Goal: Information Seeking & Learning: Learn about a topic

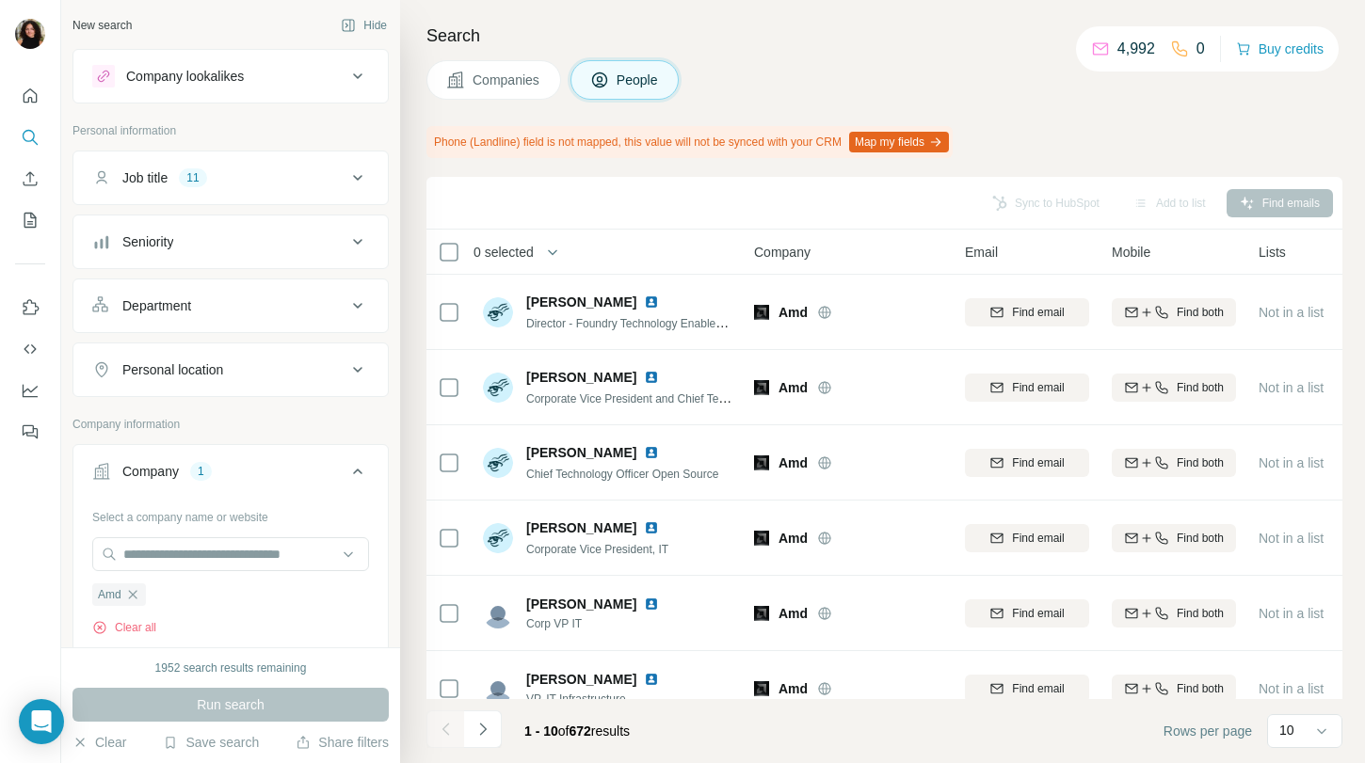
click at [458, 83] on icon at bounding box center [455, 80] width 16 height 16
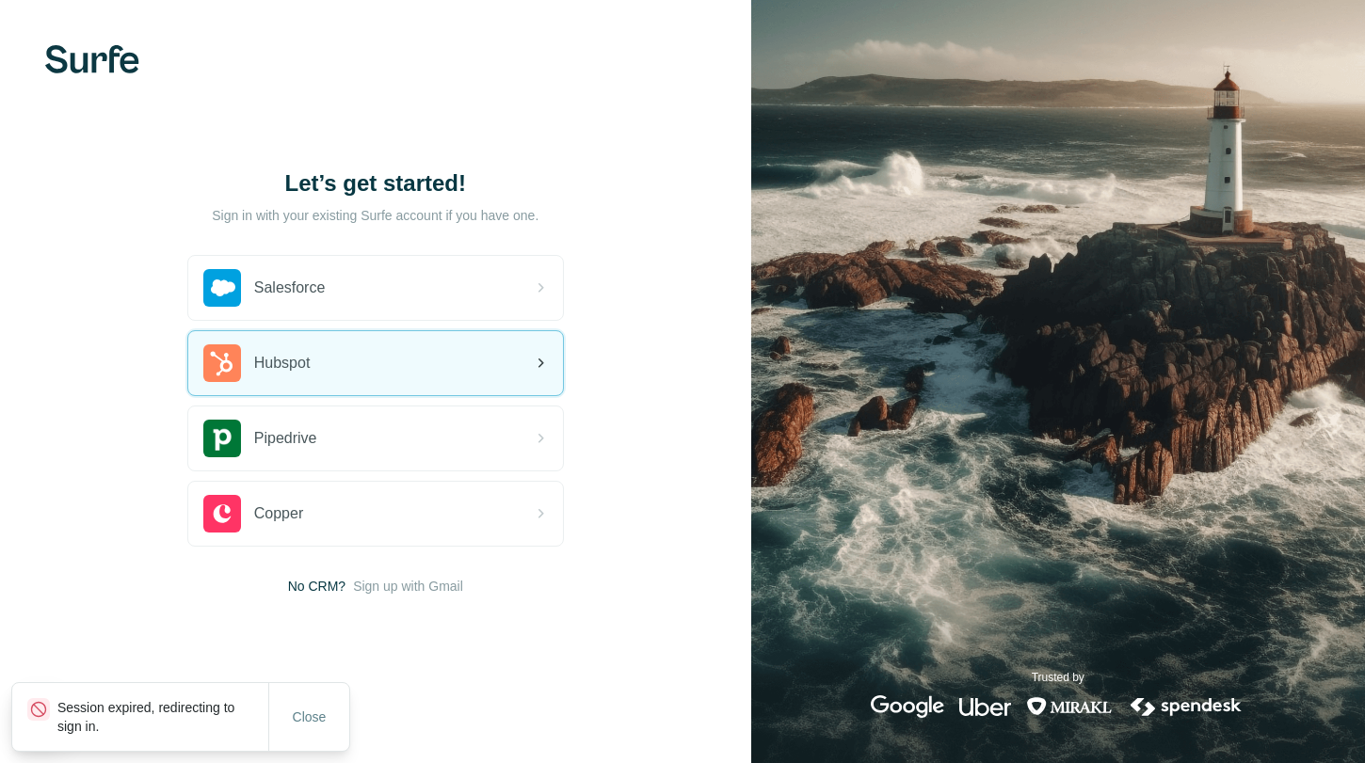
click at [411, 347] on div "Hubspot" at bounding box center [375, 363] width 375 height 64
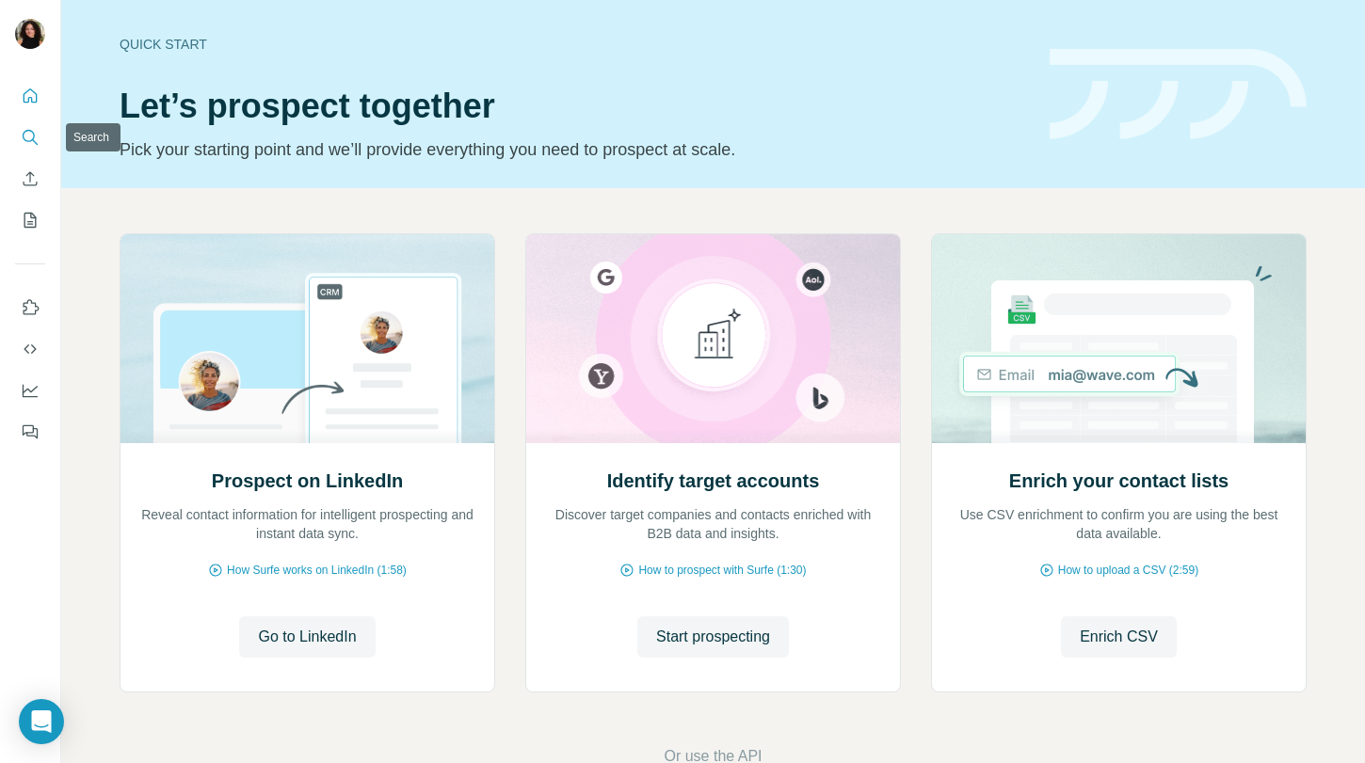
click at [29, 141] on icon "Search" at bounding box center [29, 136] width 12 height 12
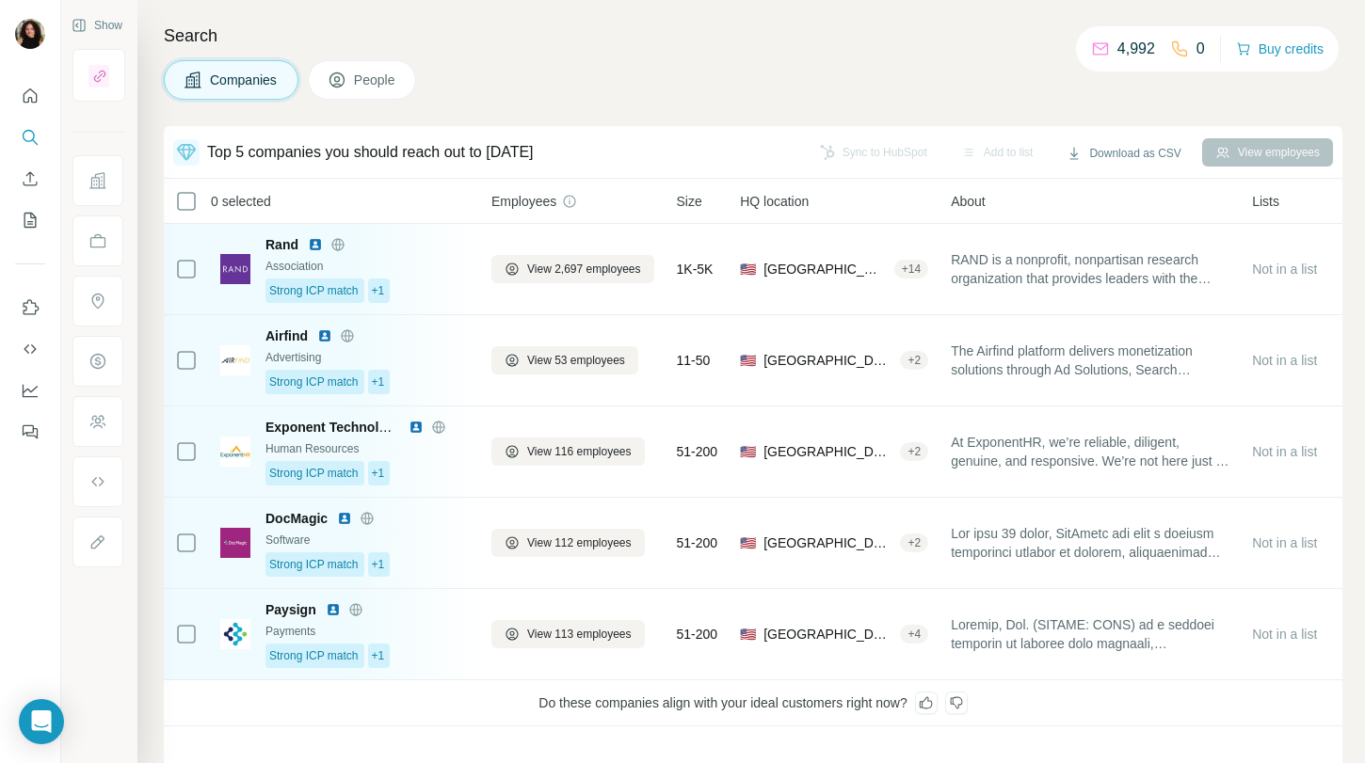
click at [376, 74] on span "People" at bounding box center [375, 80] width 43 height 19
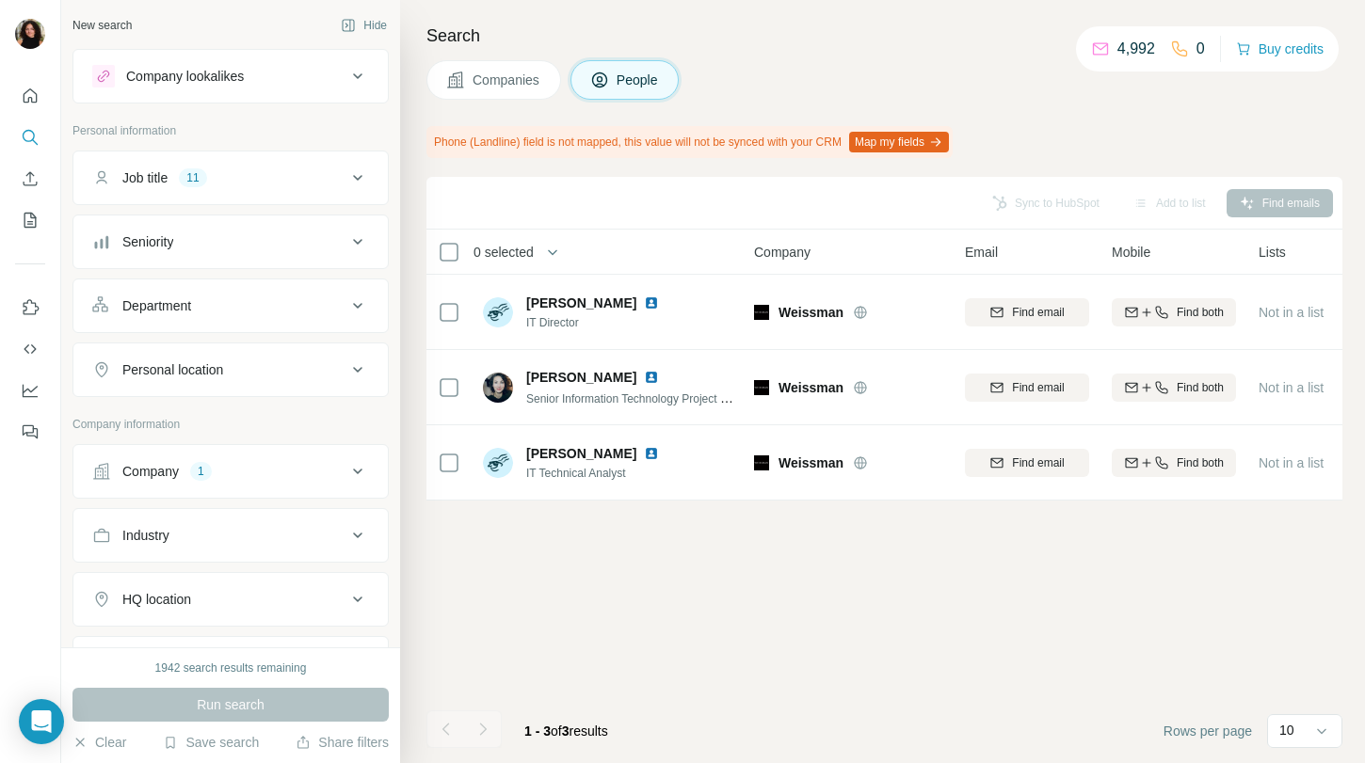
click at [504, 83] on span "Companies" at bounding box center [507, 80] width 69 height 19
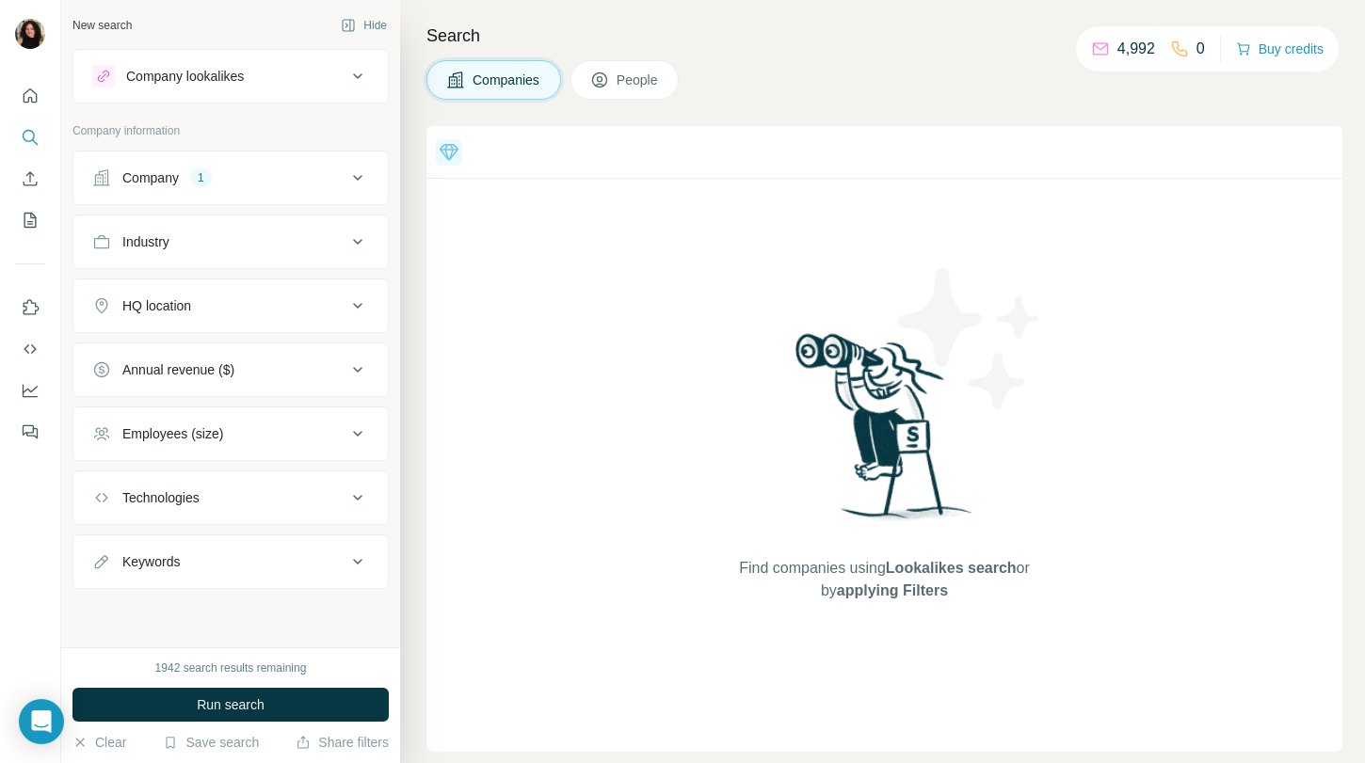
click at [253, 193] on button "Company 1" at bounding box center [230, 177] width 314 height 45
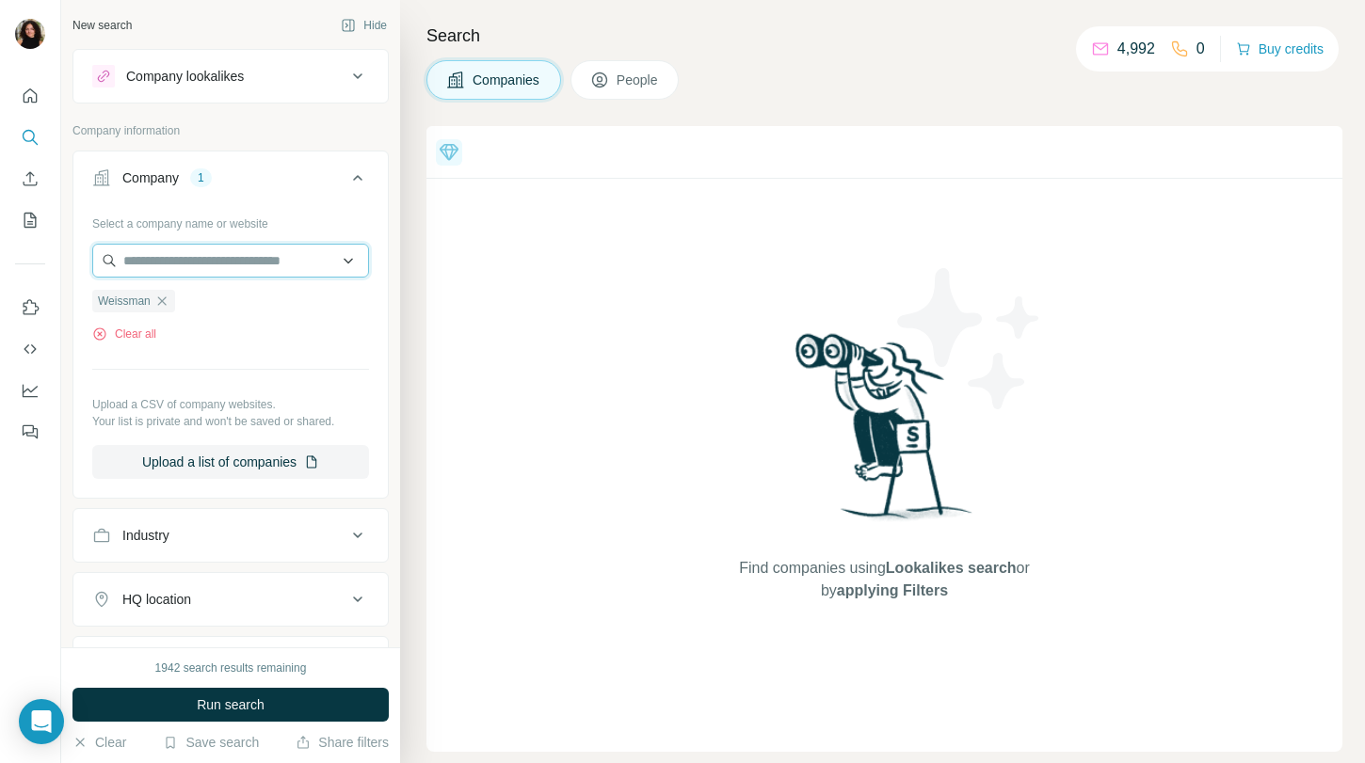
click at [233, 263] on input "text" at bounding box center [230, 261] width 277 height 34
paste input "**********"
type input "**********"
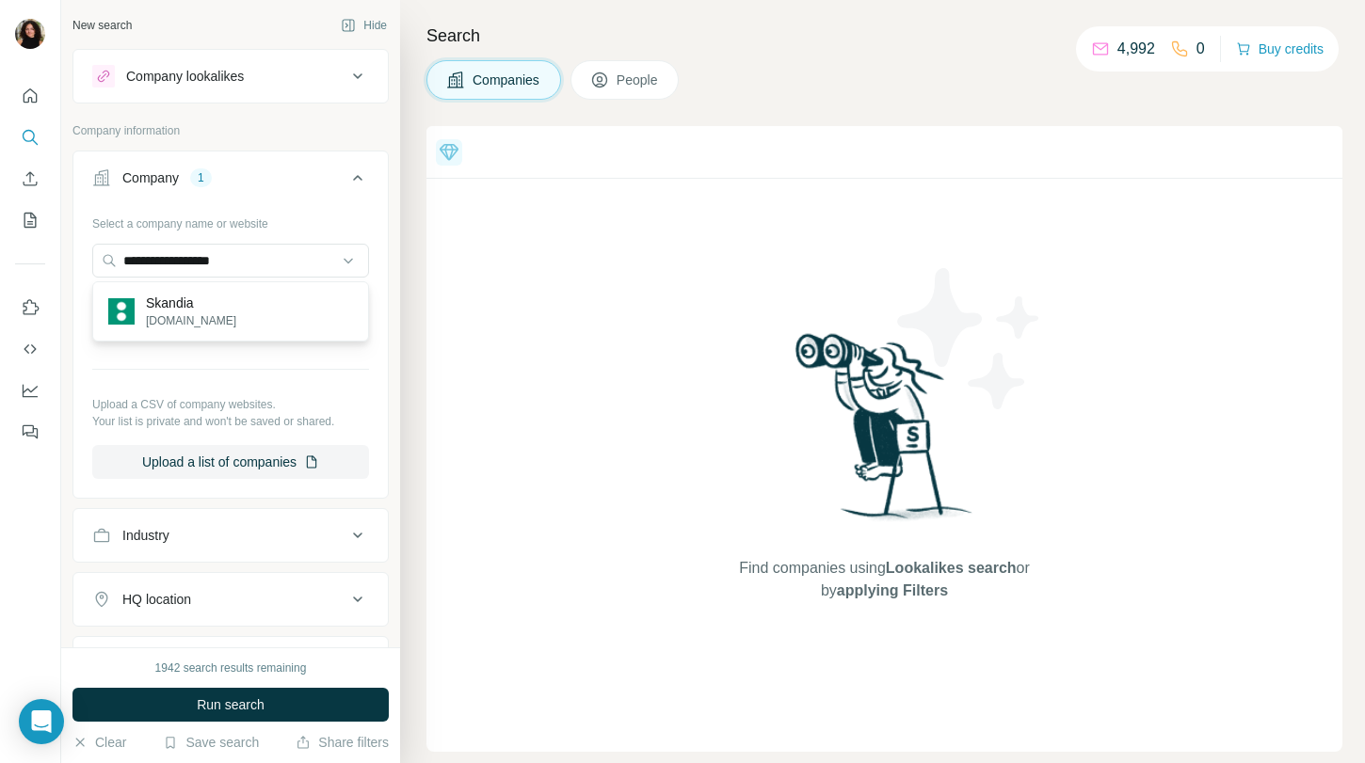
click at [327, 297] on div "Skandia [DOMAIN_NAME]" at bounding box center [230, 311] width 267 height 51
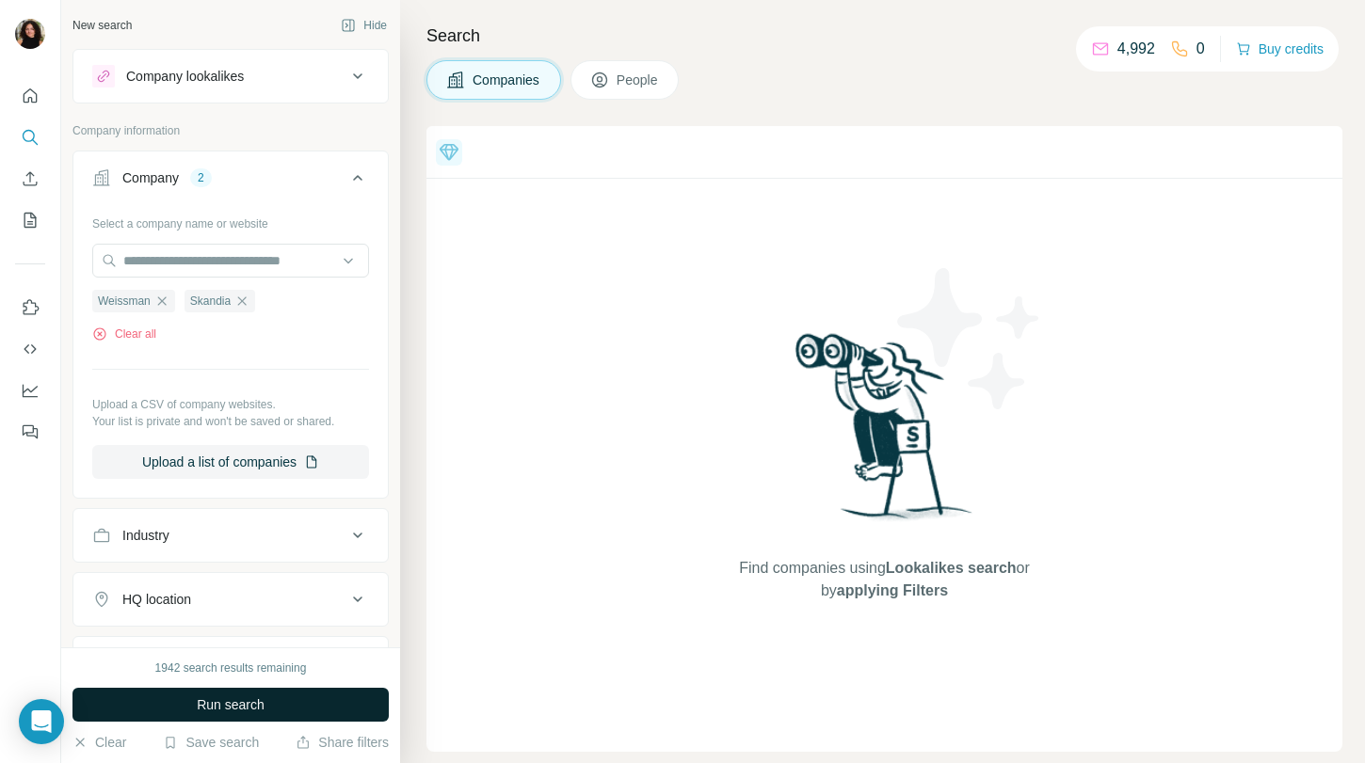
click at [260, 699] on span "Run search" at bounding box center [231, 705] width 68 height 19
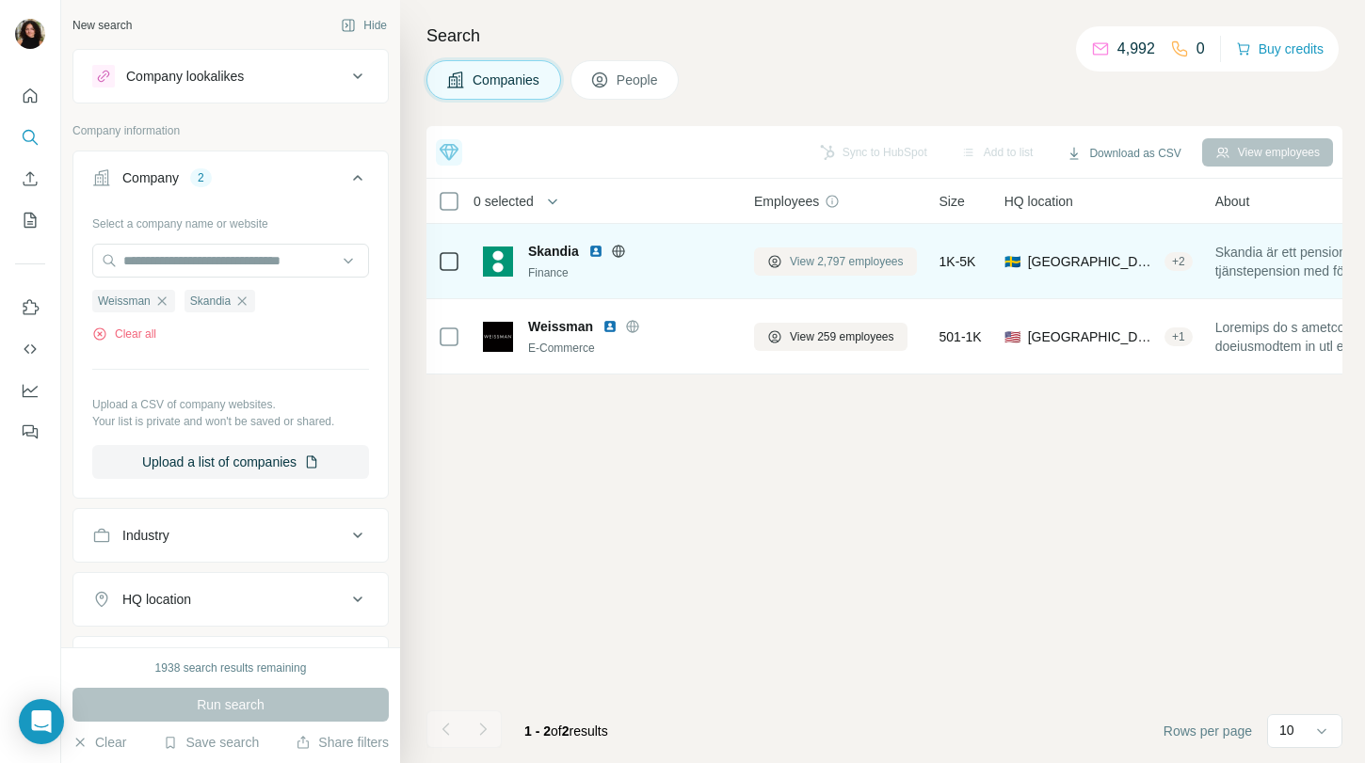
click at [823, 251] on button "View 2,797 employees" at bounding box center [835, 262] width 163 height 28
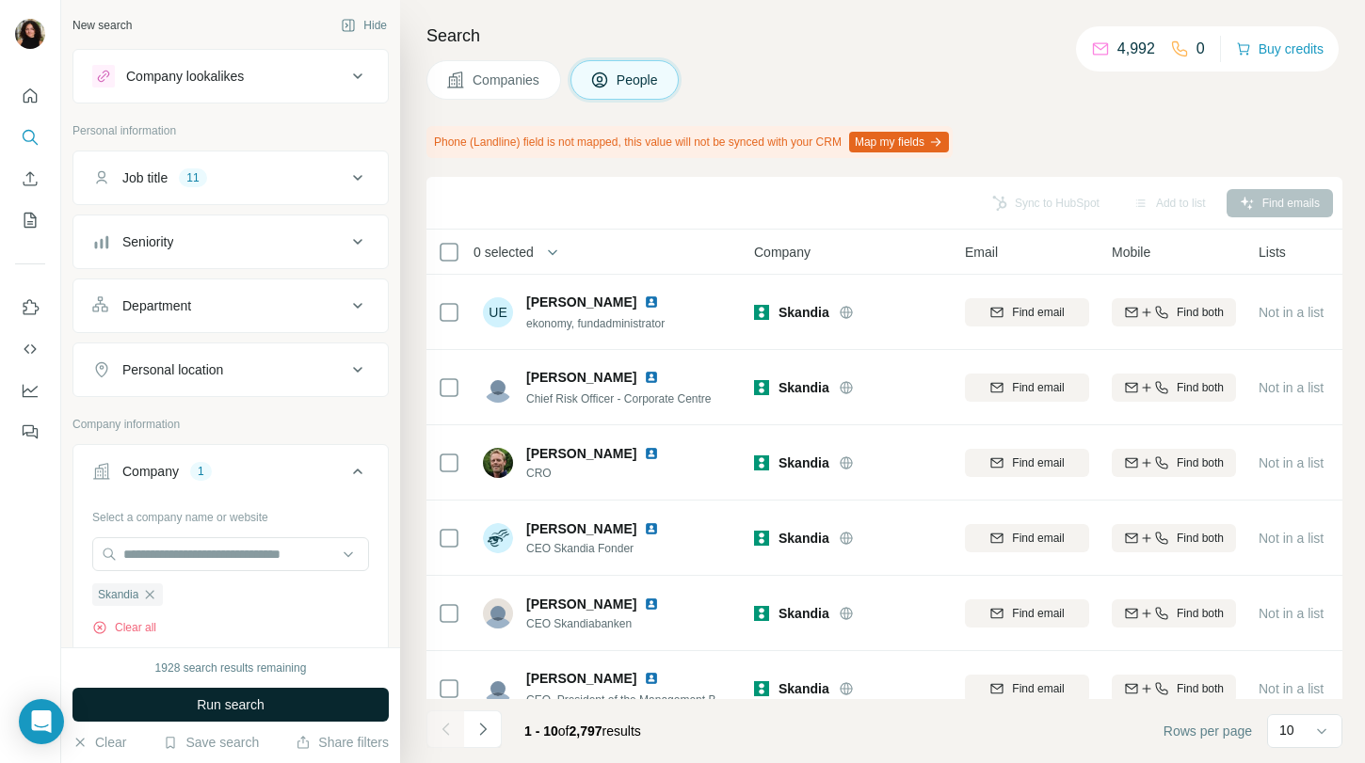
click at [308, 714] on button "Run search" at bounding box center [230, 705] width 316 height 34
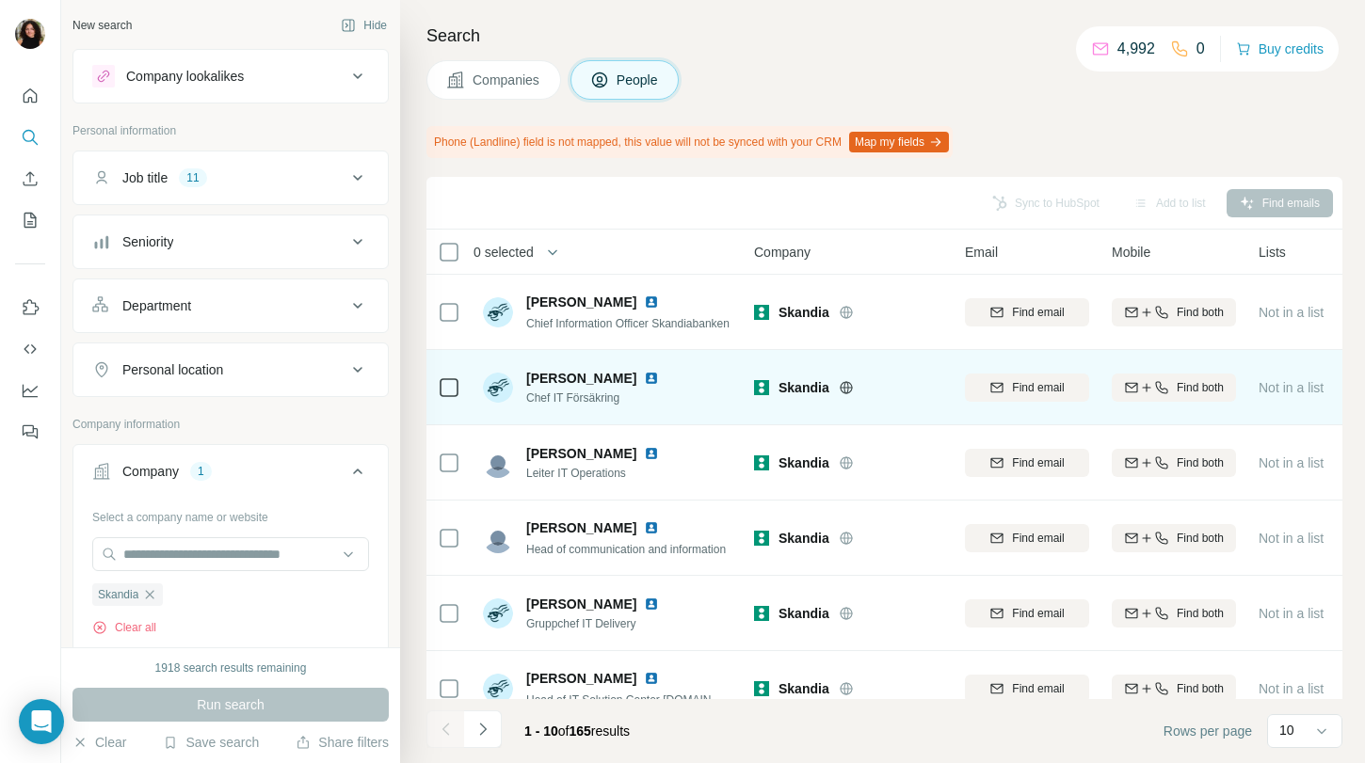
click at [659, 371] on img at bounding box center [651, 378] width 15 height 15
click at [659, 376] on img at bounding box center [651, 378] width 15 height 15
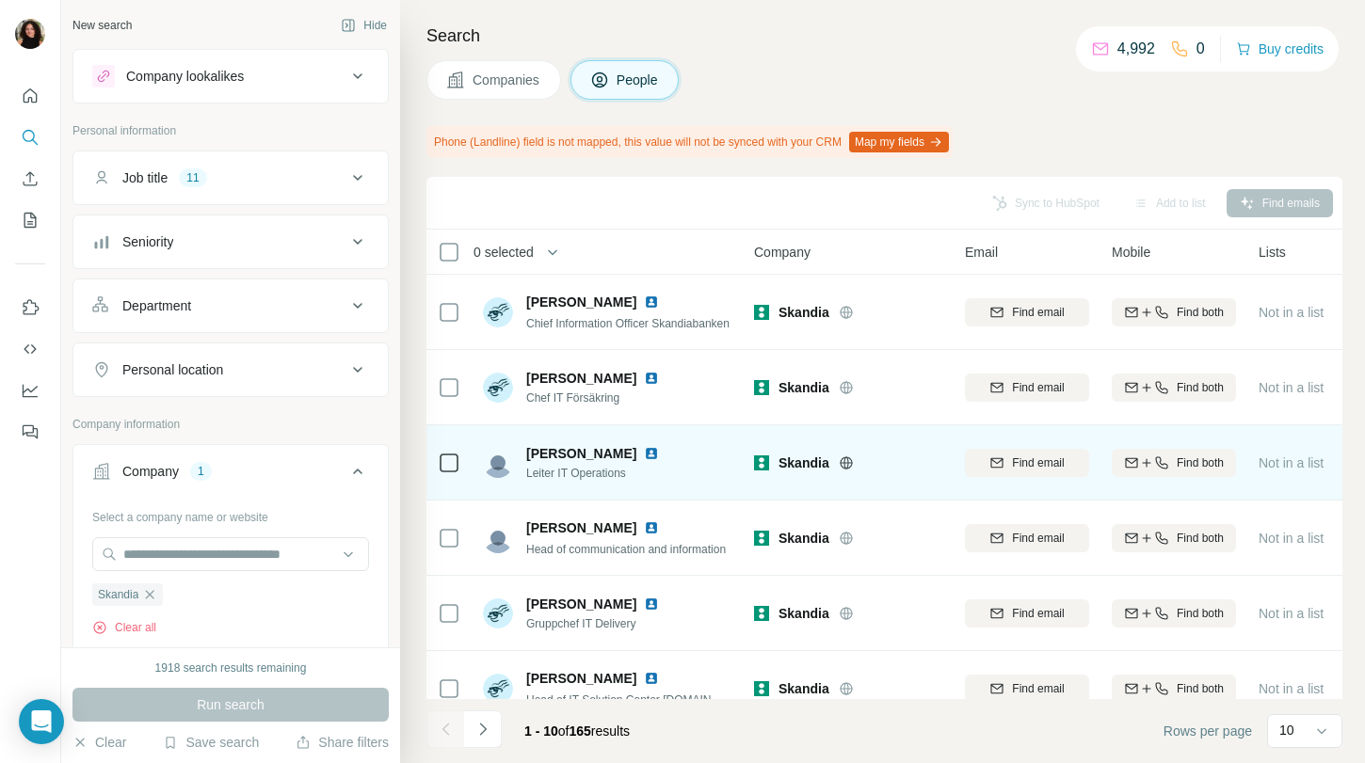
click at [644, 456] on img at bounding box center [651, 453] width 15 height 15
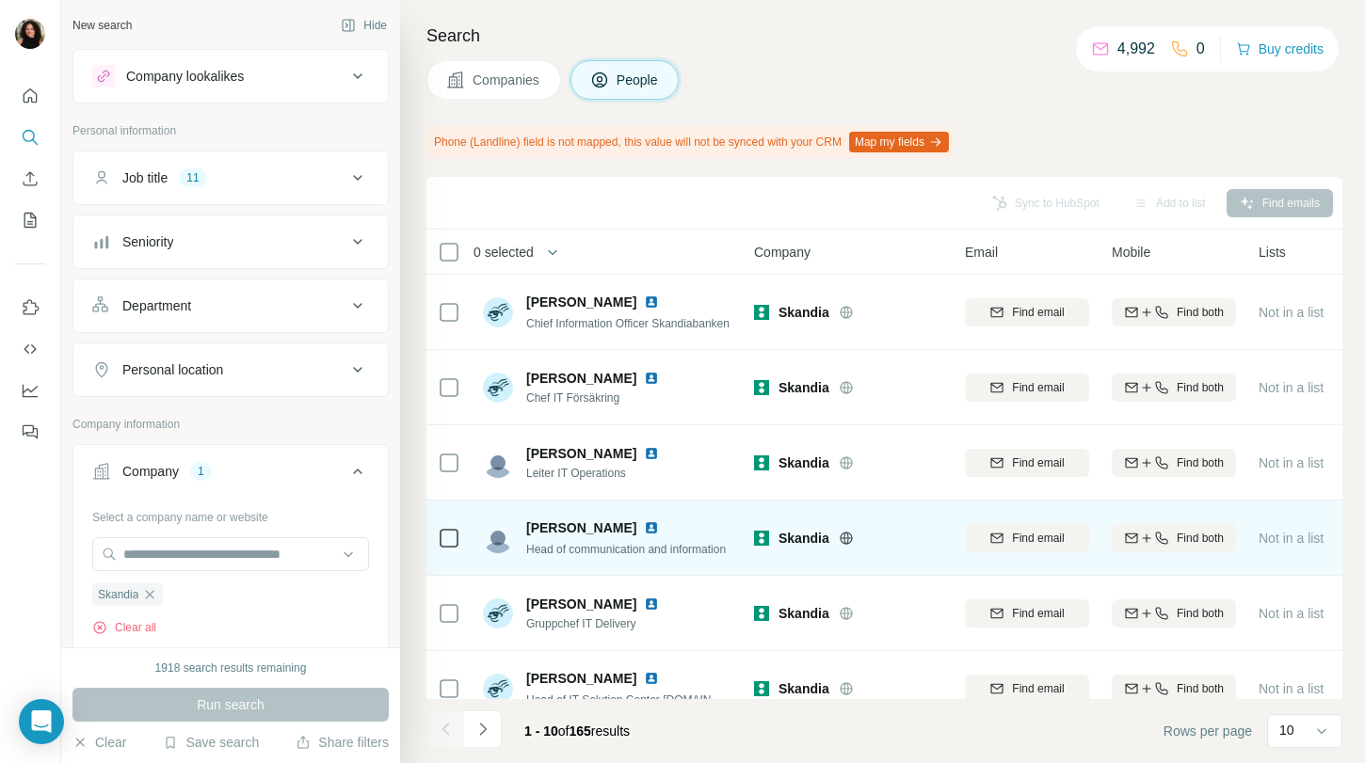
click at [657, 527] on img at bounding box center [651, 528] width 15 height 15
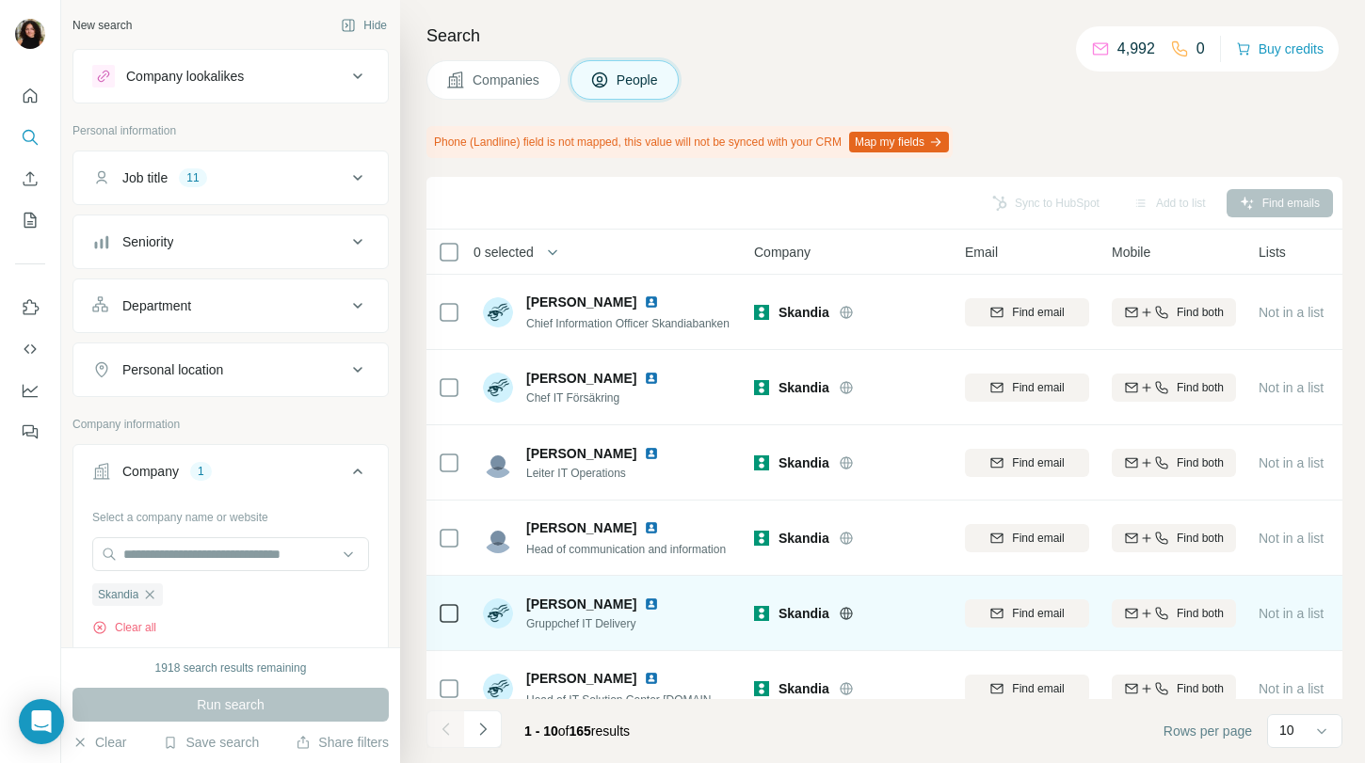
click at [648, 607] on img at bounding box center [651, 604] width 15 height 15
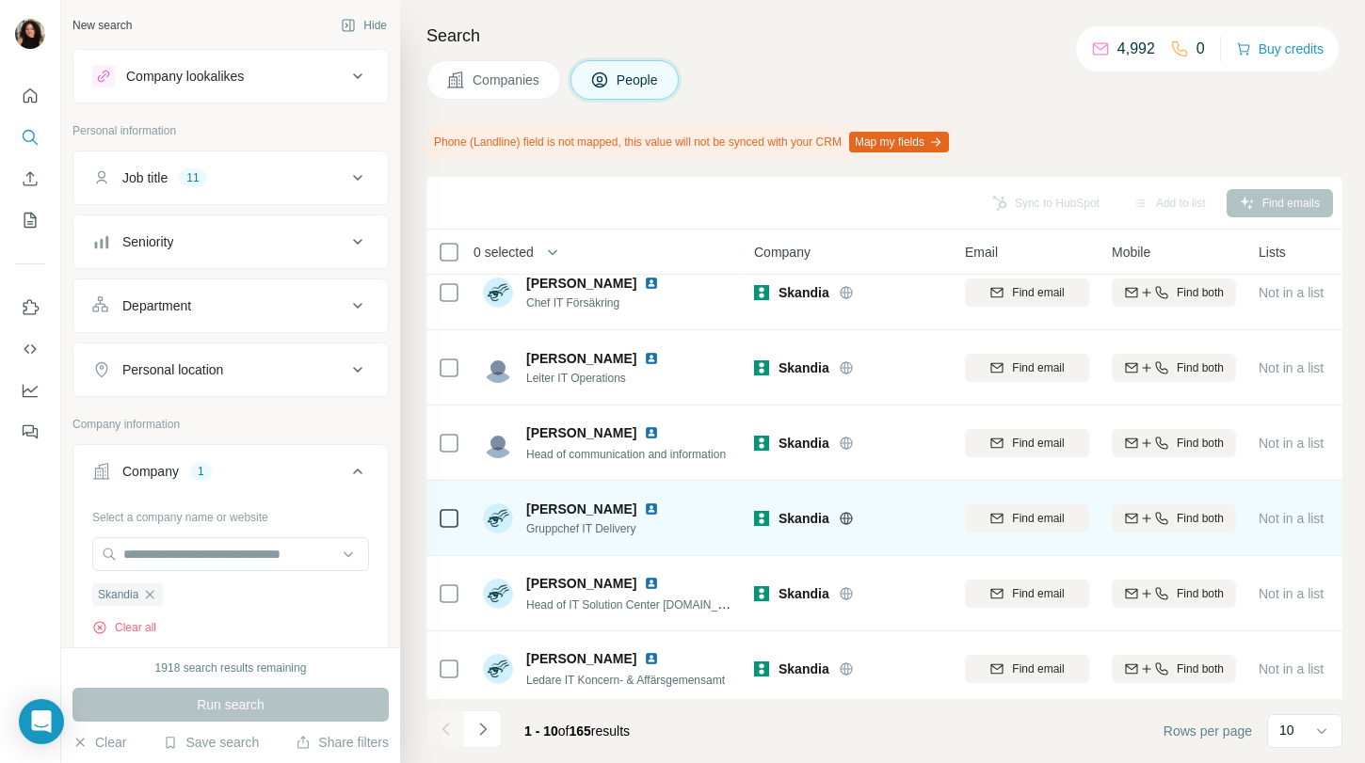
scroll to position [98, 0]
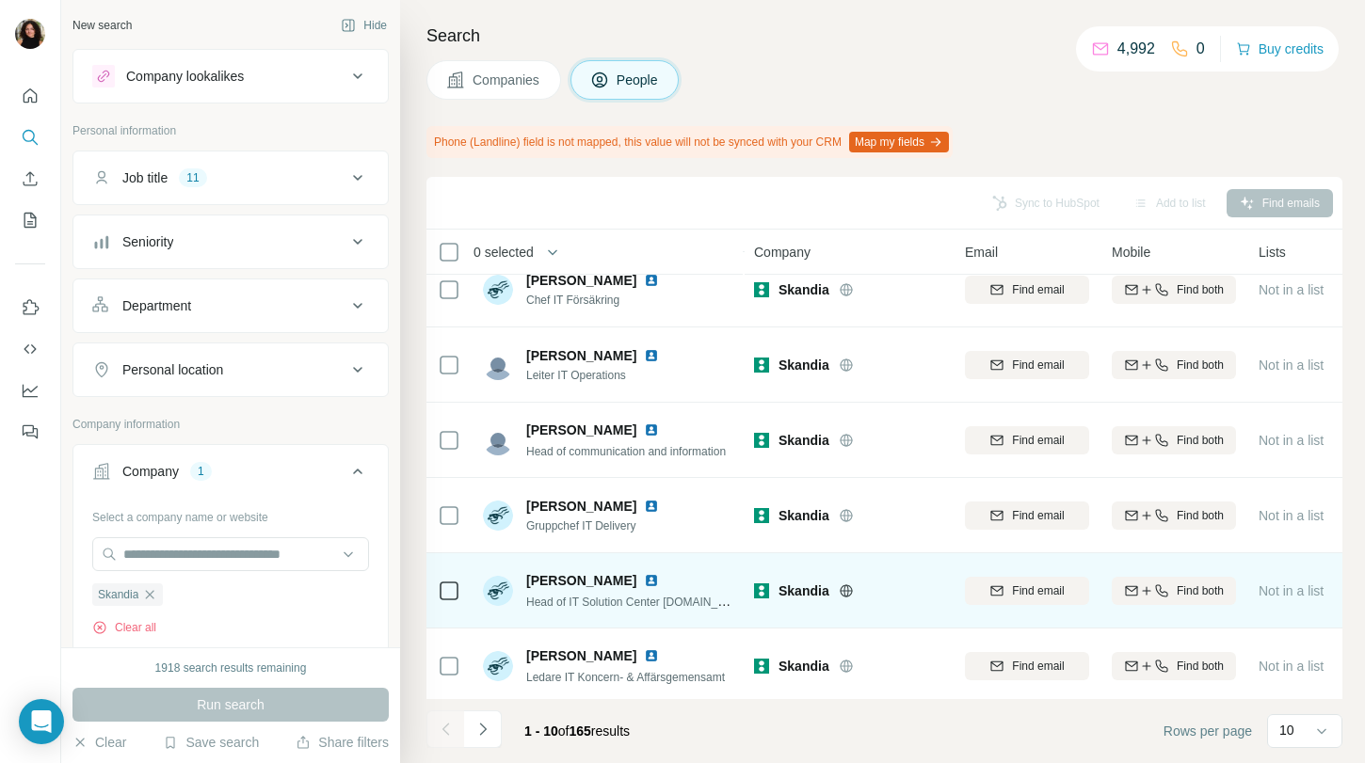
click at [645, 577] on img at bounding box center [651, 580] width 15 height 15
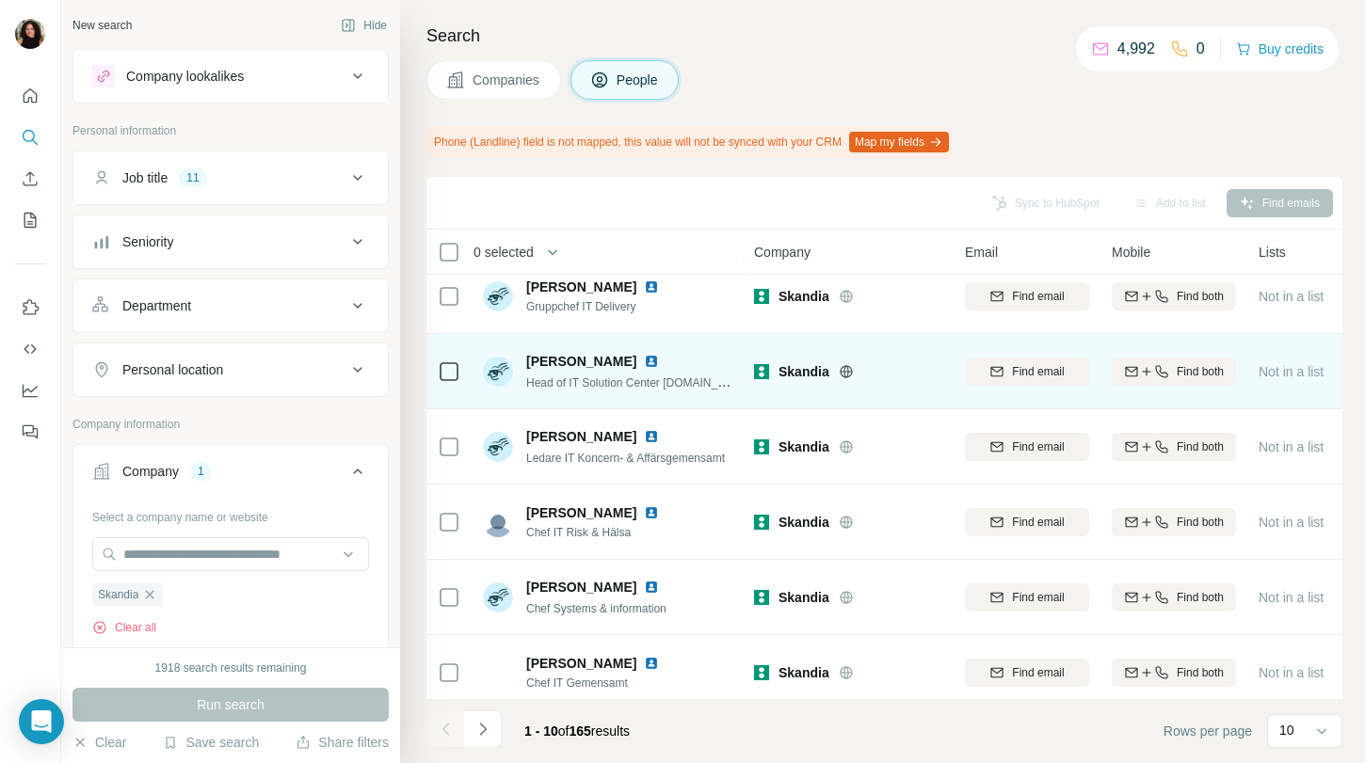
scroll to position [329, 0]
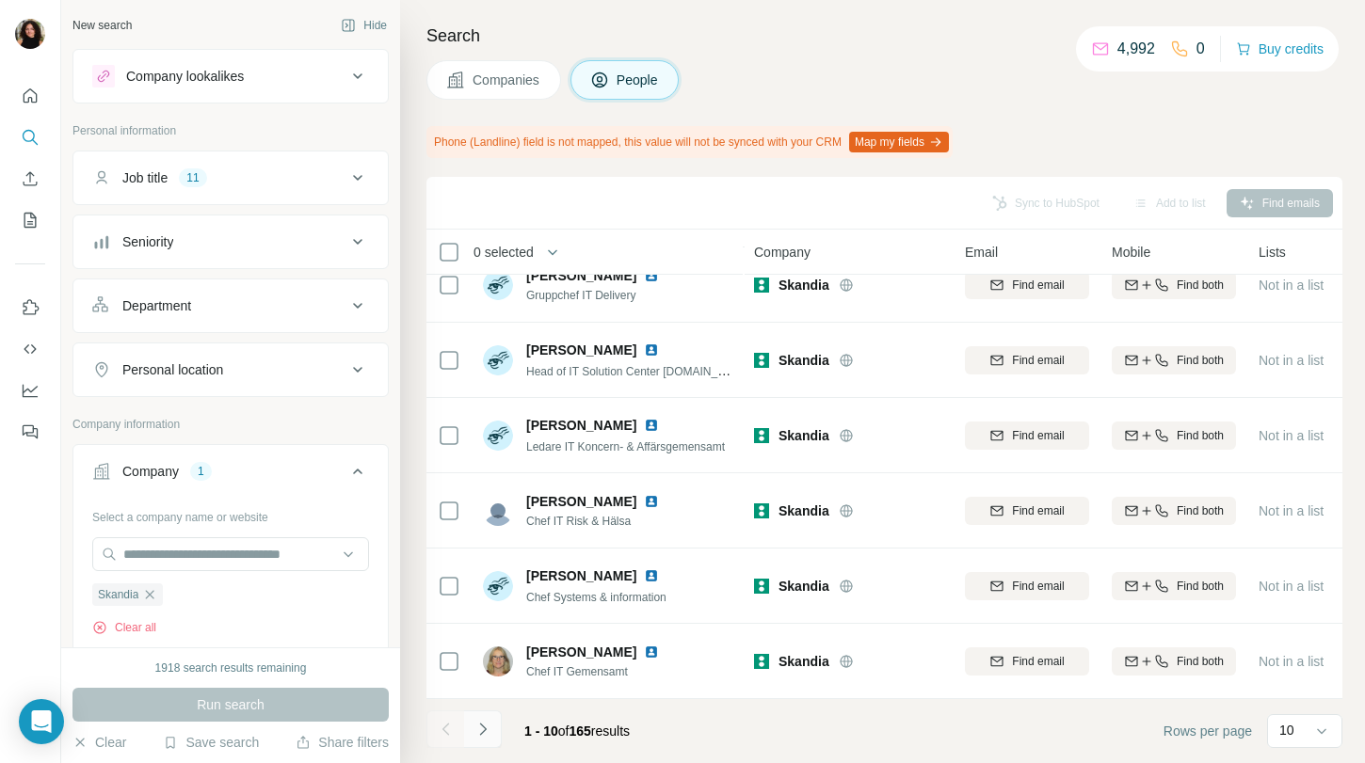
click at [491, 728] on icon "Navigate to next page" at bounding box center [483, 729] width 19 height 19
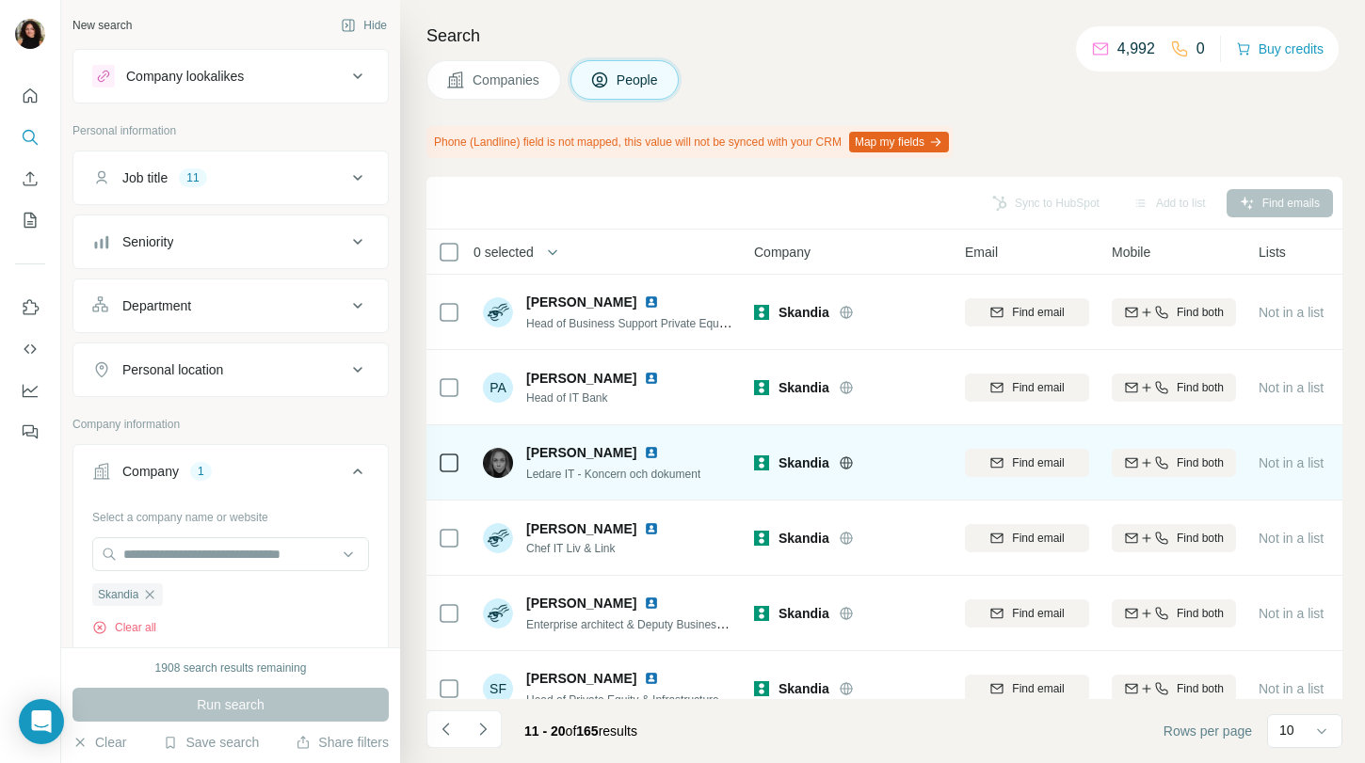
click at [644, 450] on img at bounding box center [651, 452] width 15 height 15
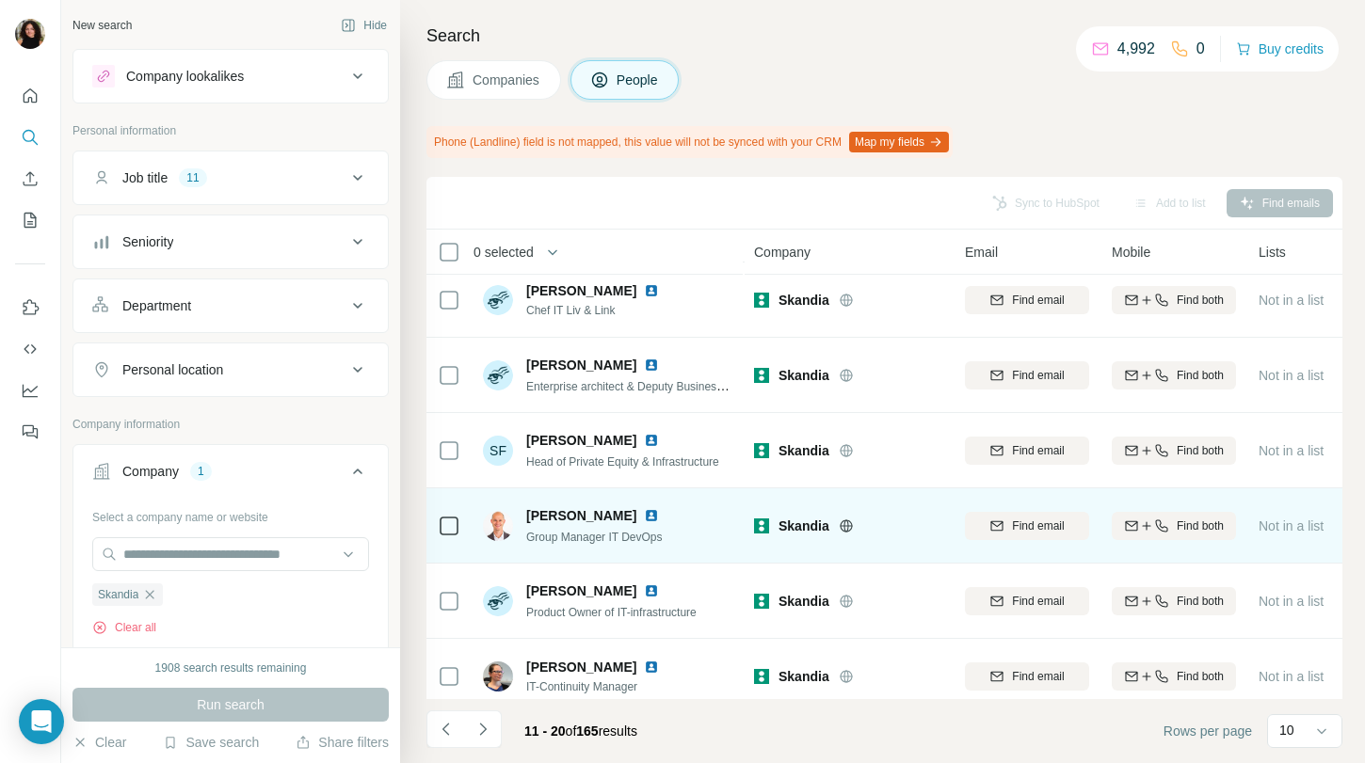
scroll to position [279, 0]
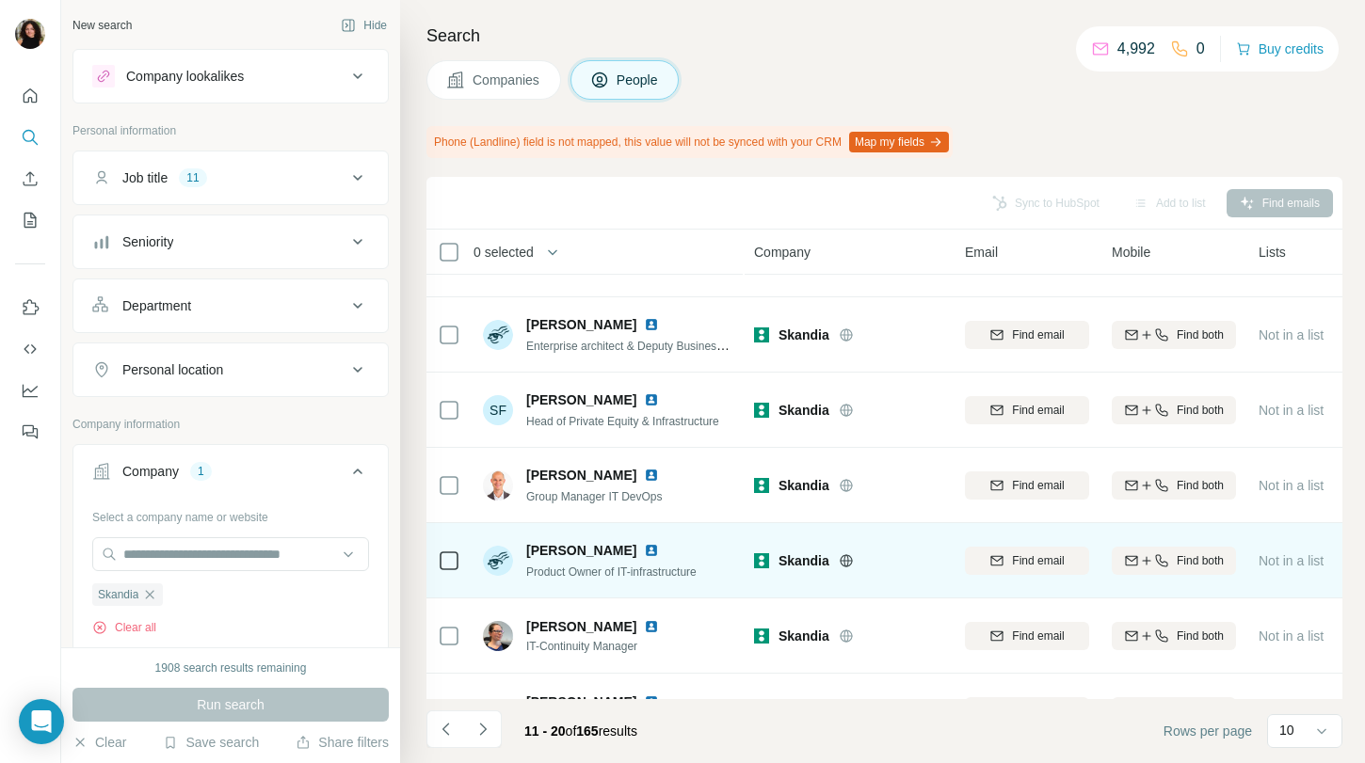
click at [647, 550] on img at bounding box center [651, 550] width 15 height 15
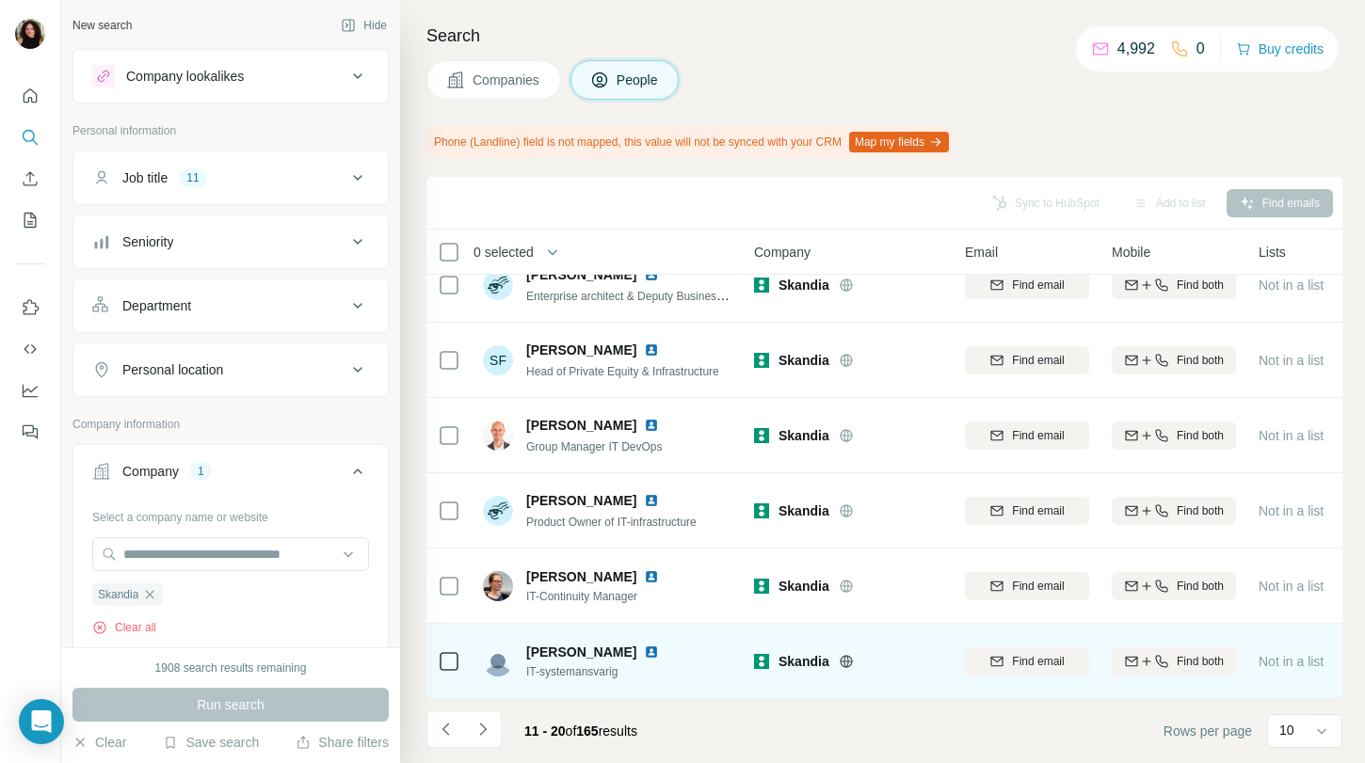
click at [644, 655] on img at bounding box center [651, 652] width 15 height 15
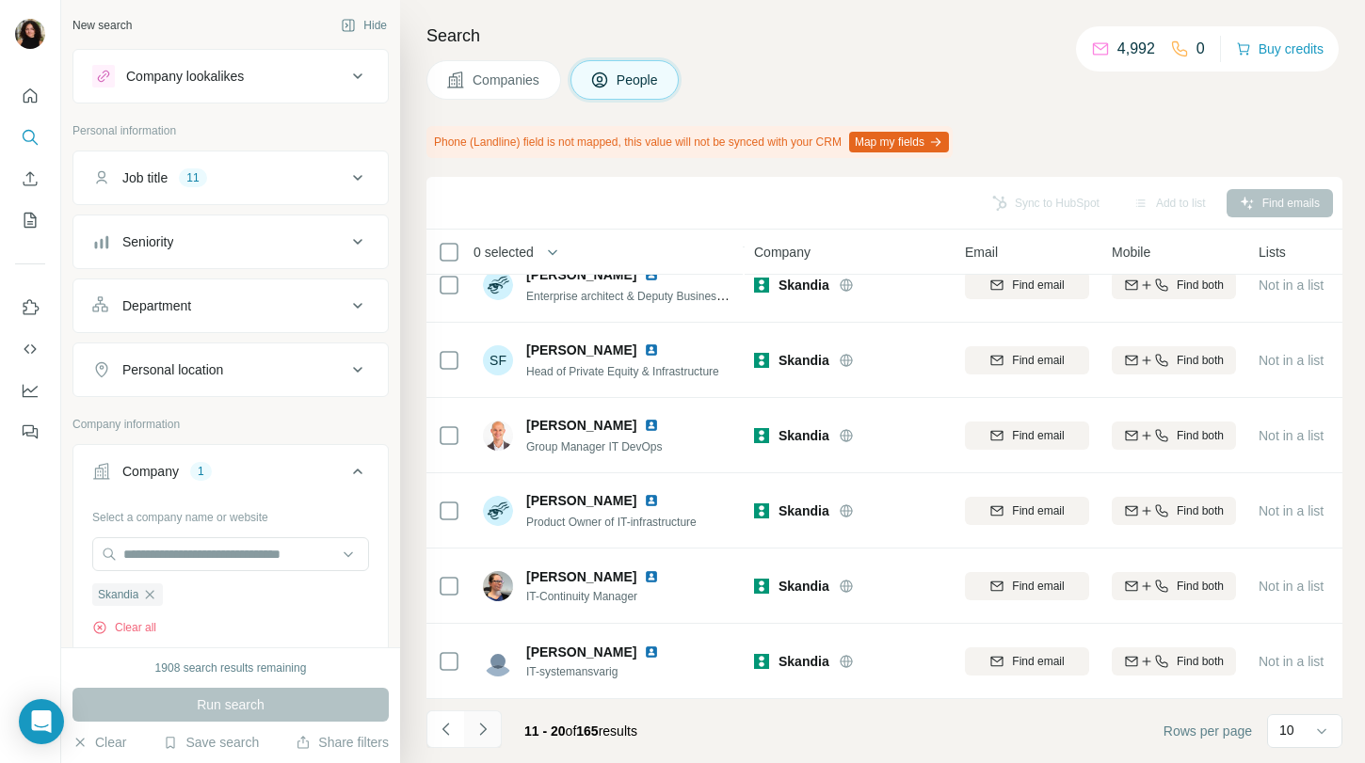
click at [493, 729] on button "Navigate to next page" at bounding box center [483, 730] width 38 height 38
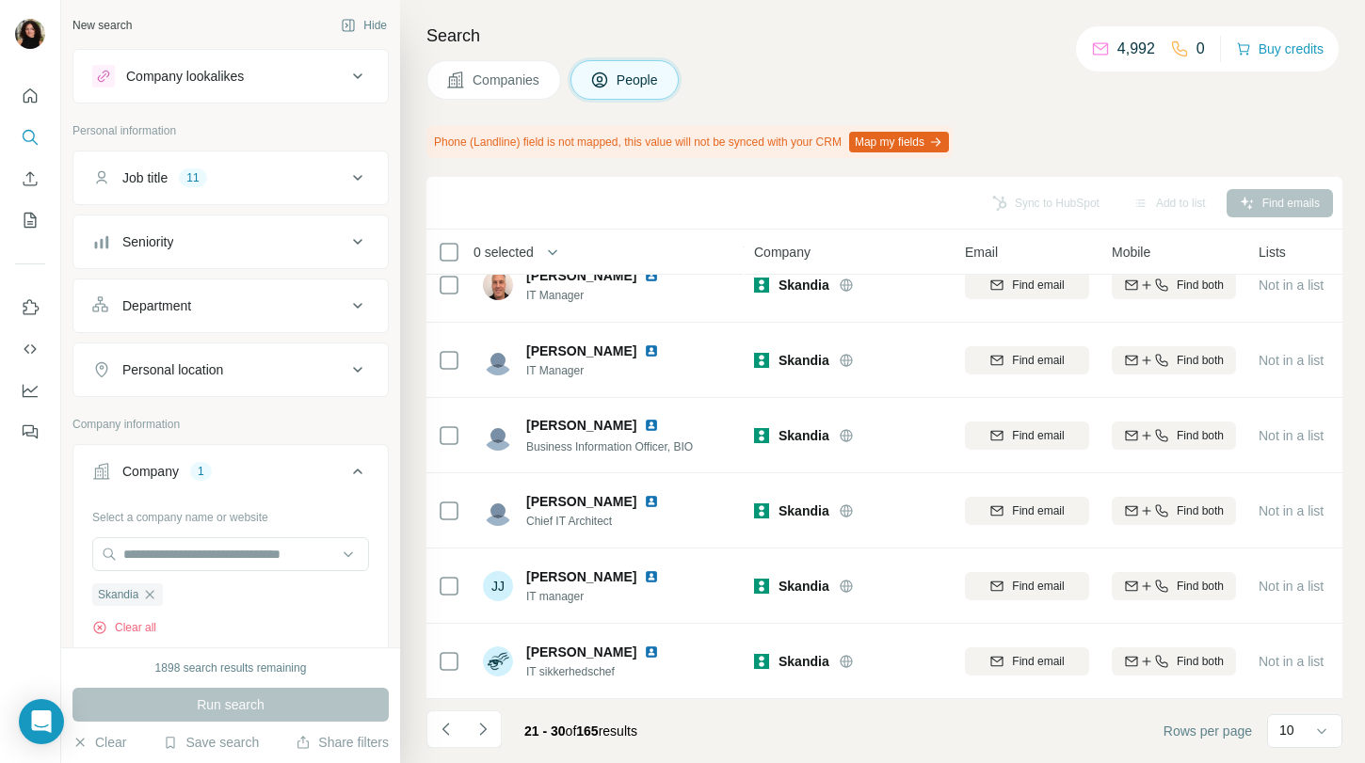
scroll to position [0, 0]
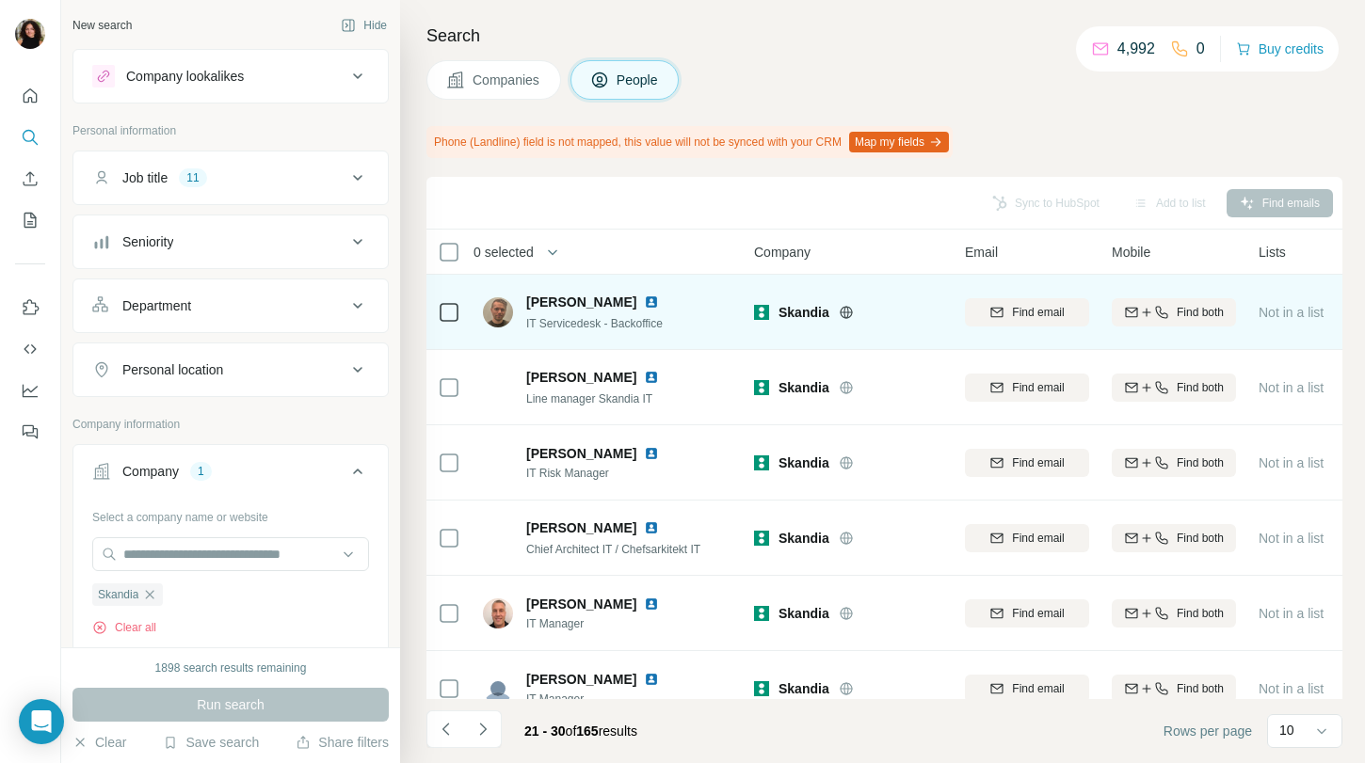
click at [651, 300] on img at bounding box center [651, 302] width 15 height 15
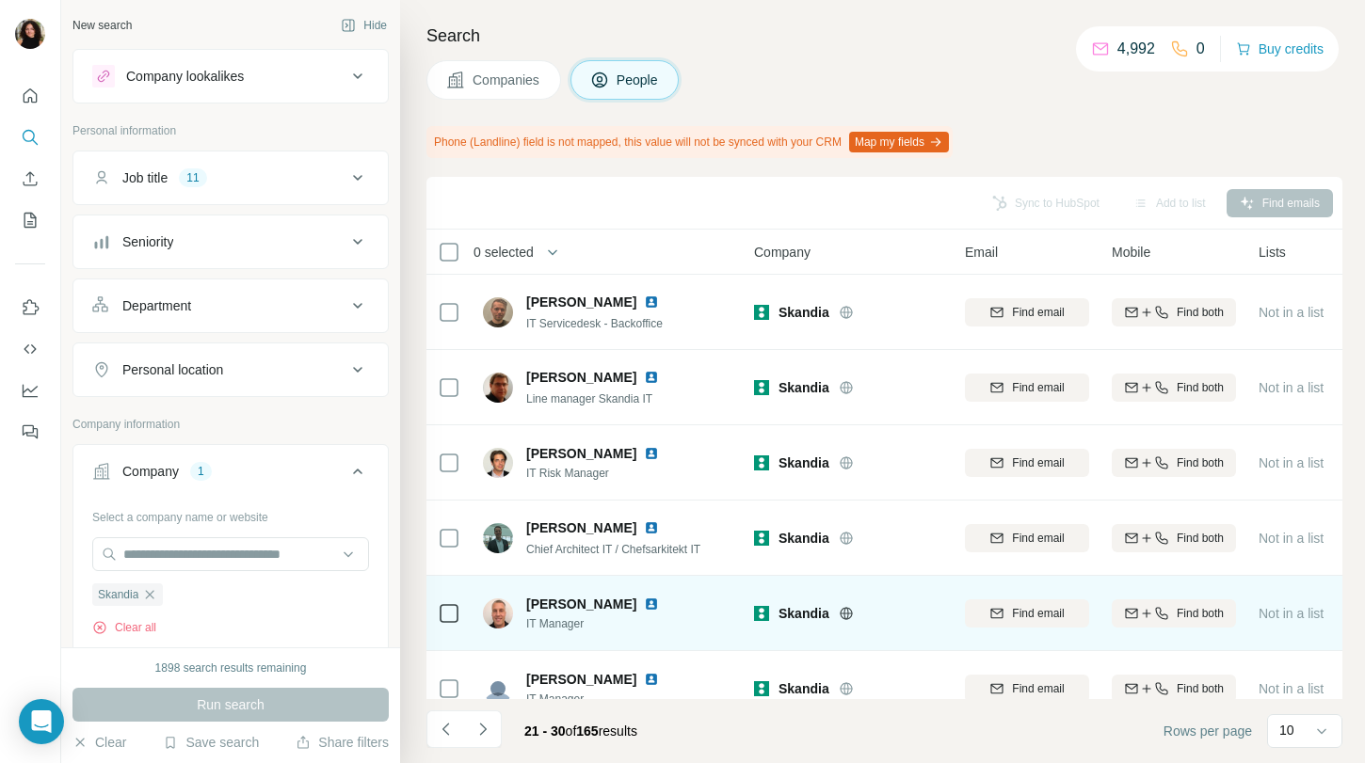
click at [644, 597] on img at bounding box center [651, 604] width 15 height 15
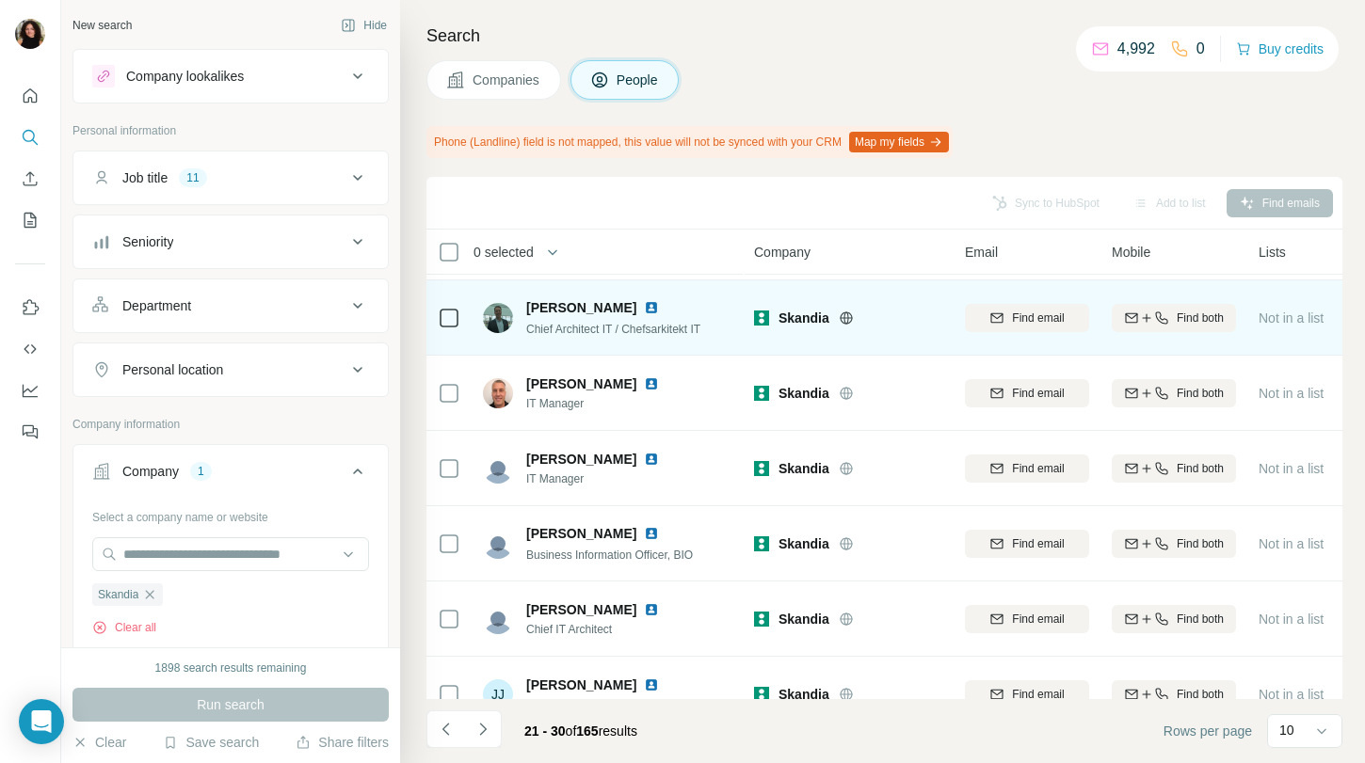
scroll to position [258, 0]
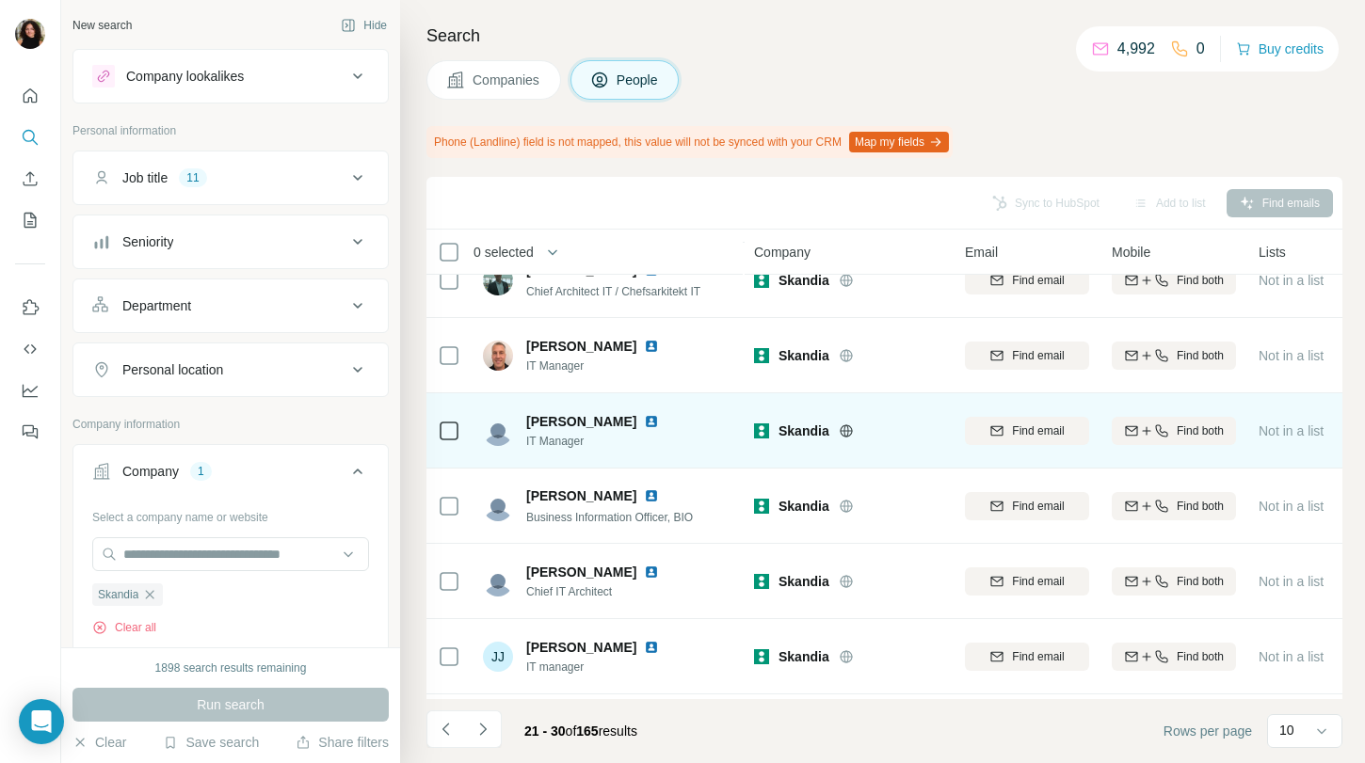
click at [653, 420] on img at bounding box center [651, 421] width 15 height 15
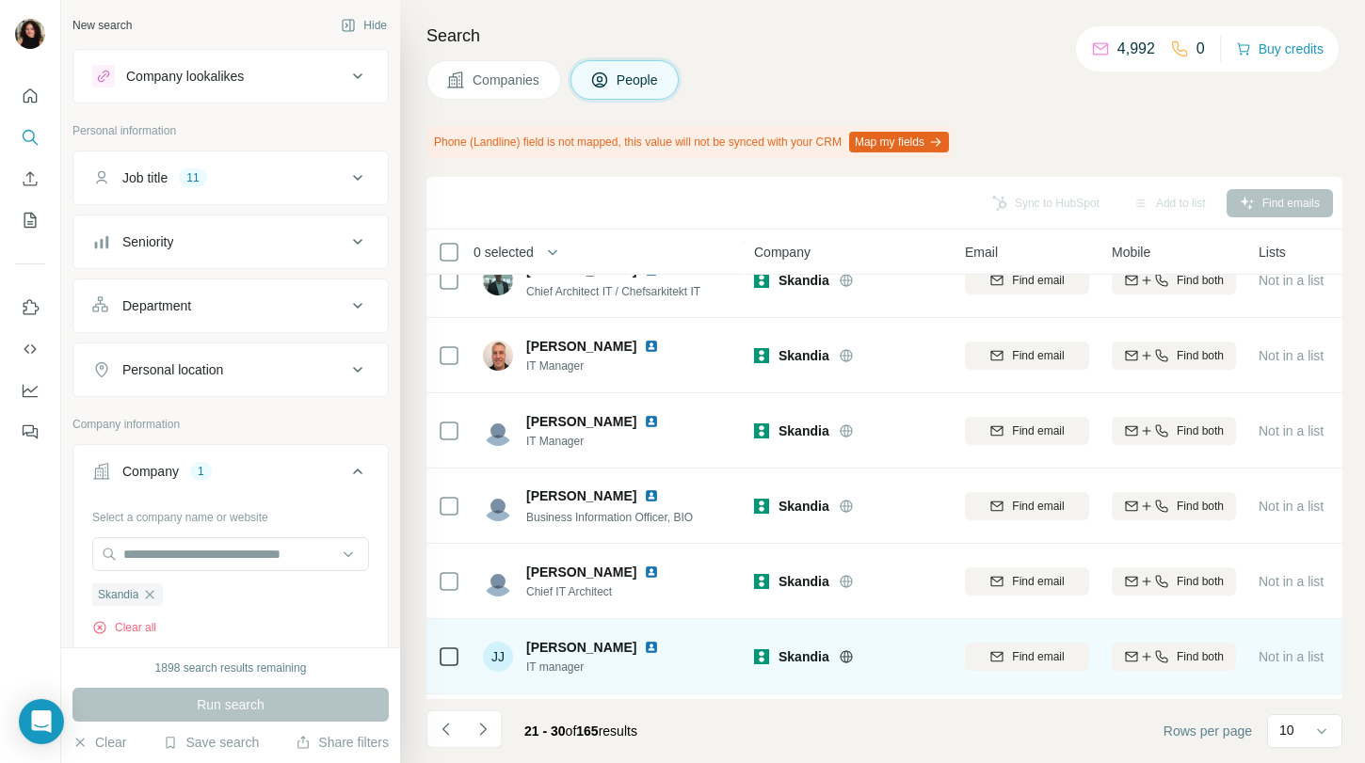
scroll to position [329, 0]
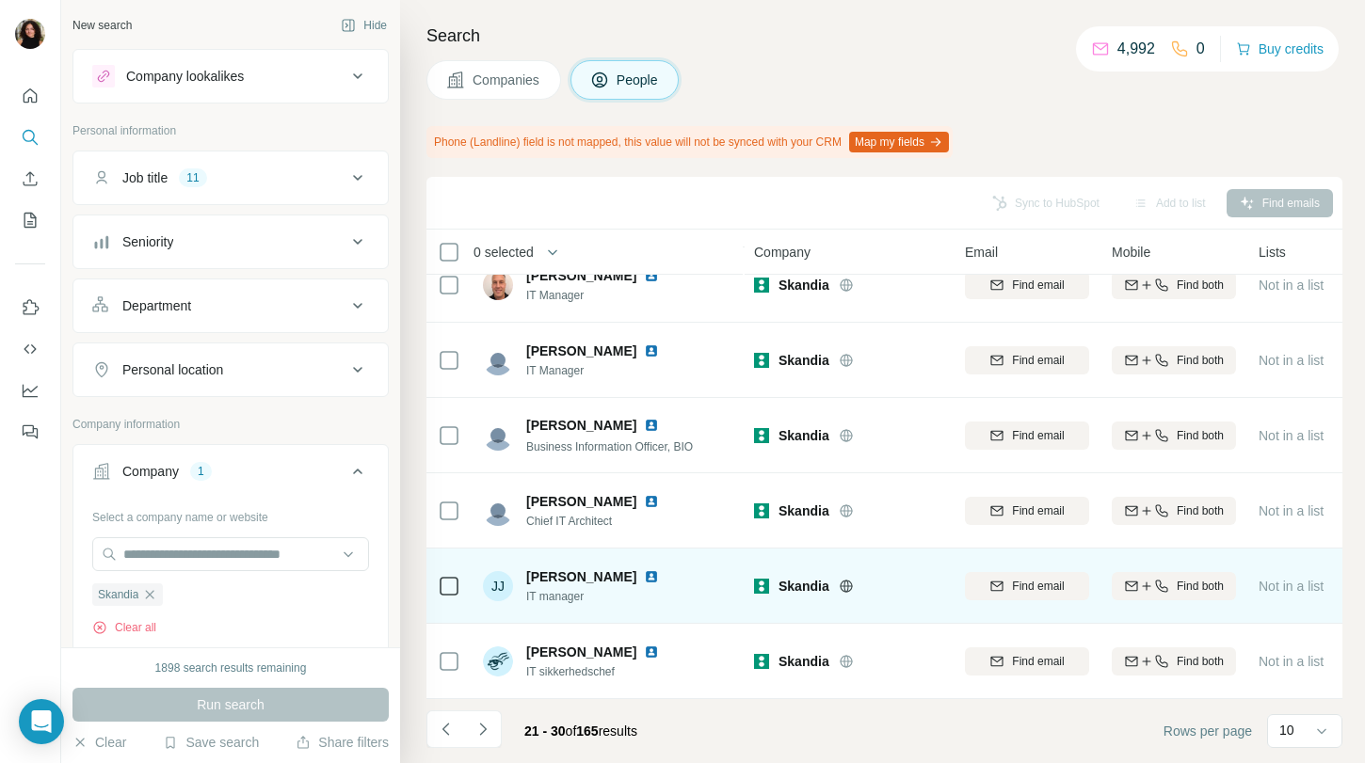
click at [644, 578] on img at bounding box center [651, 577] width 15 height 15
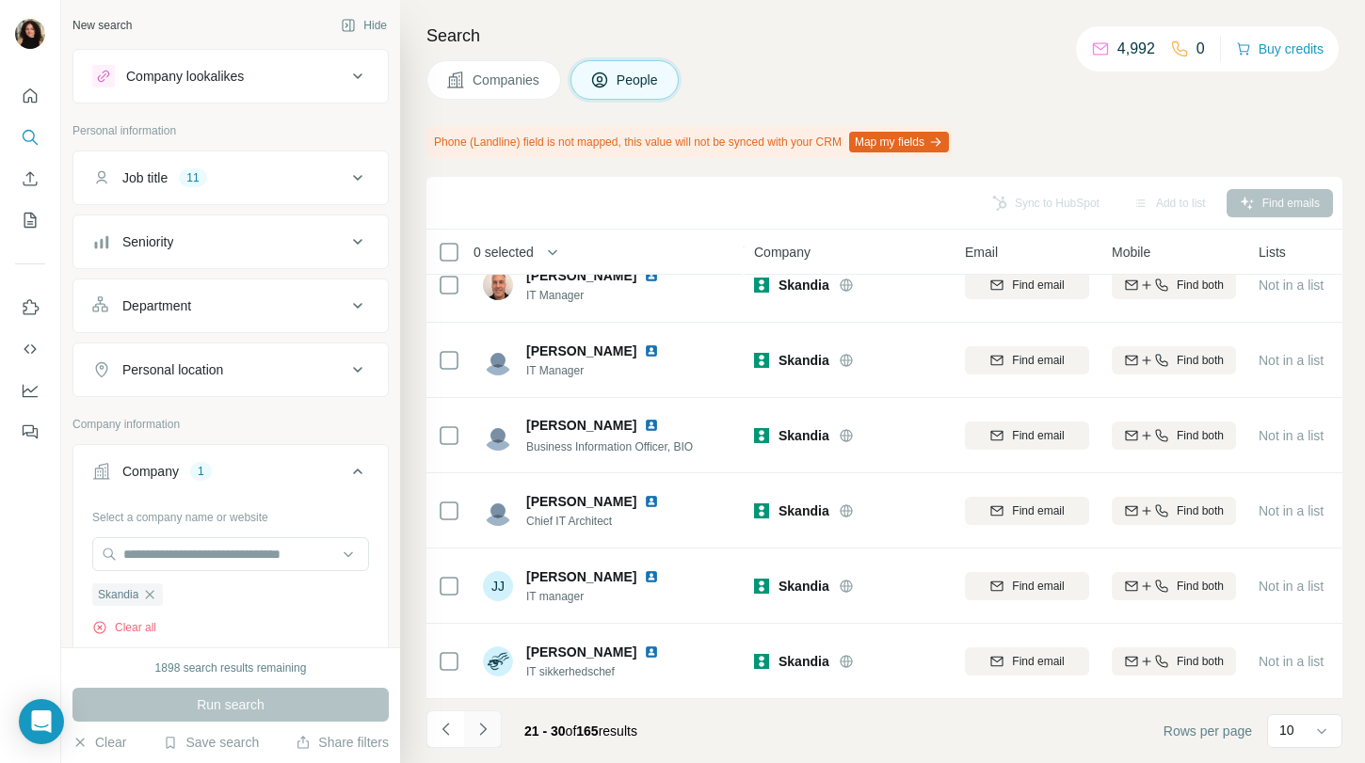
click at [491, 732] on button "Navigate to next page" at bounding box center [483, 730] width 38 height 38
click at [539, 78] on span "Companies" at bounding box center [507, 80] width 69 height 19
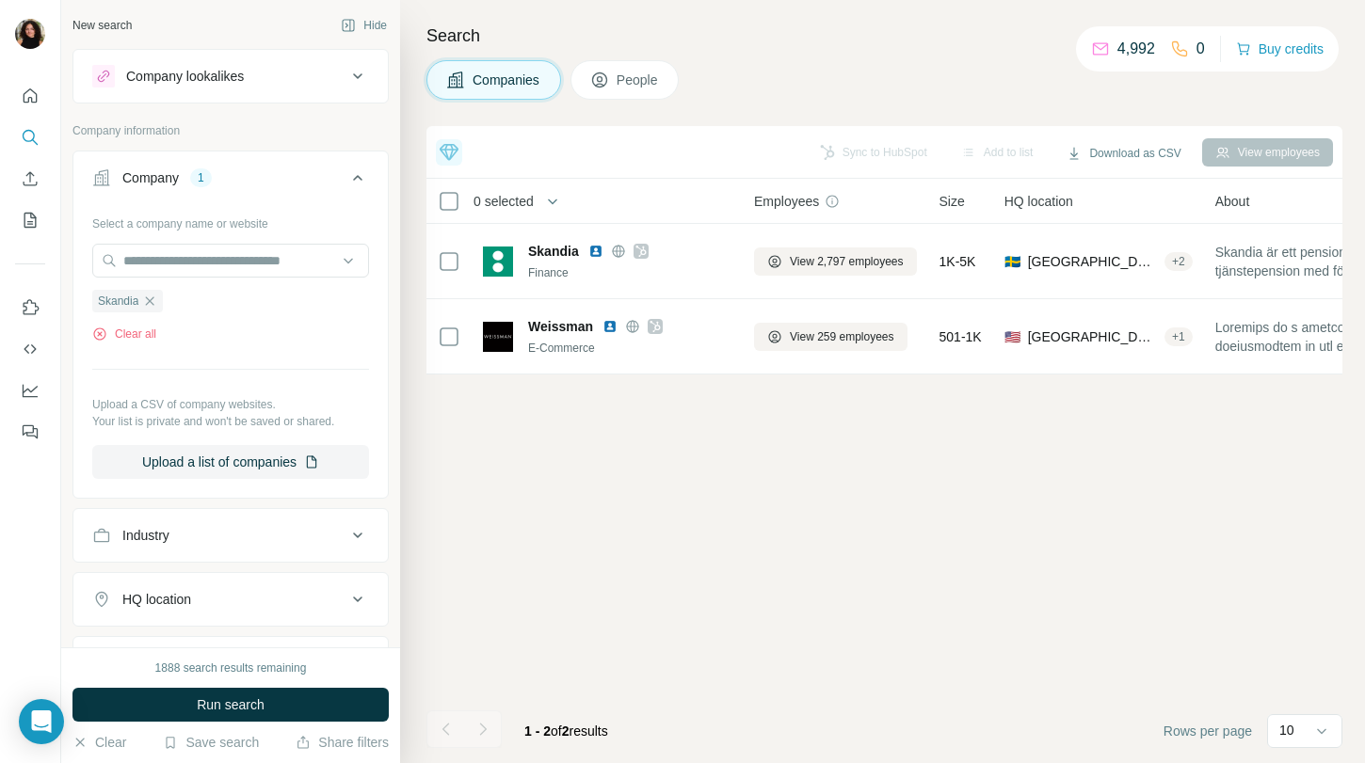
scroll to position [0, 0]
click at [287, 237] on div "Select a company name or website Skandia Clear all Upload a CSV of company webs…" at bounding box center [230, 343] width 277 height 271
click at [287, 245] on input "text" at bounding box center [230, 261] width 277 height 34
paste input "**********"
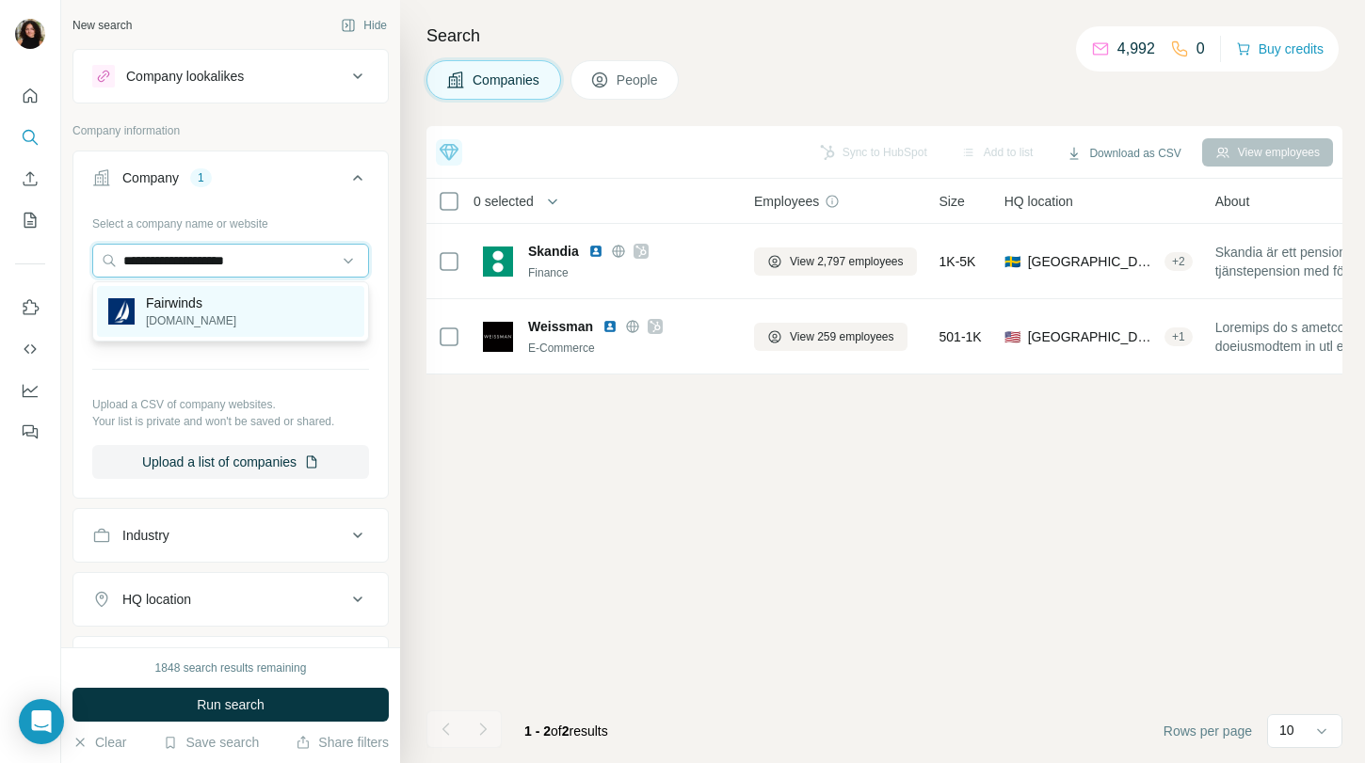
type input "**********"
click at [312, 307] on div "Fairwinds fairwinds.org" at bounding box center [230, 311] width 267 height 51
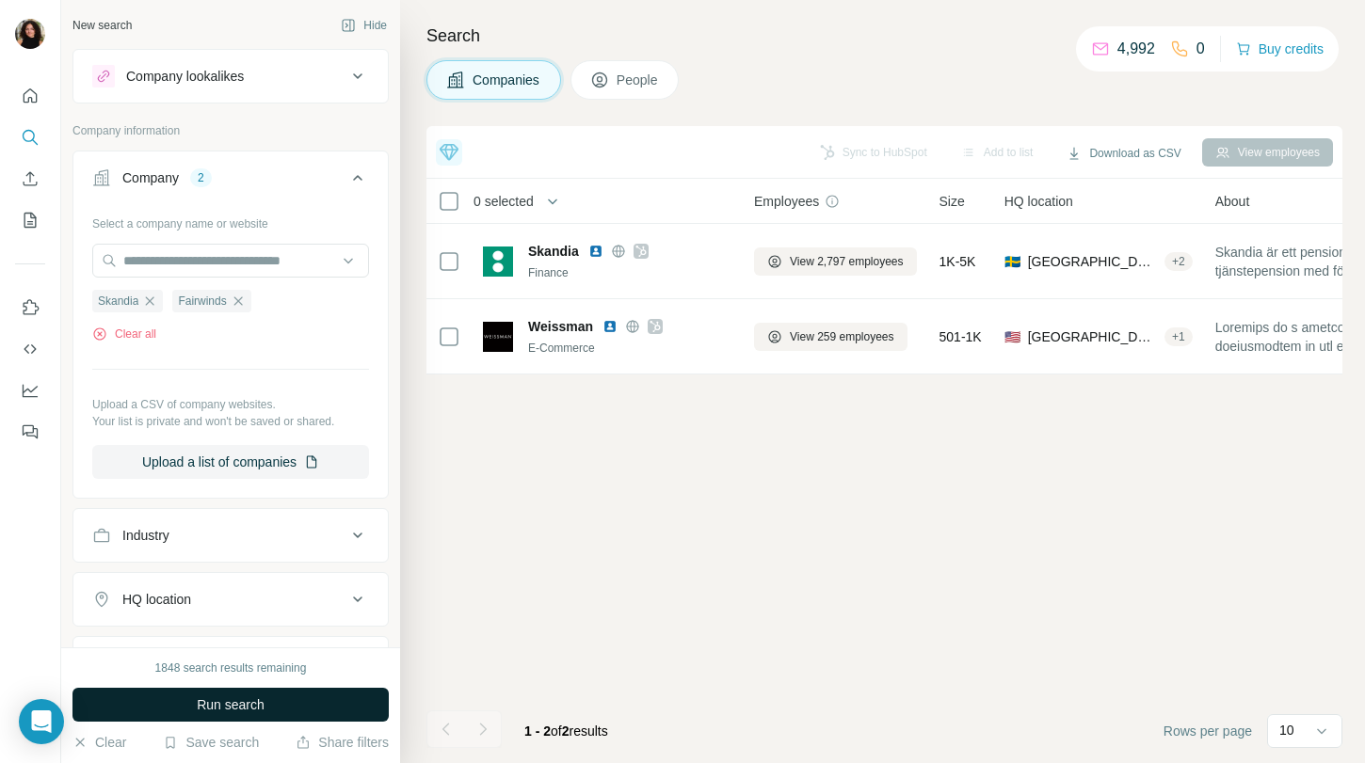
click at [277, 695] on button "Run search" at bounding box center [230, 705] width 316 height 34
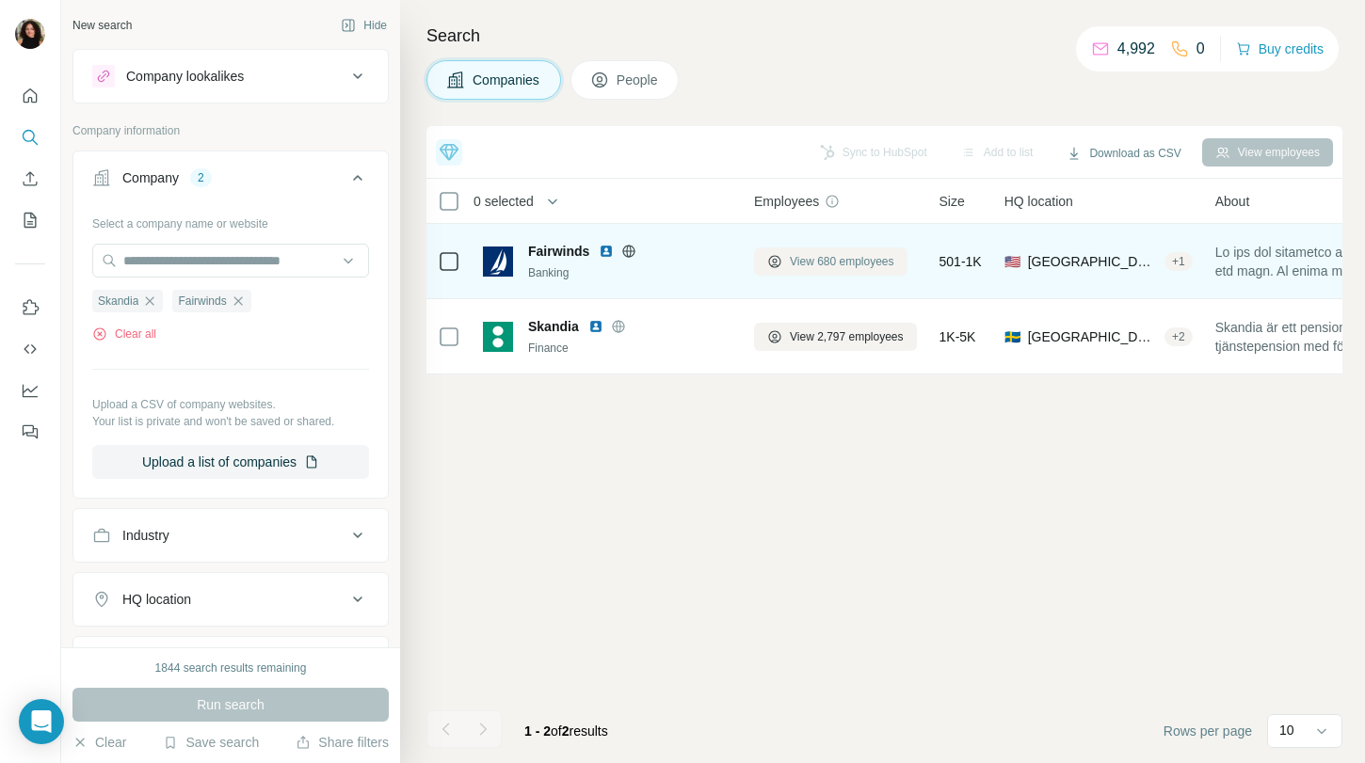
click at [848, 261] on span "View 680 employees" at bounding box center [842, 261] width 104 height 17
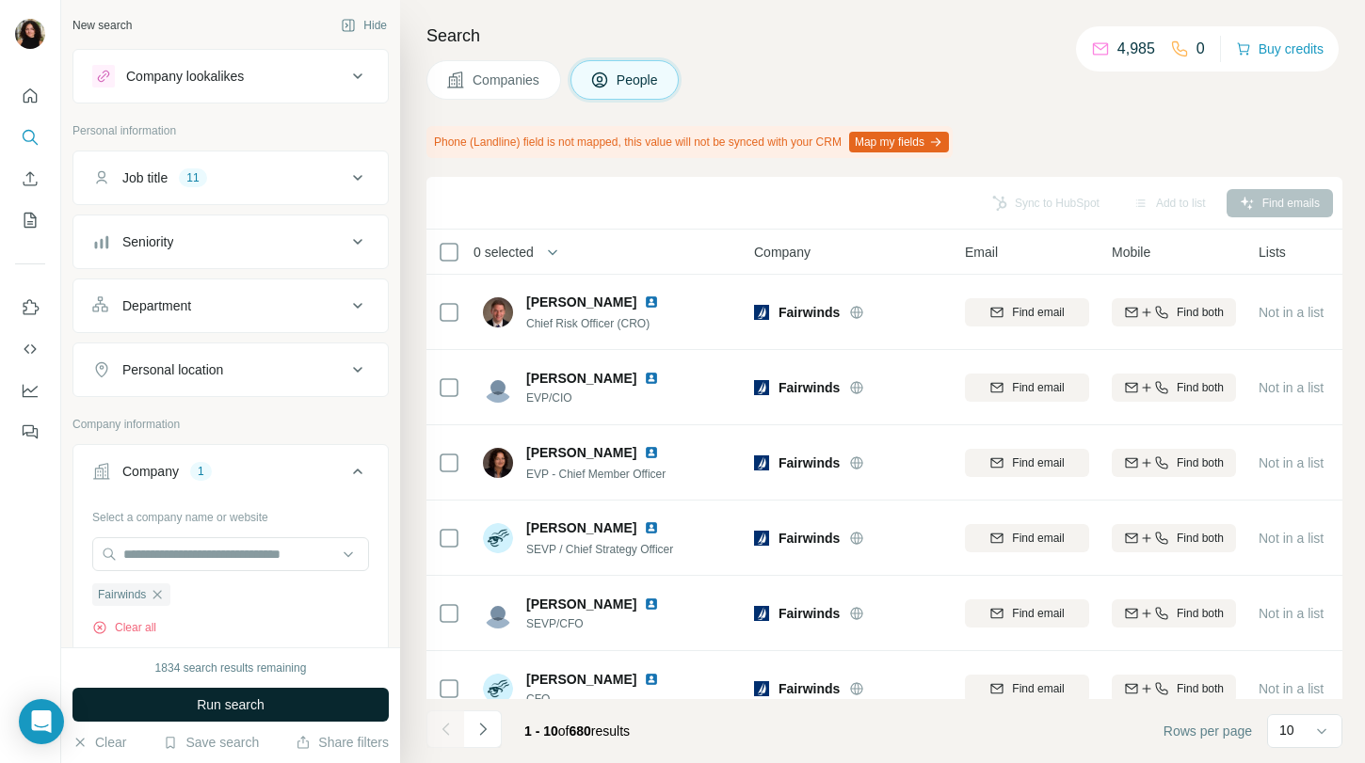
click at [313, 713] on button "Run search" at bounding box center [230, 705] width 316 height 34
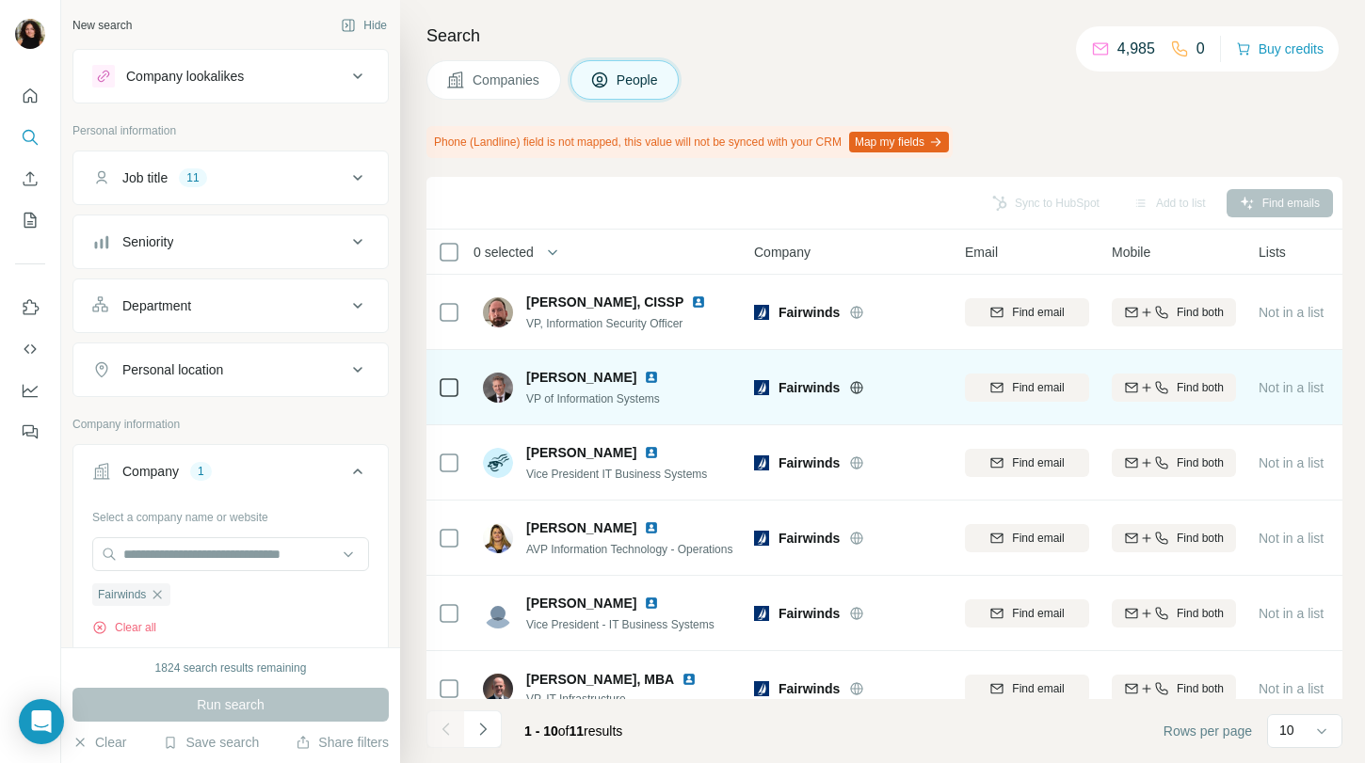
click at [644, 375] on img at bounding box center [651, 377] width 15 height 15
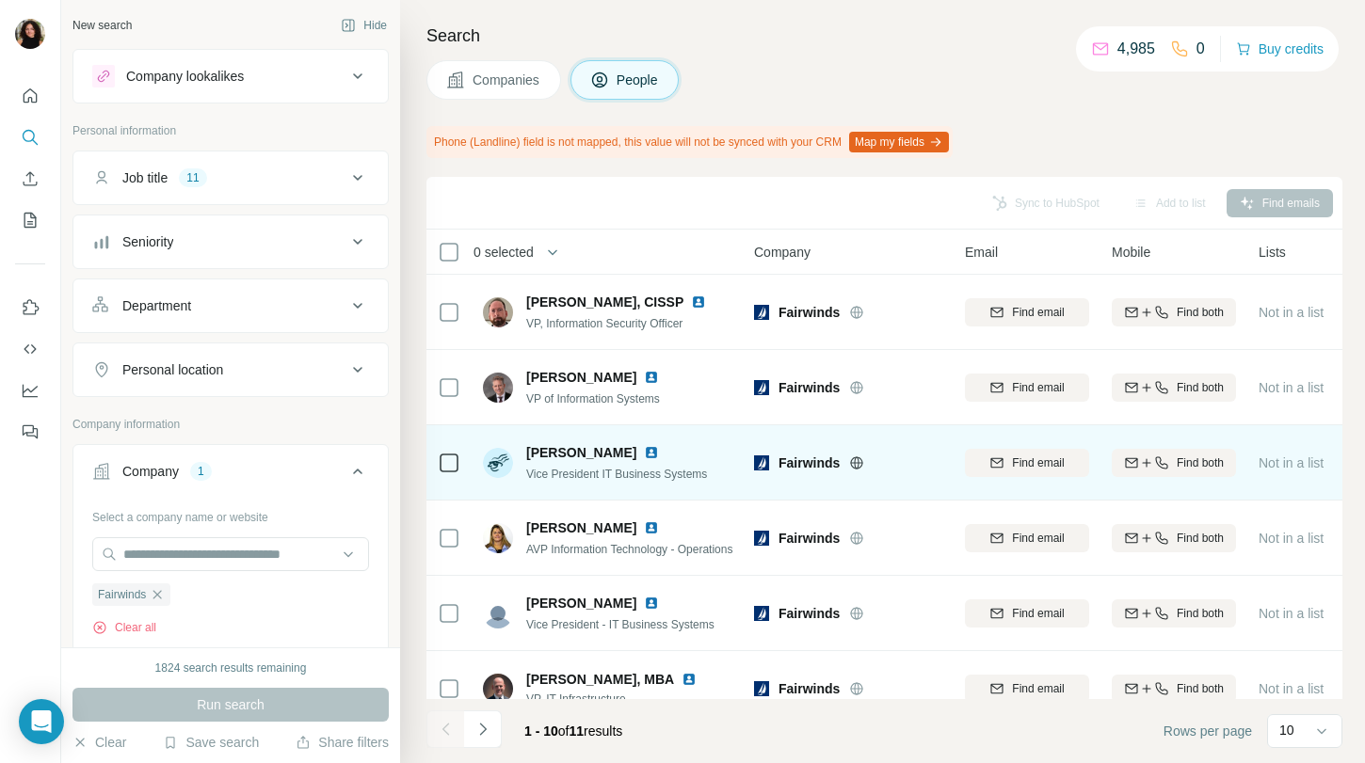
click at [644, 448] on img at bounding box center [651, 452] width 15 height 15
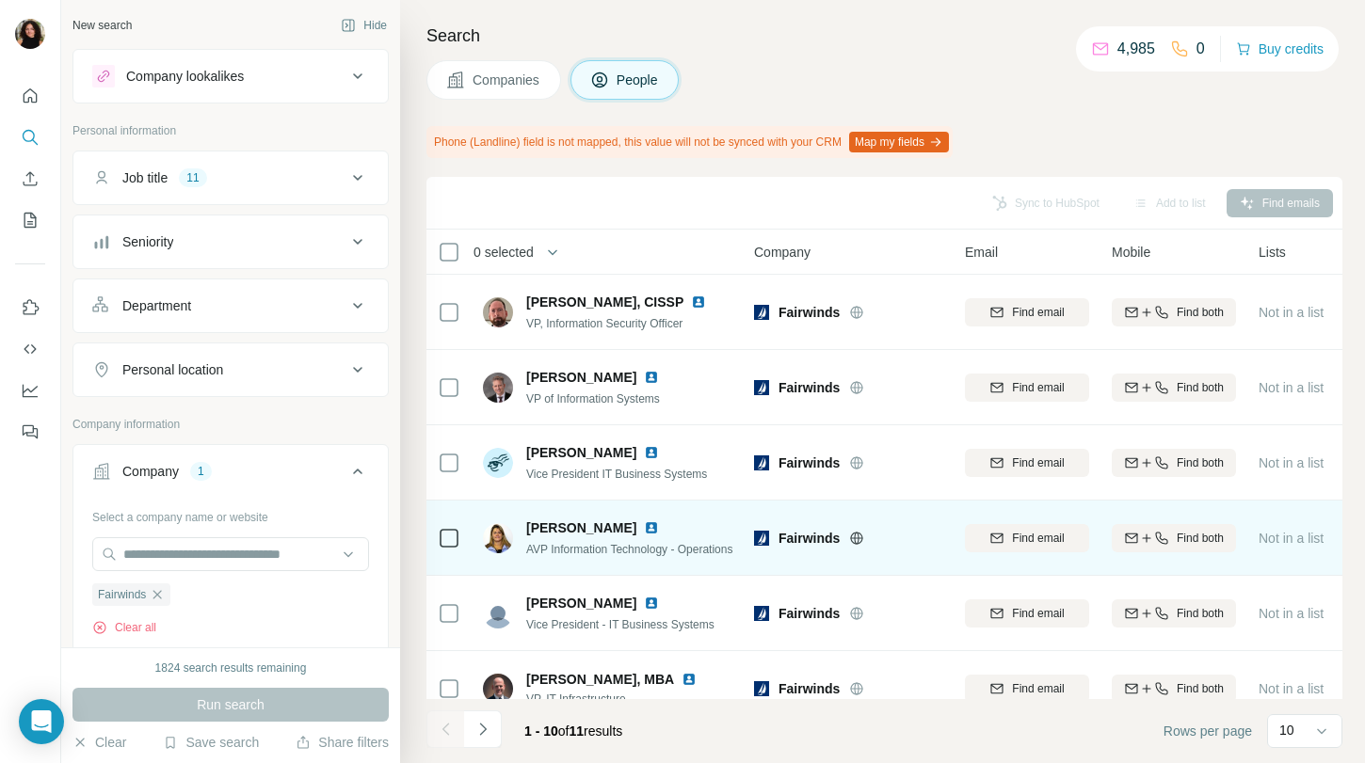
click at [659, 527] on img at bounding box center [651, 528] width 15 height 15
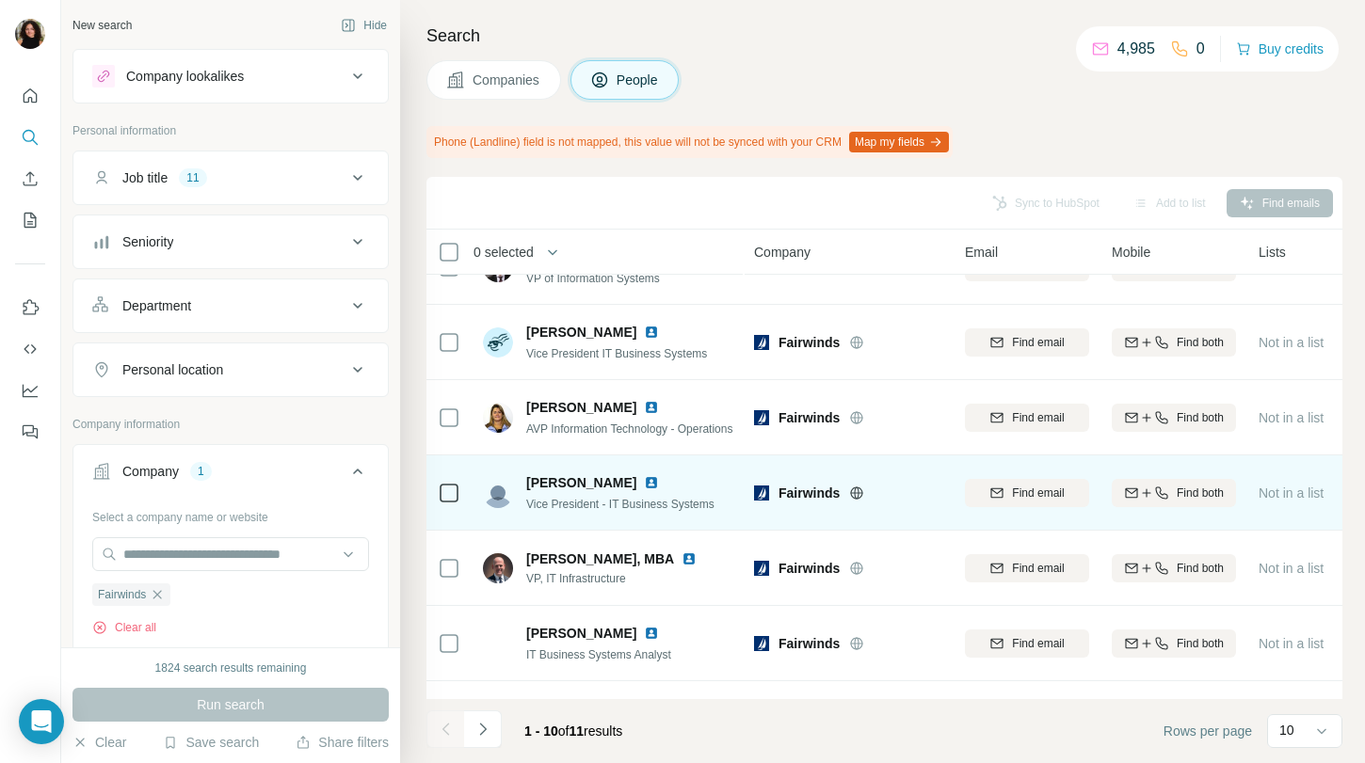
scroll to position [143, 0]
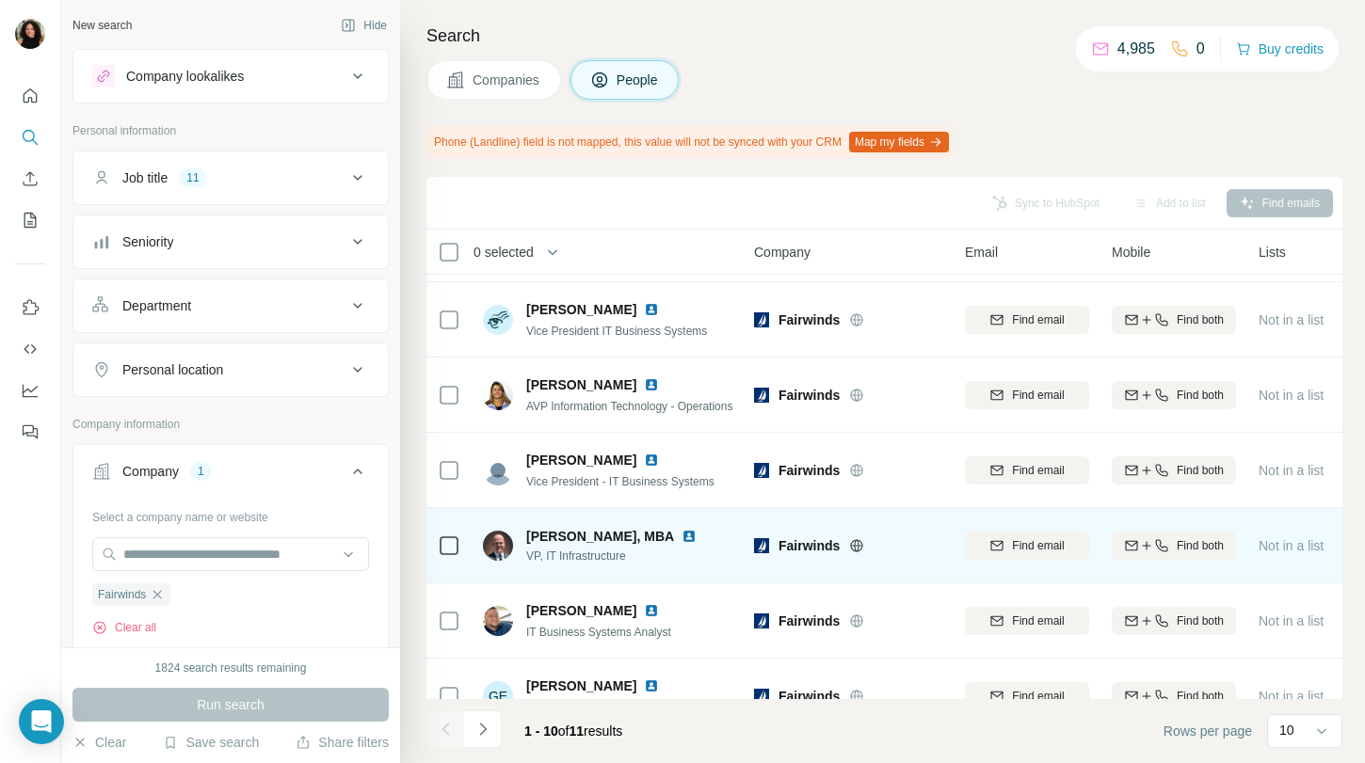
click at [682, 536] on img at bounding box center [689, 536] width 15 height 15
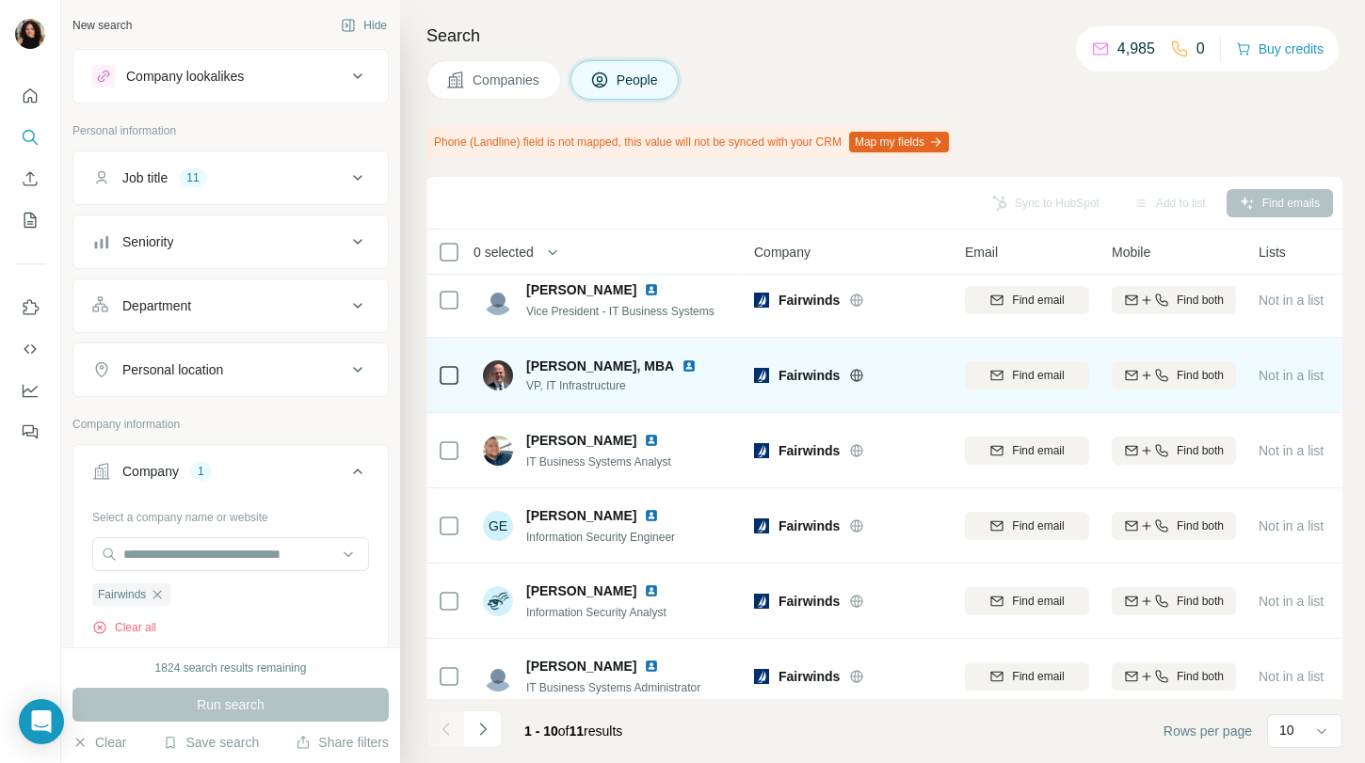
scroll to position [329, 0]
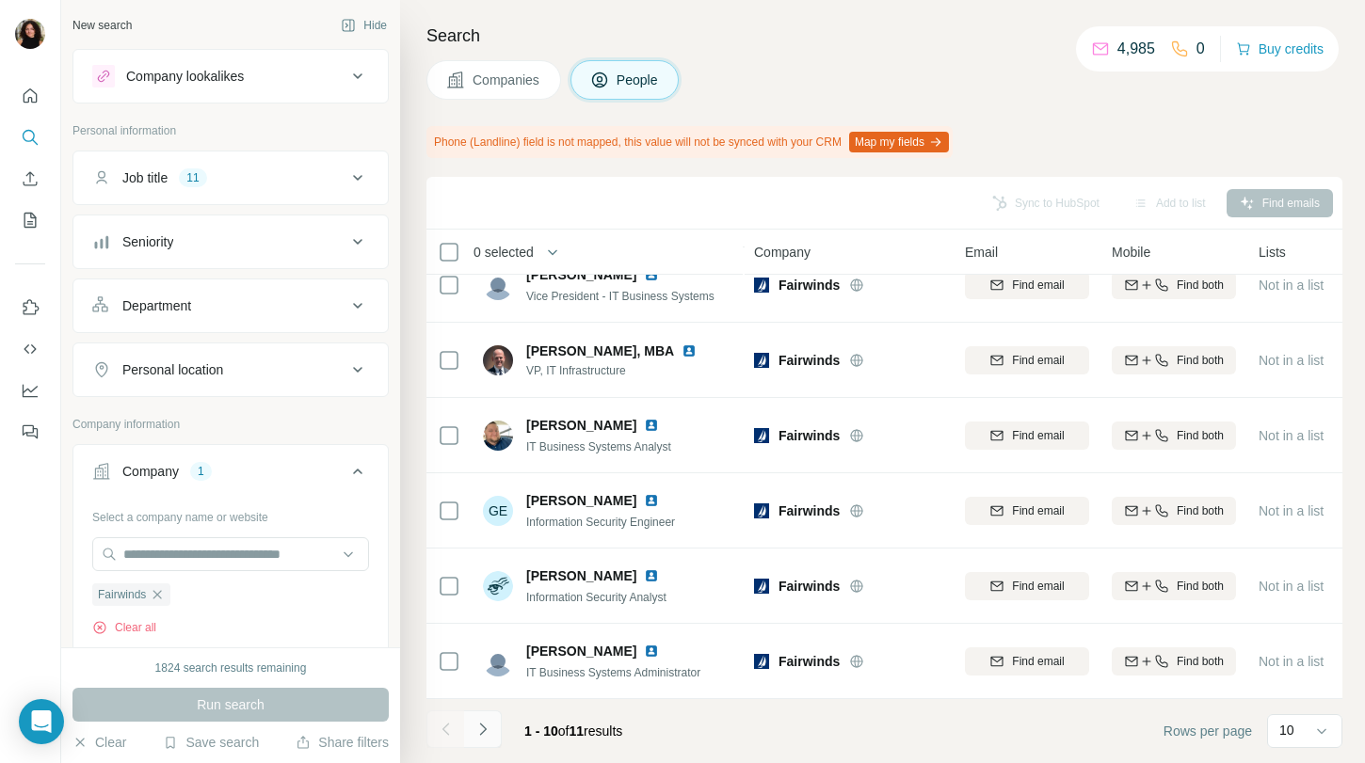
click at [494, 734] on button "Navigate to next page" at bounding box center [483, 730] width 38 height 38
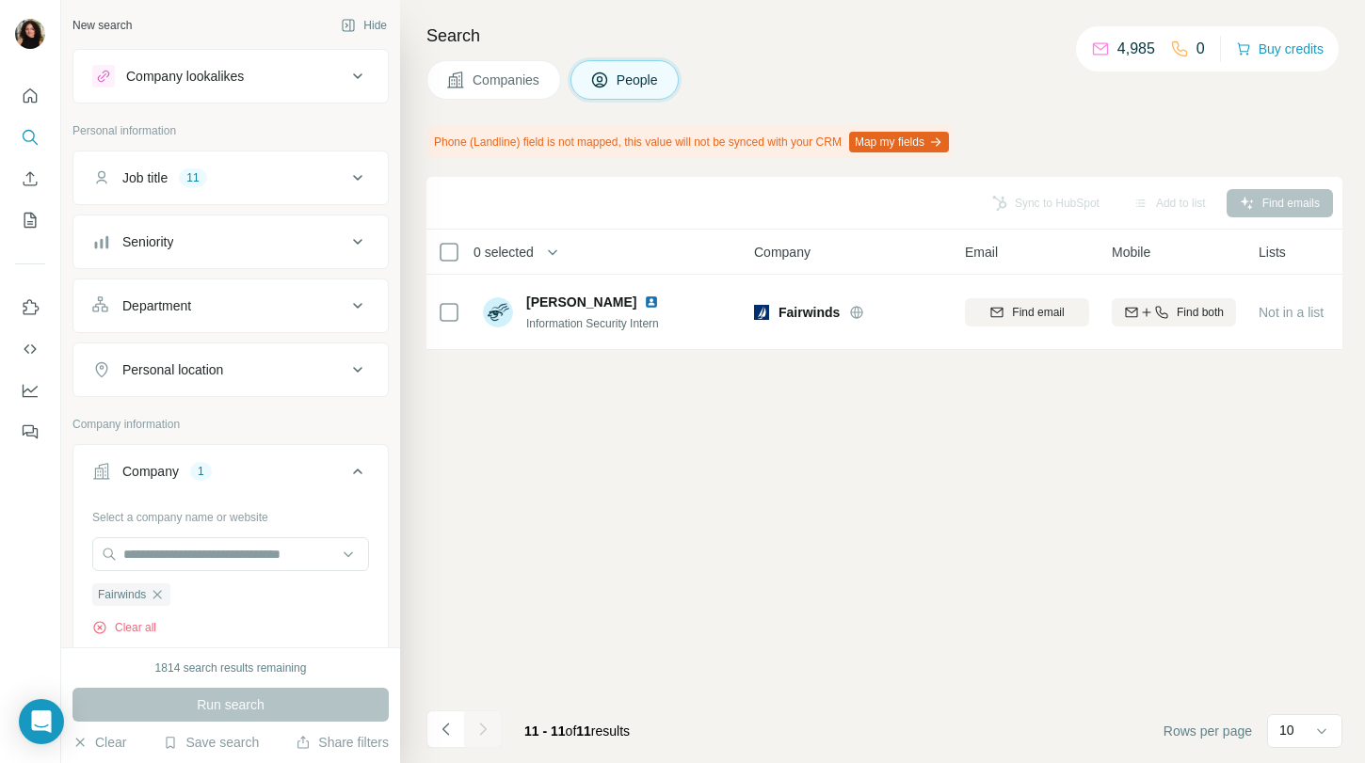
scroll to position [0, 0]
click at [460, 68] on button "Companies" at bounding box center [493, 80] width 135 height 40
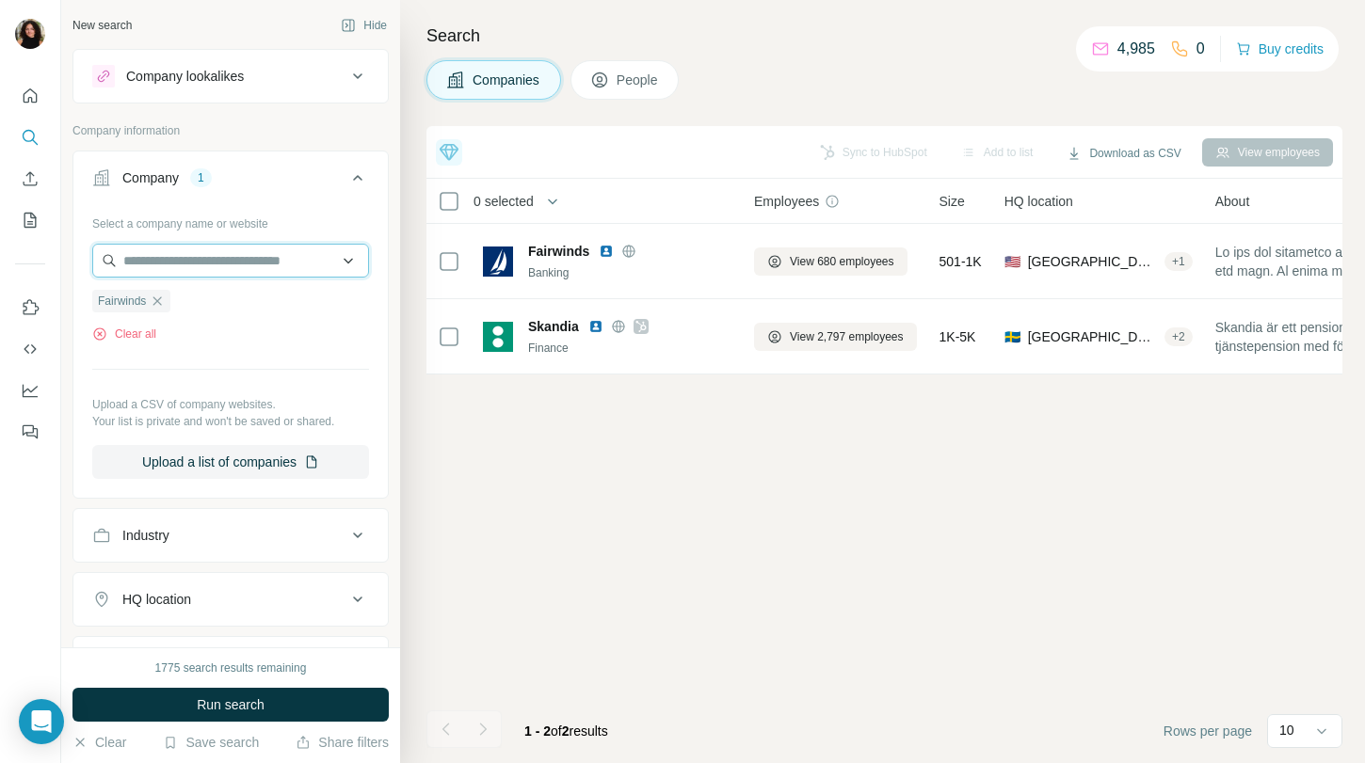
click at [210, 249] on input "text" at bounding box center [230, 261] width 277 height 34
paste input "**********"
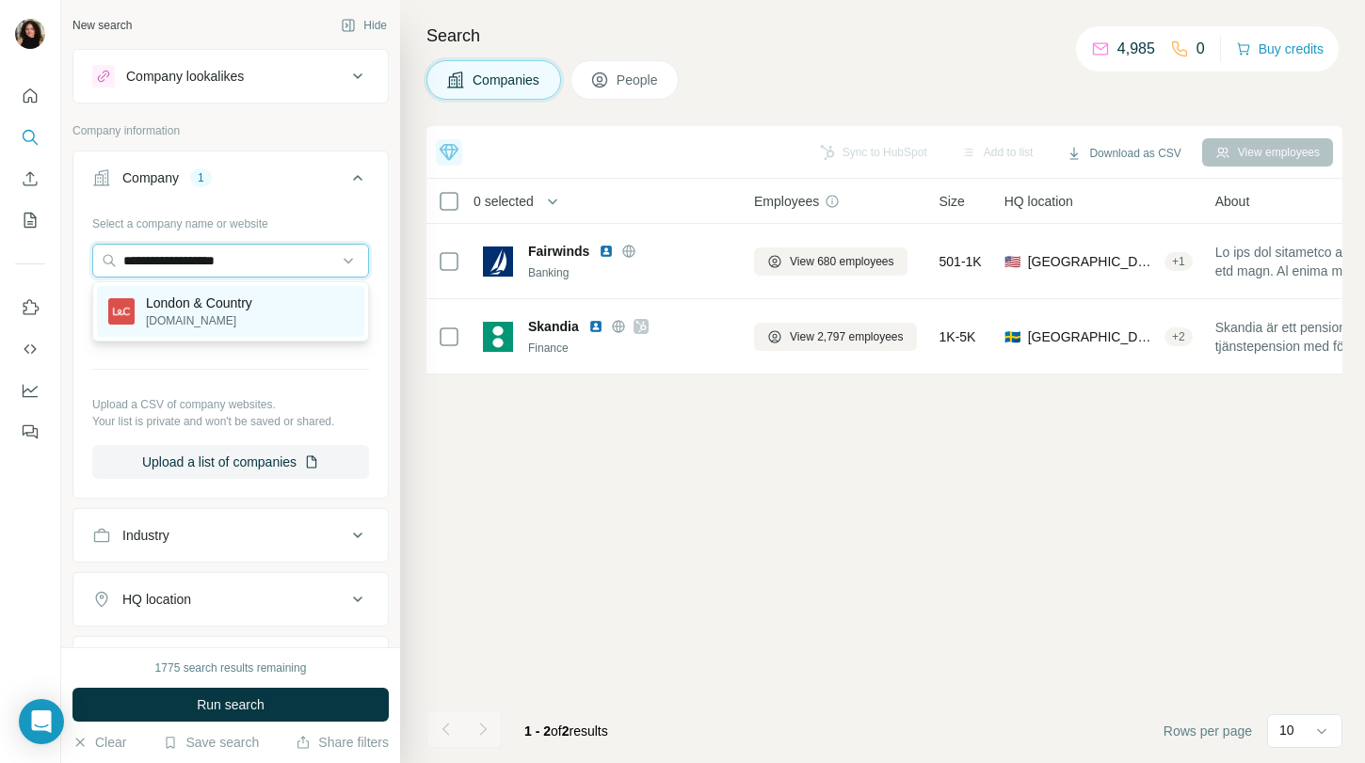
type input "**********"
click at [312, 300] on div "London & Country landc.co.uk" at bounding box center [230, 311] width 267 height 51
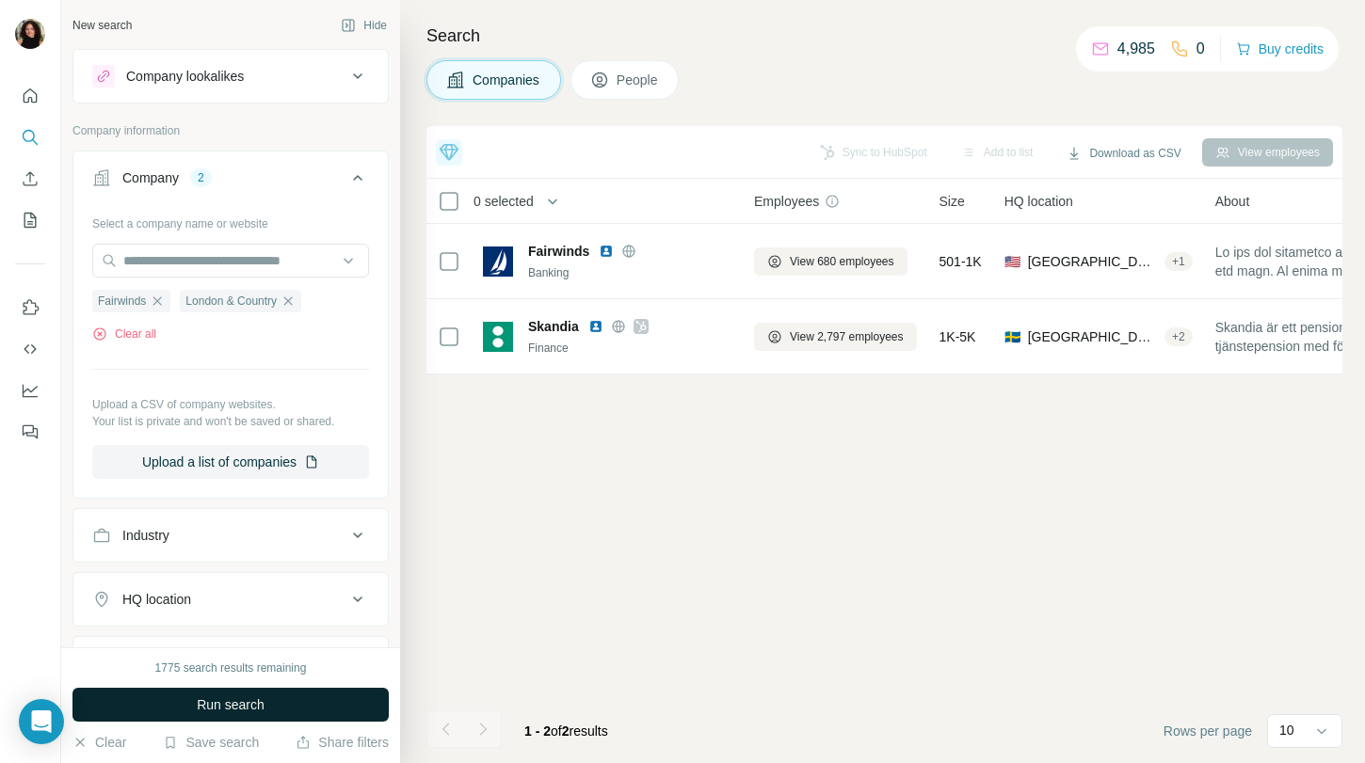
click at [245, 703] on span "Run search" at bounding box center [231, 705] width 68 height 19
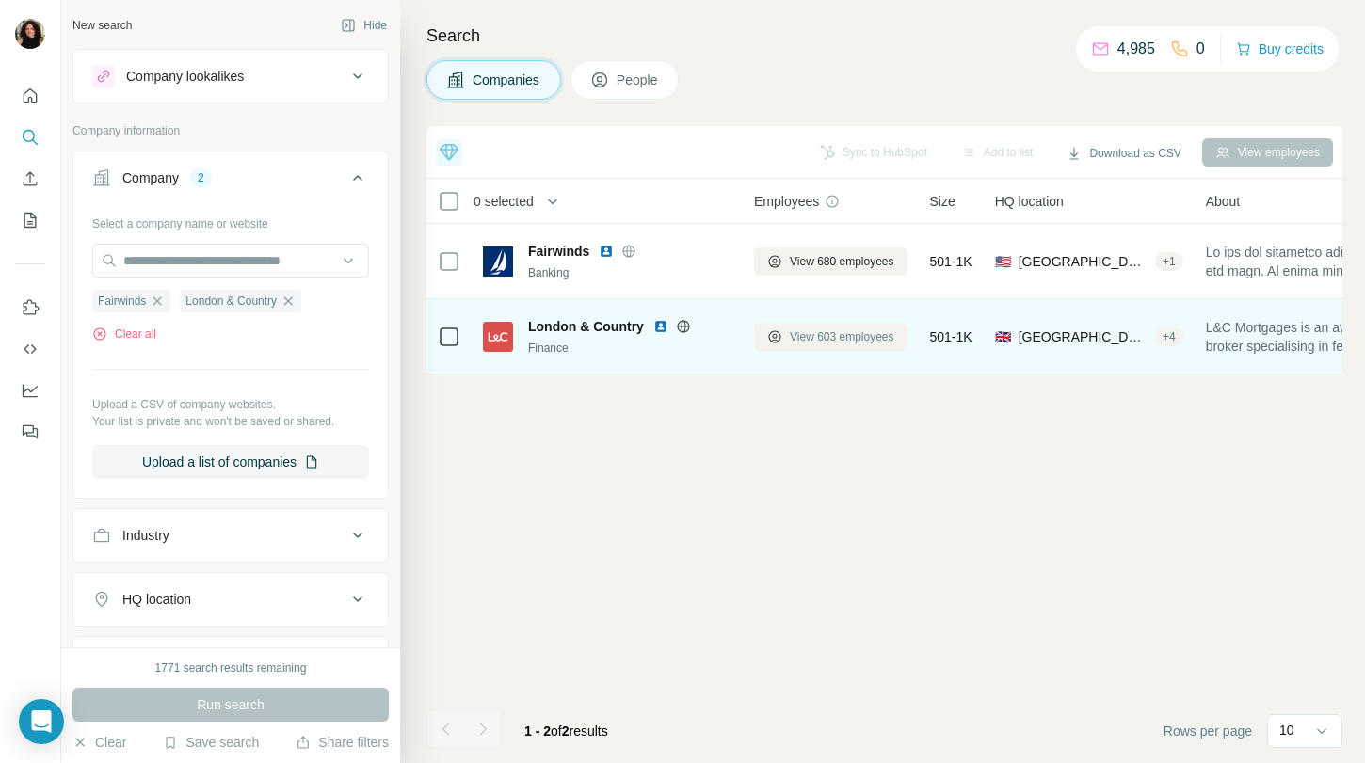
click at [822, 332] on span "View 603 employees" at bounding box center [842, 337] width 104 height 17
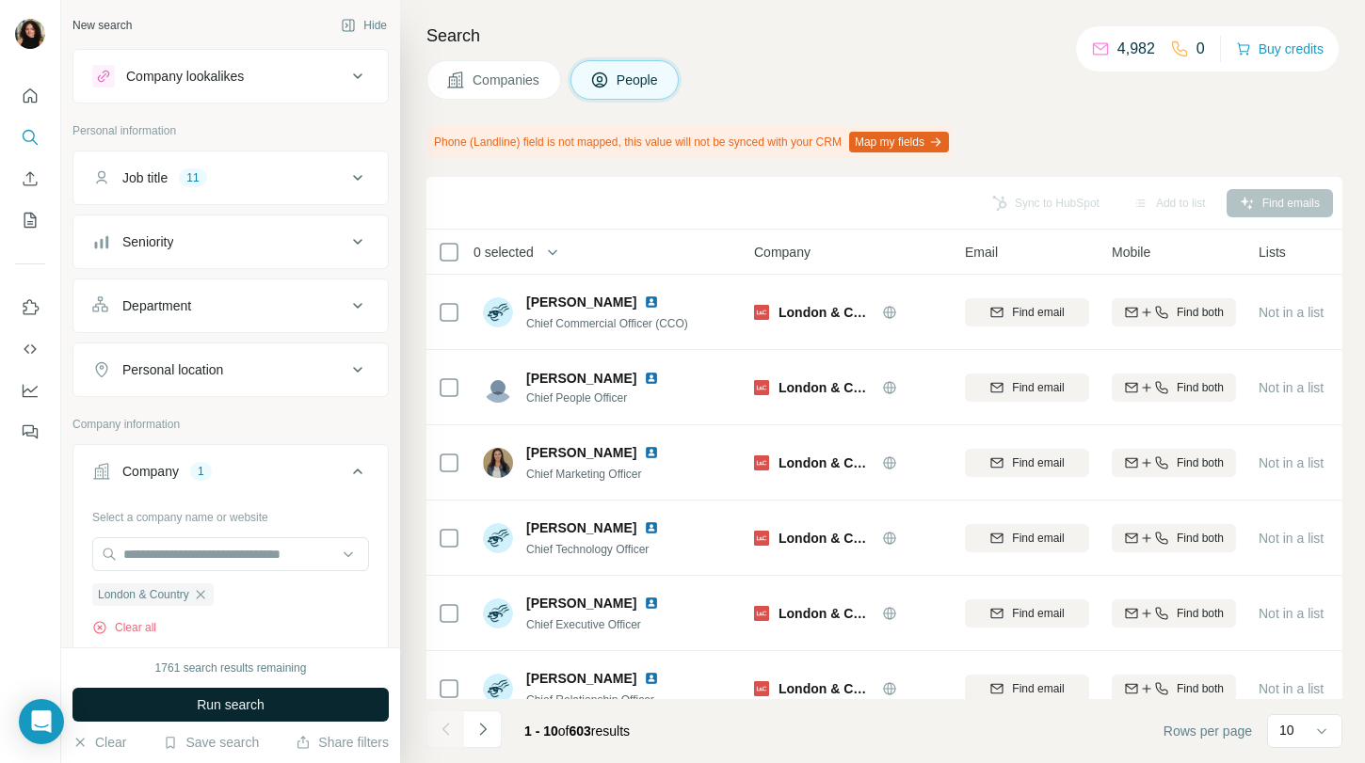
click at [324, 698] on button "Run search" at bounding box center [230, 705] width 316 height 34
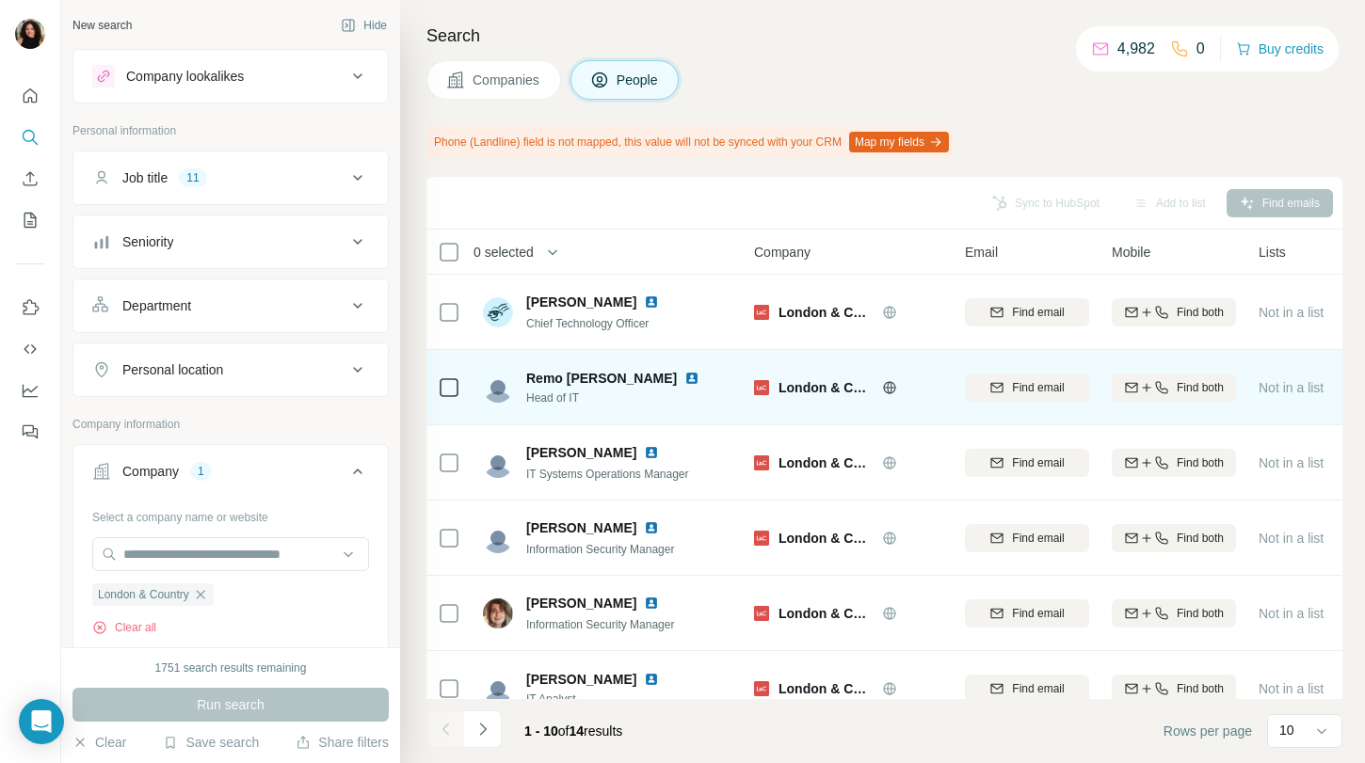
click at [684, 373] on img at bounding box center [691, 378] width 15 height 15
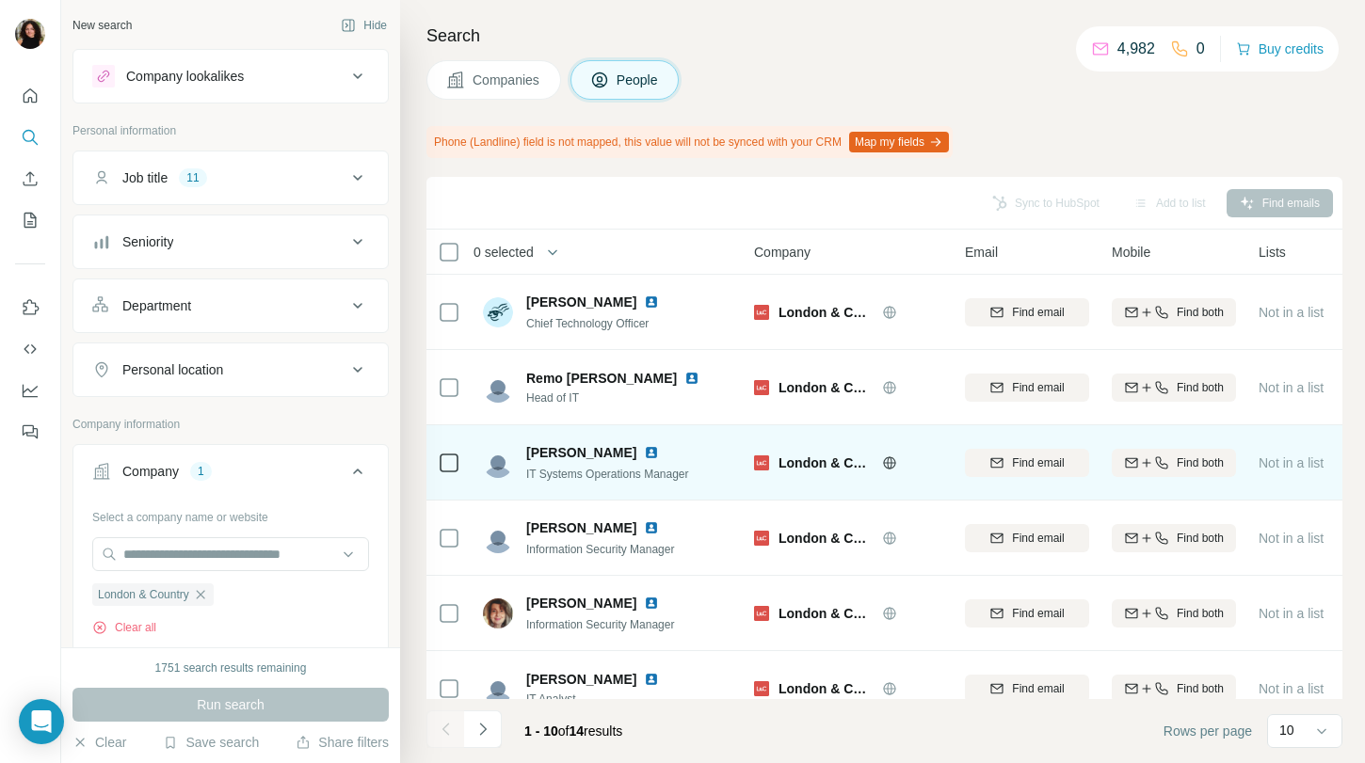
click at [644, 452] on img at bounding box center [651, 452] width 15 height 15
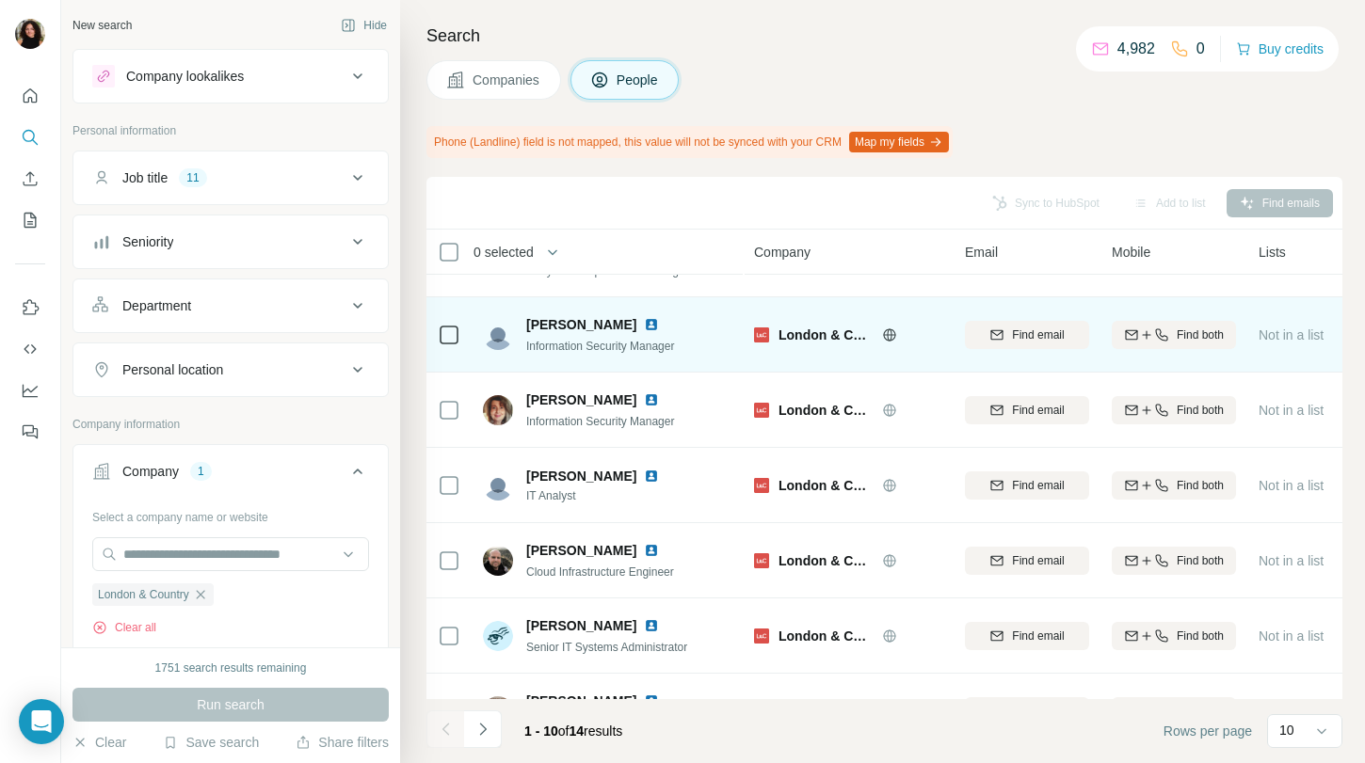
scroll to position [204, 0]
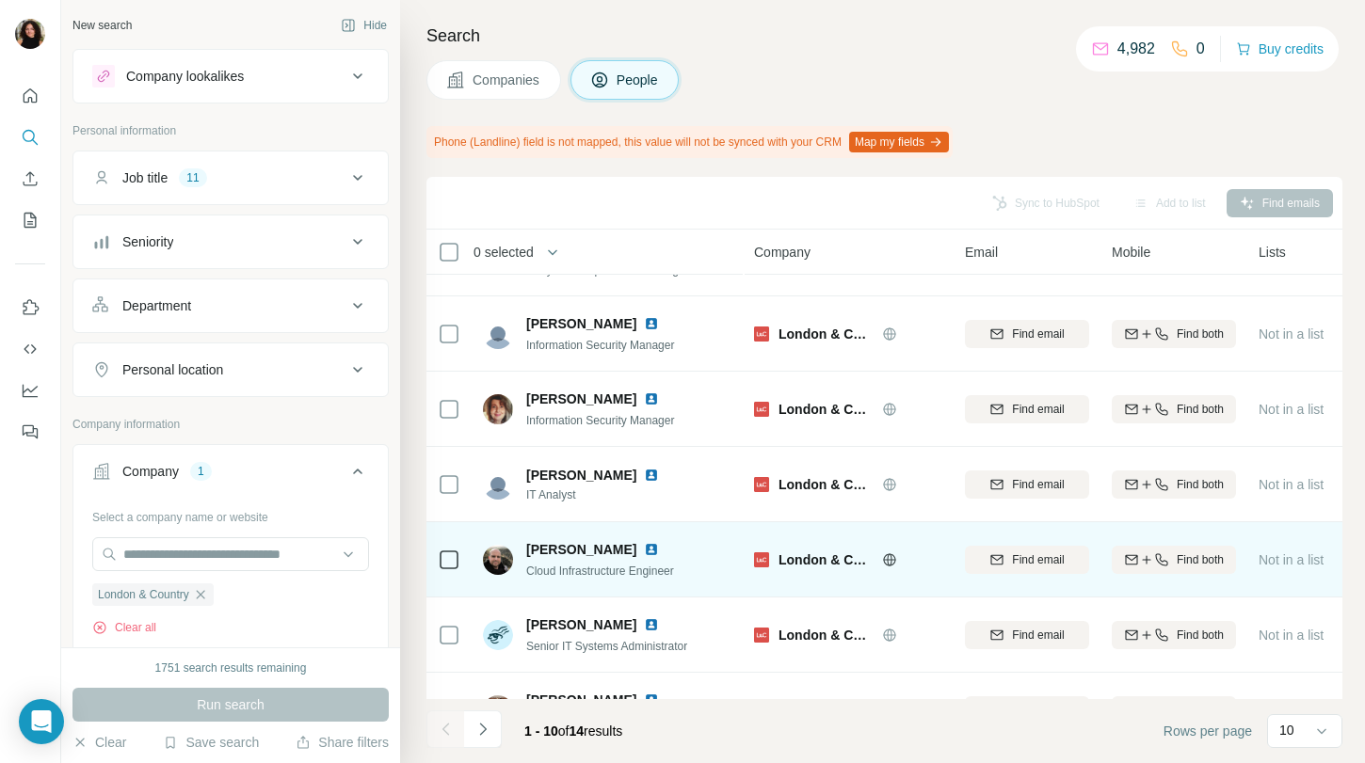
click at [644, 547] on img at bounding box center [651, 549] width 15 height 15
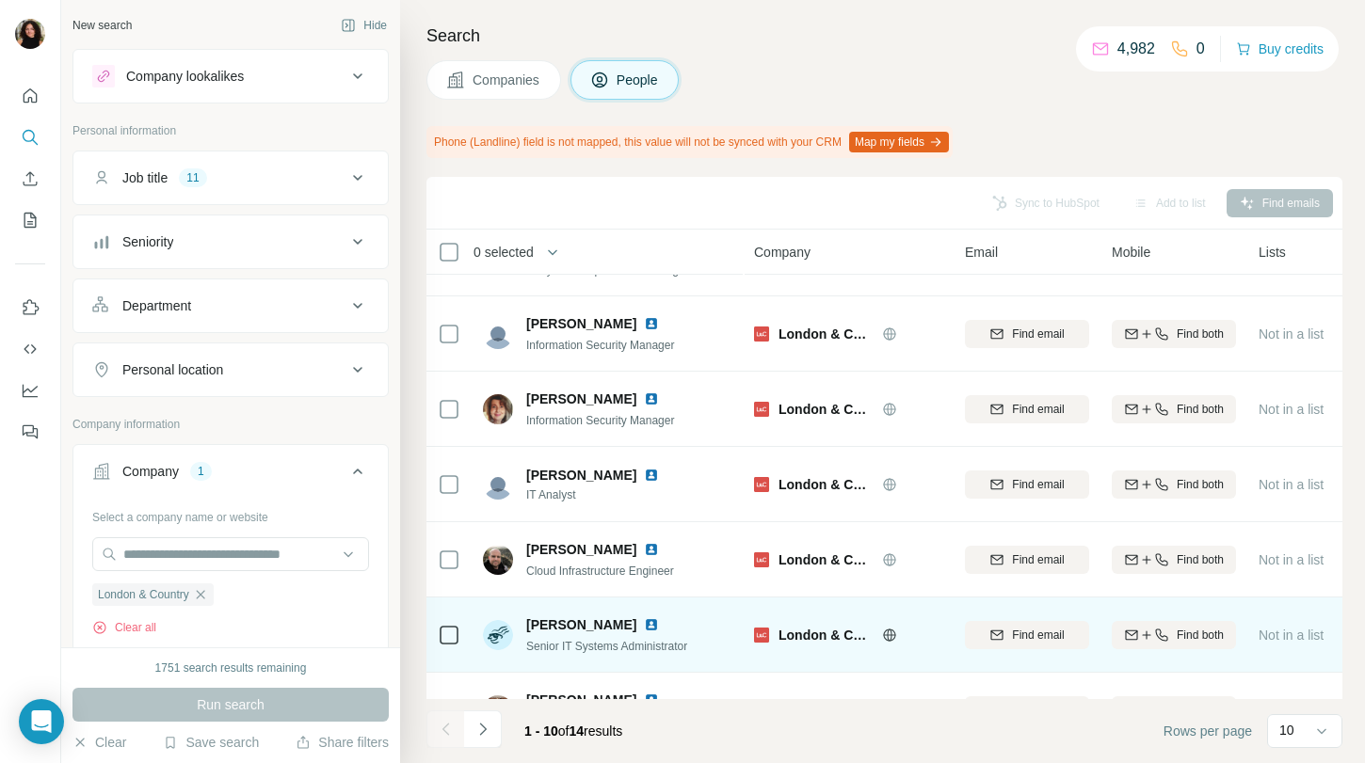
click at [644, 622] on img at bounding box center [651, 625] width 15 height 15
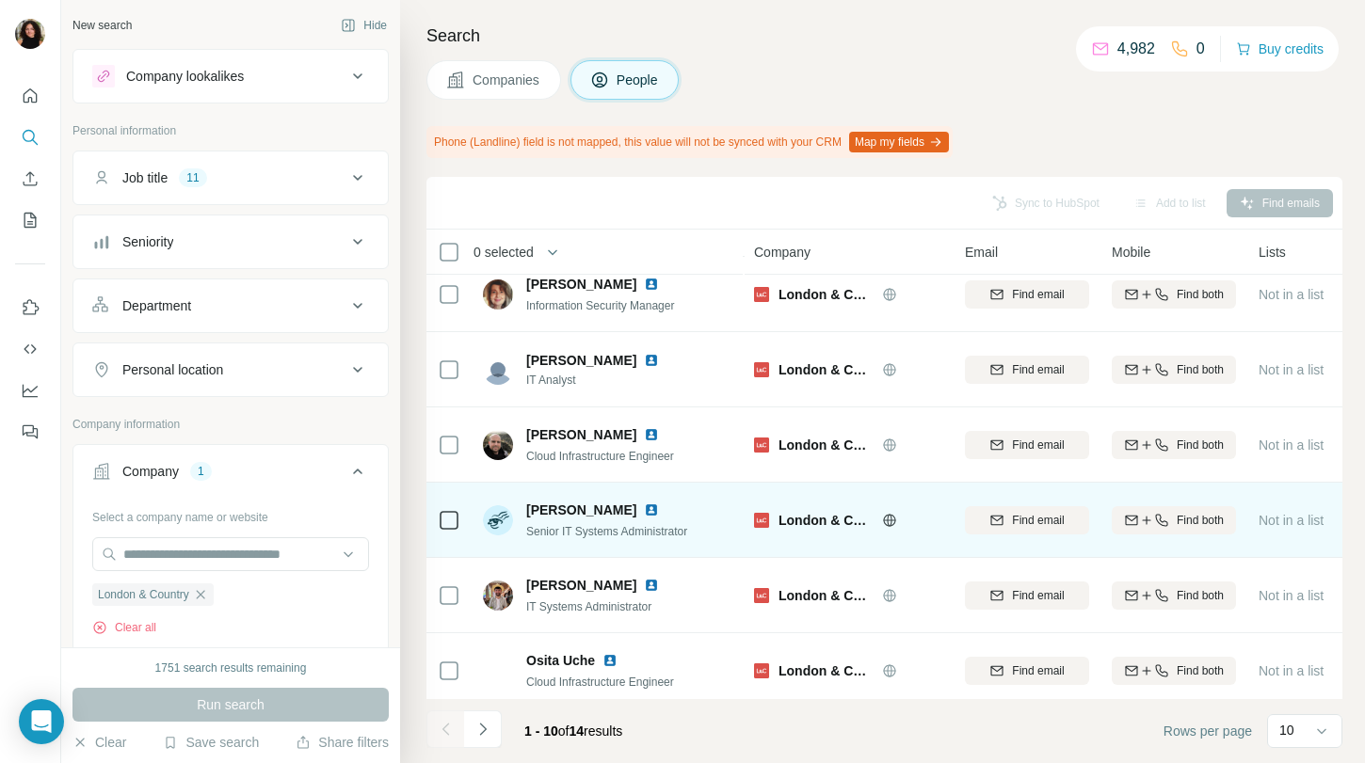
scroll to position [329, 0]
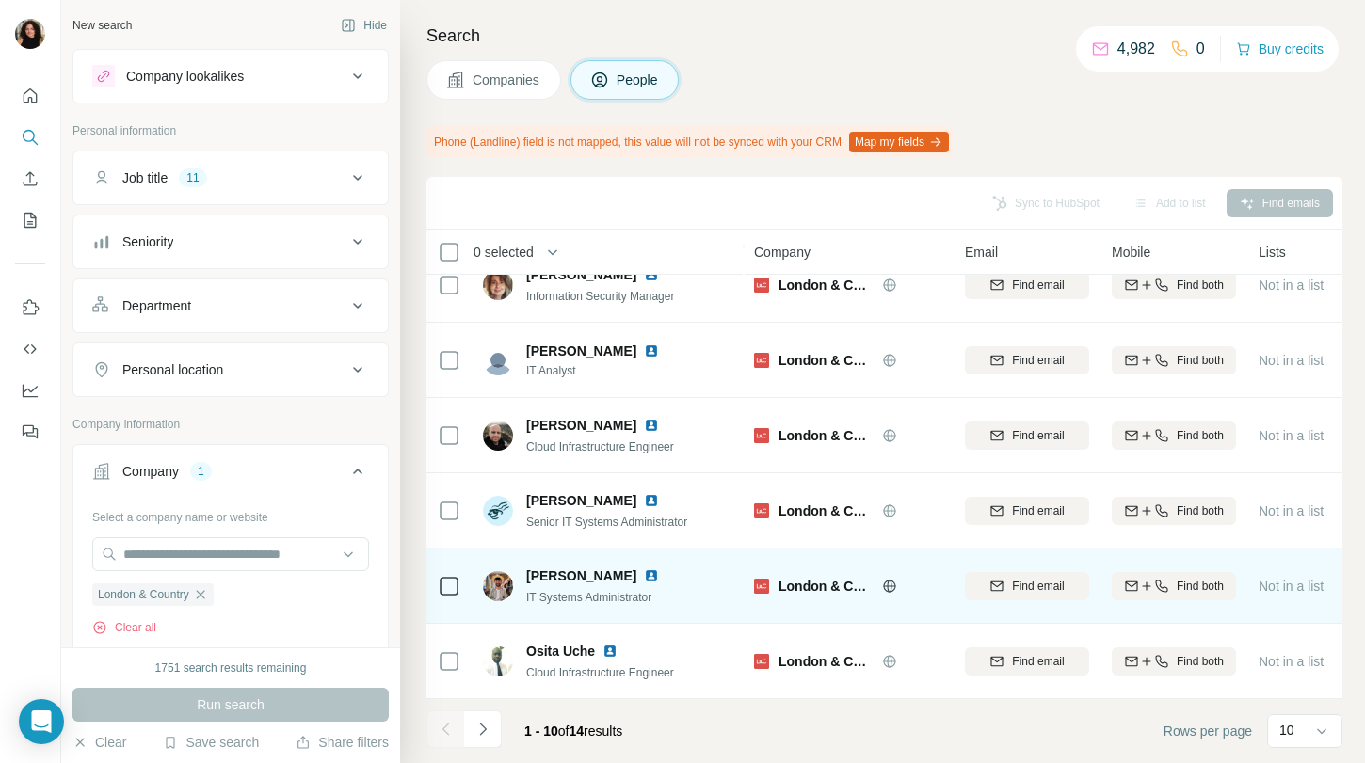
click at [644, 572] on img at bounding box center [651, 576] width 15 height 15
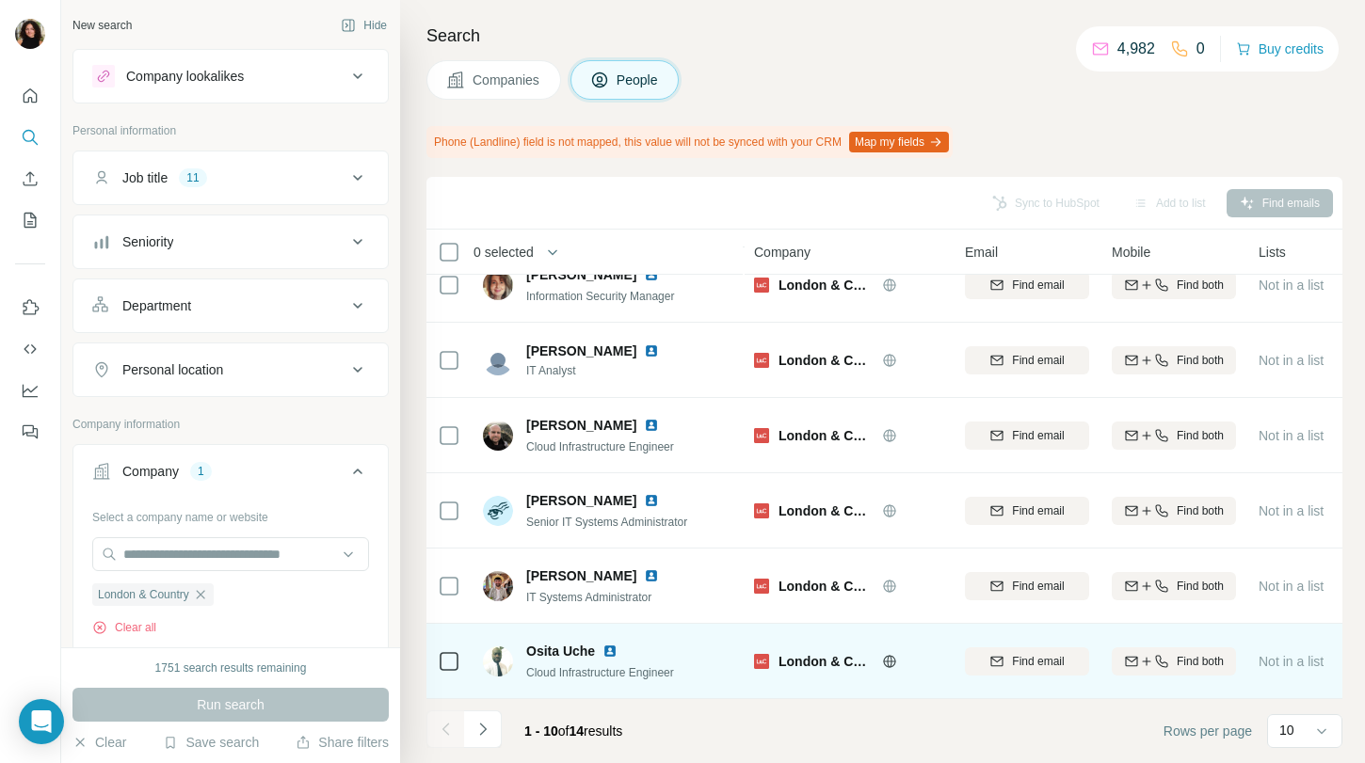
click at [613, 652] on img at bounding box center [610, 651] width 15 height 15
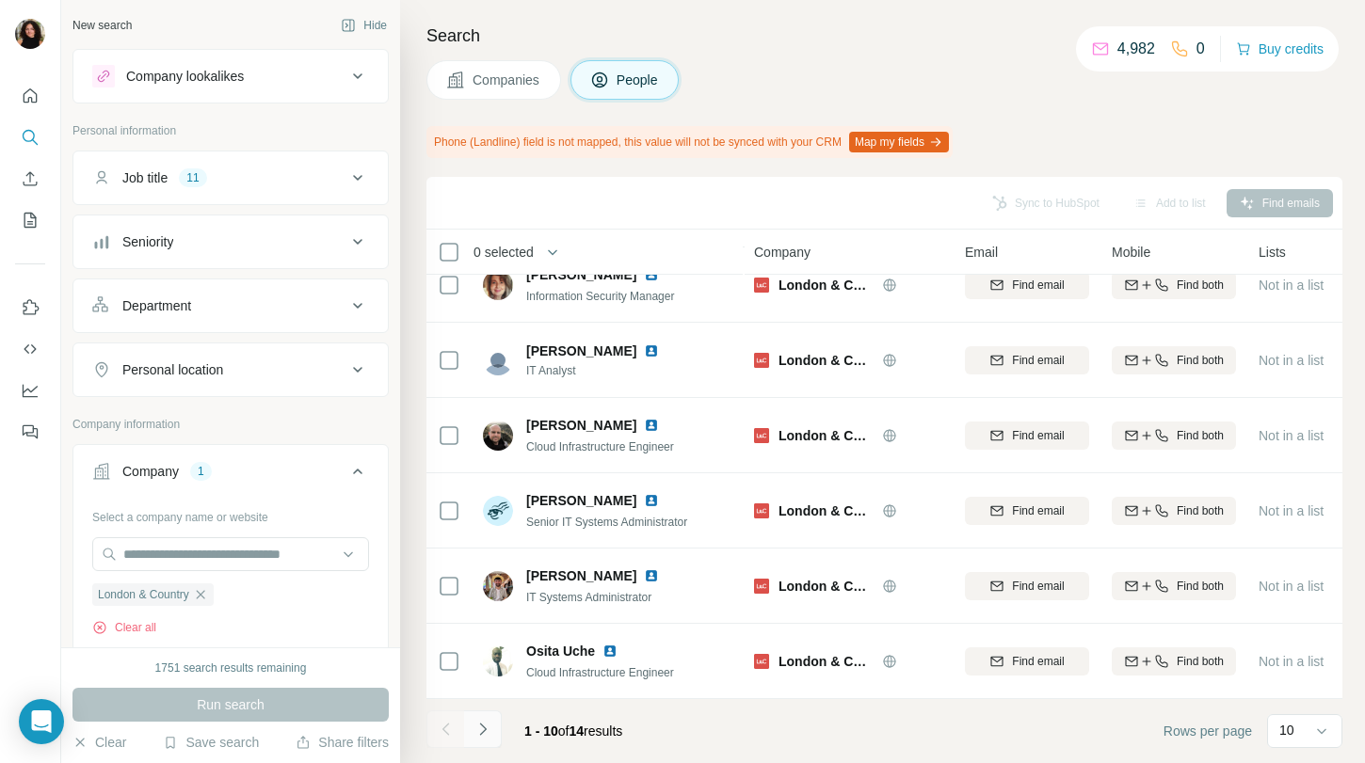
click at [489, 729] on icon "Navigate to next page" at bounding box center [483, 729] width 19 height 19
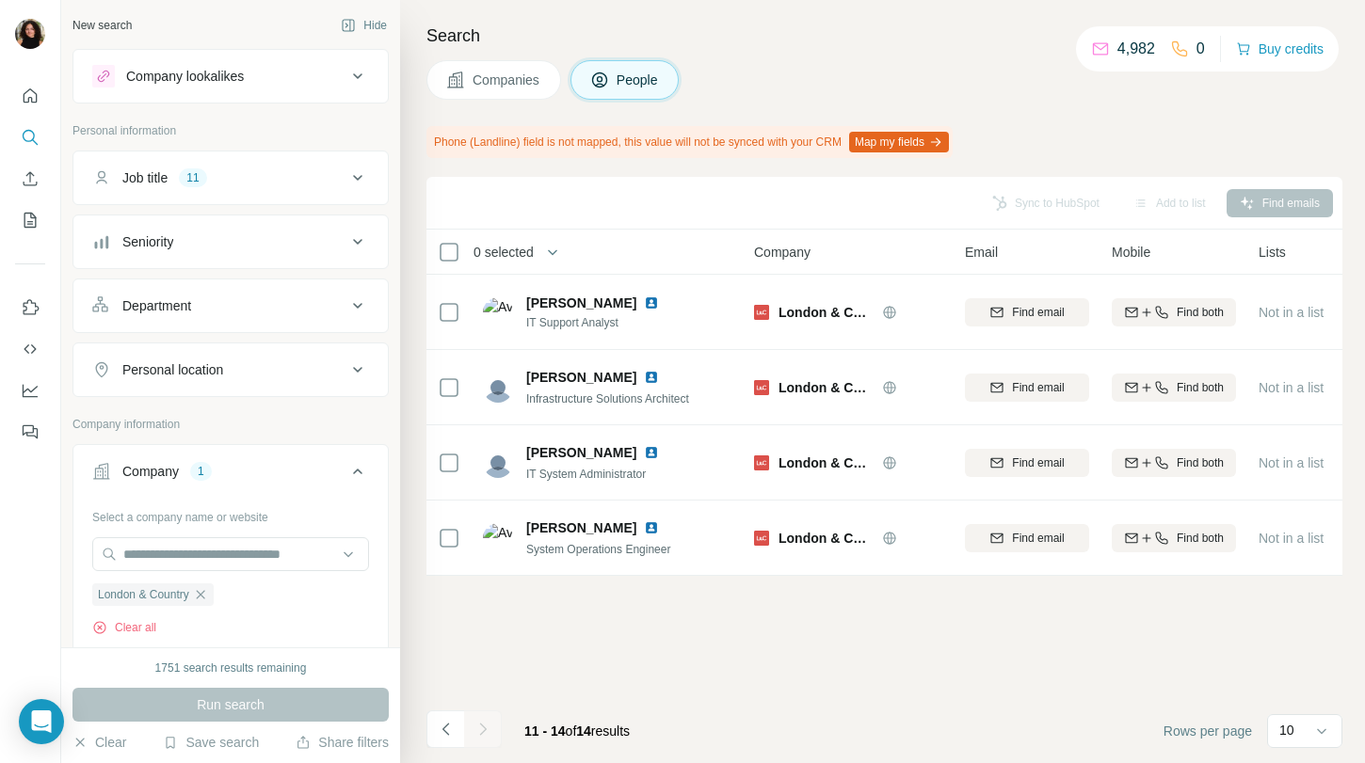
scroll to position [0, 0]
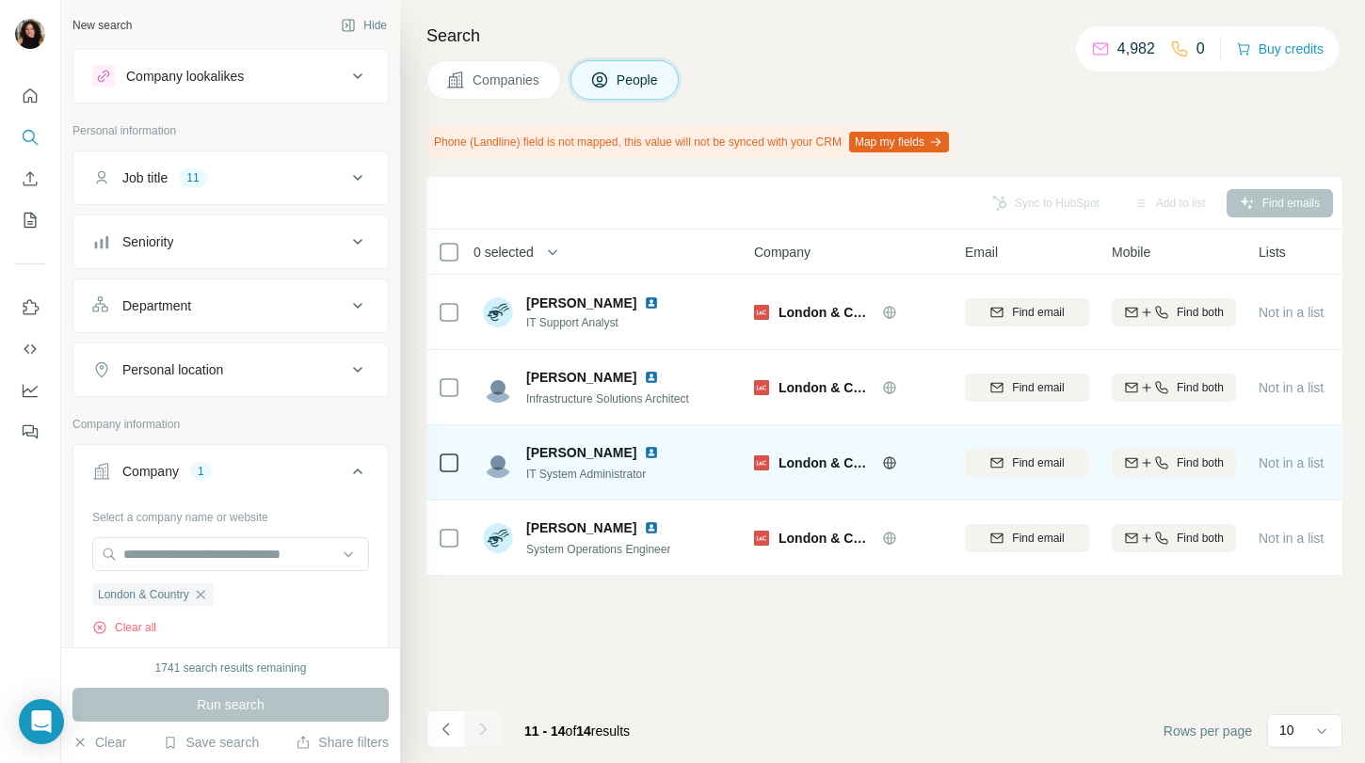
click at [644, 456] on img at bounding box center [651, 452] width 15 height 15
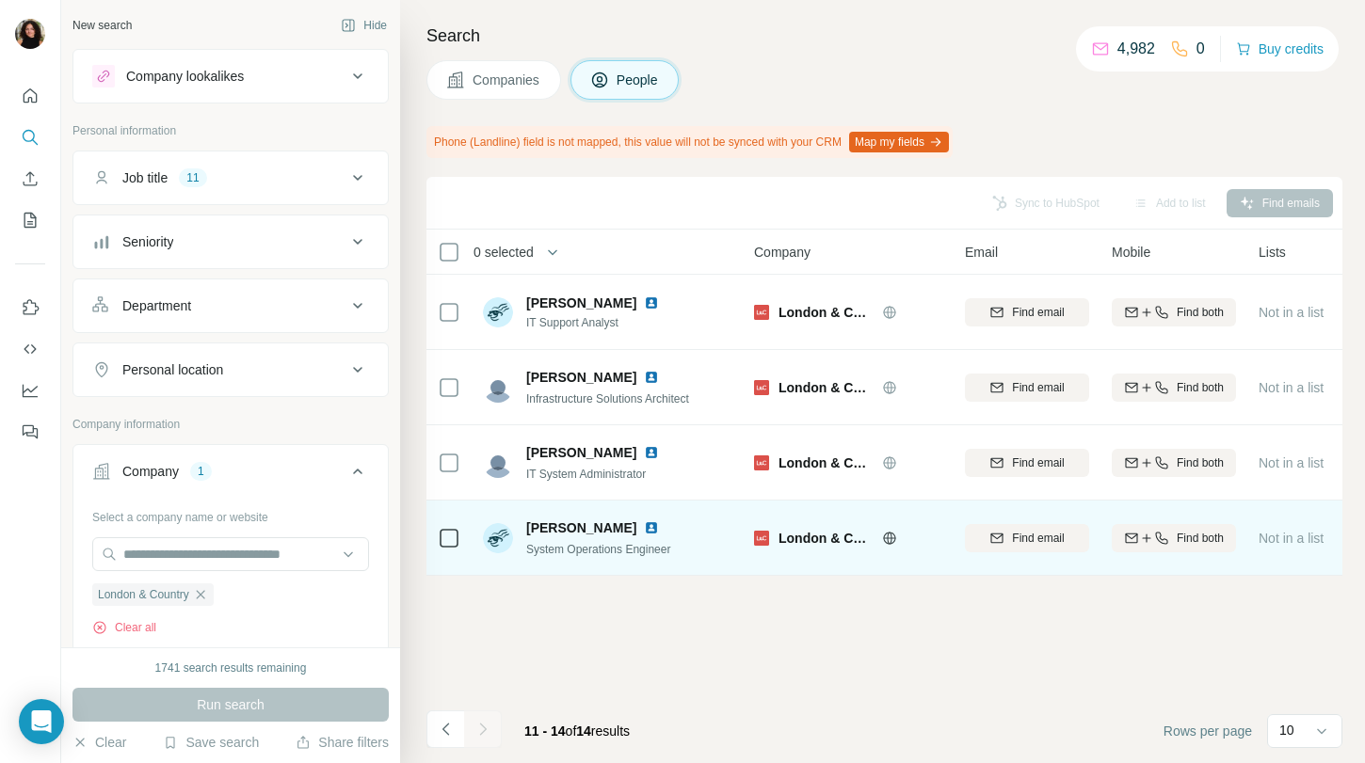
click at [644, 524] on img at bounding box center [651, 528] width 15 height 15
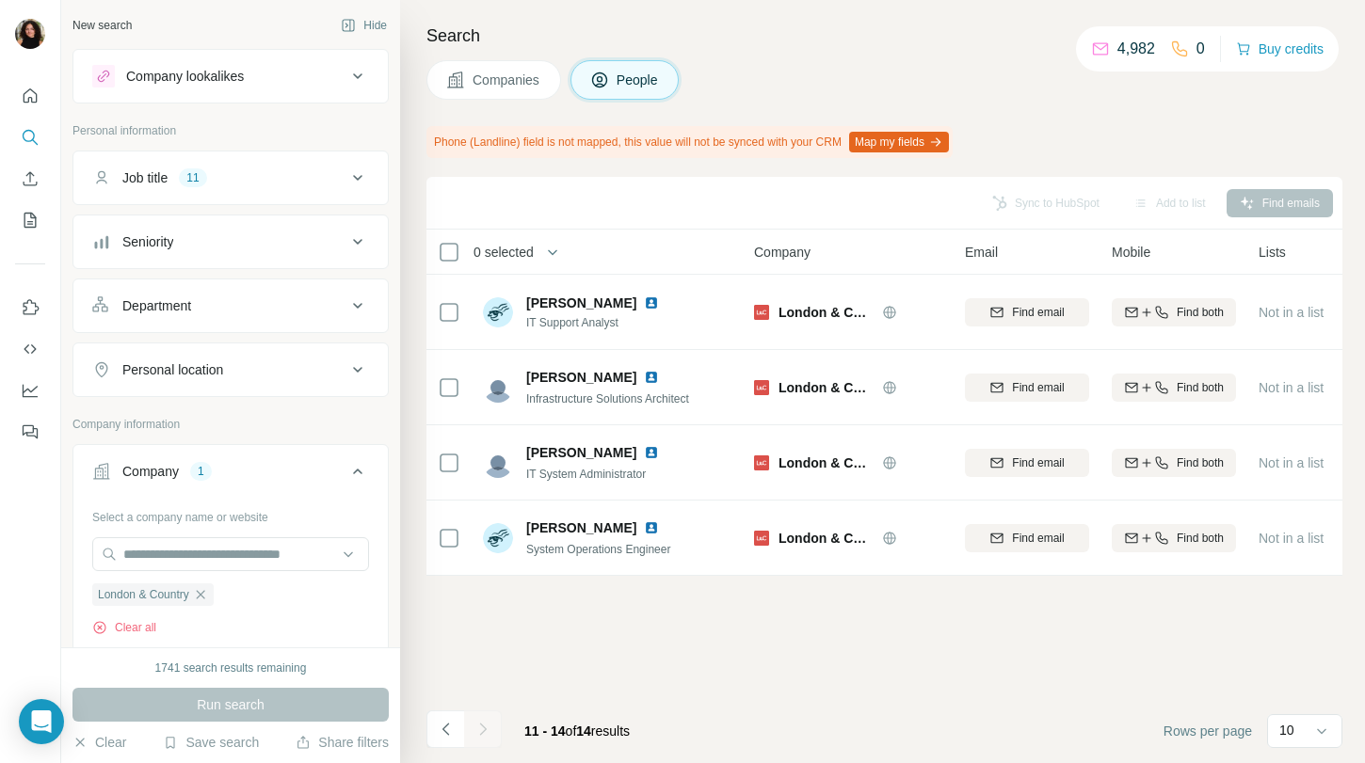
click at [474, 88] on button "Companies" at bounding box center [493, 80] width 135 height 40
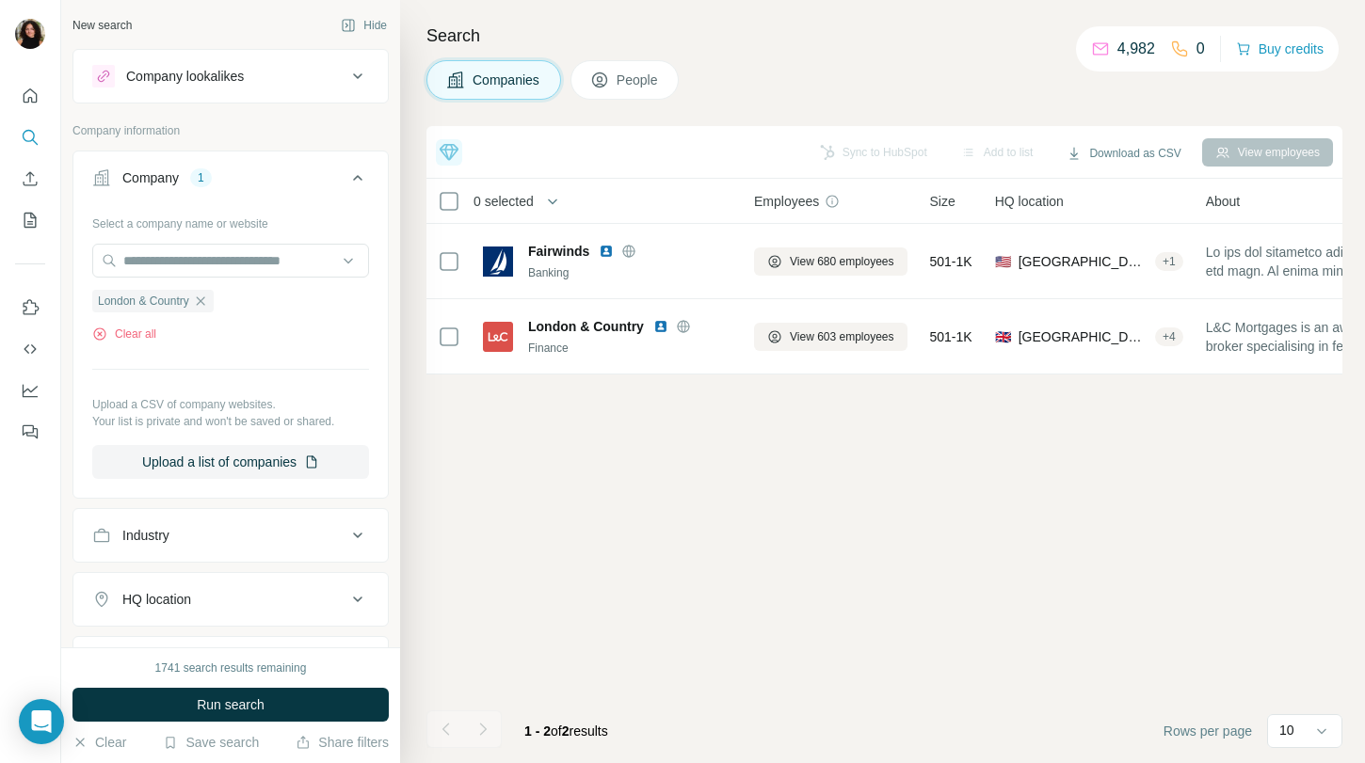
click at [252, 288] on div "London & Country Clear all" at bounding box center [230, 310] width 277 height 65
click at [252, 263] on input "text" at bounding box center [230, 261] width 277 height 34
paste input "**********"
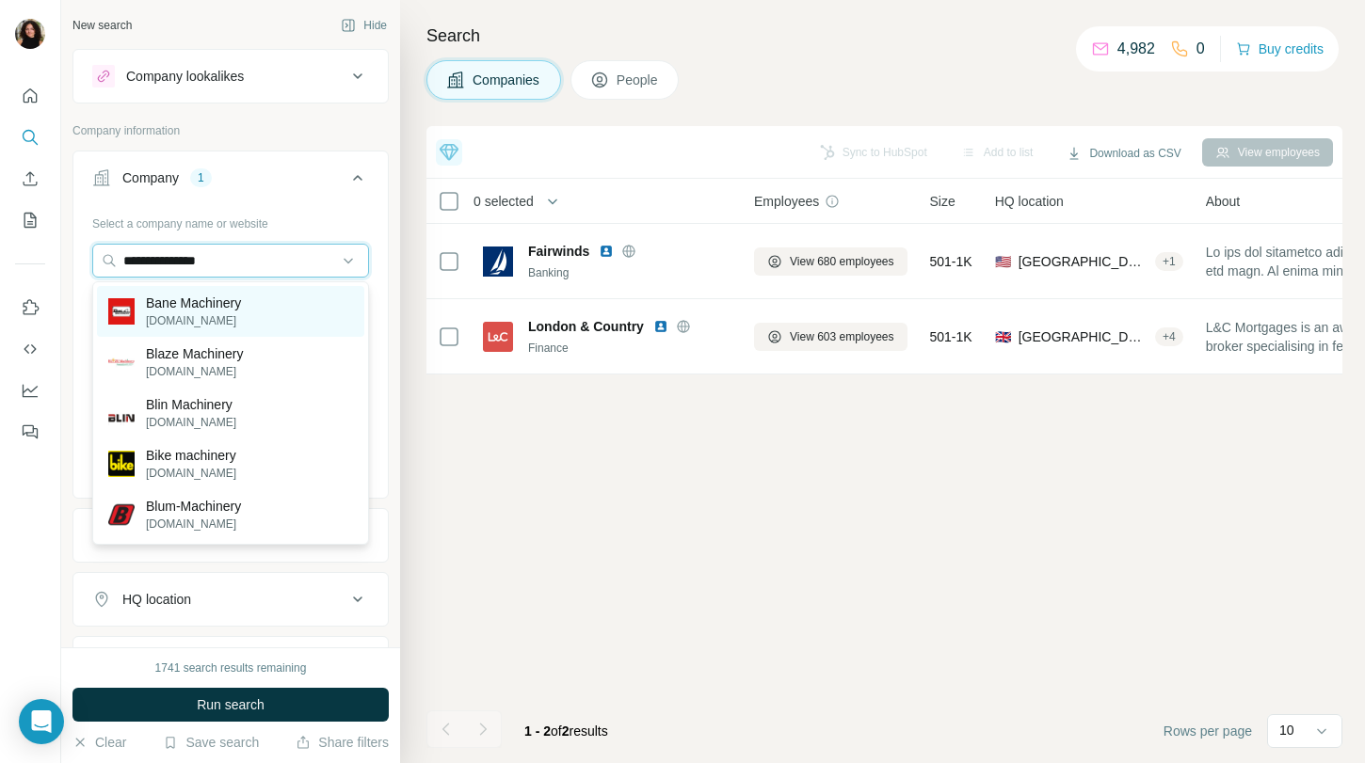
type input "**********"
click at [280, 311] on div "Bane Machinery banemachinery.com" at bounding box center [230, 311] width 267 height 51
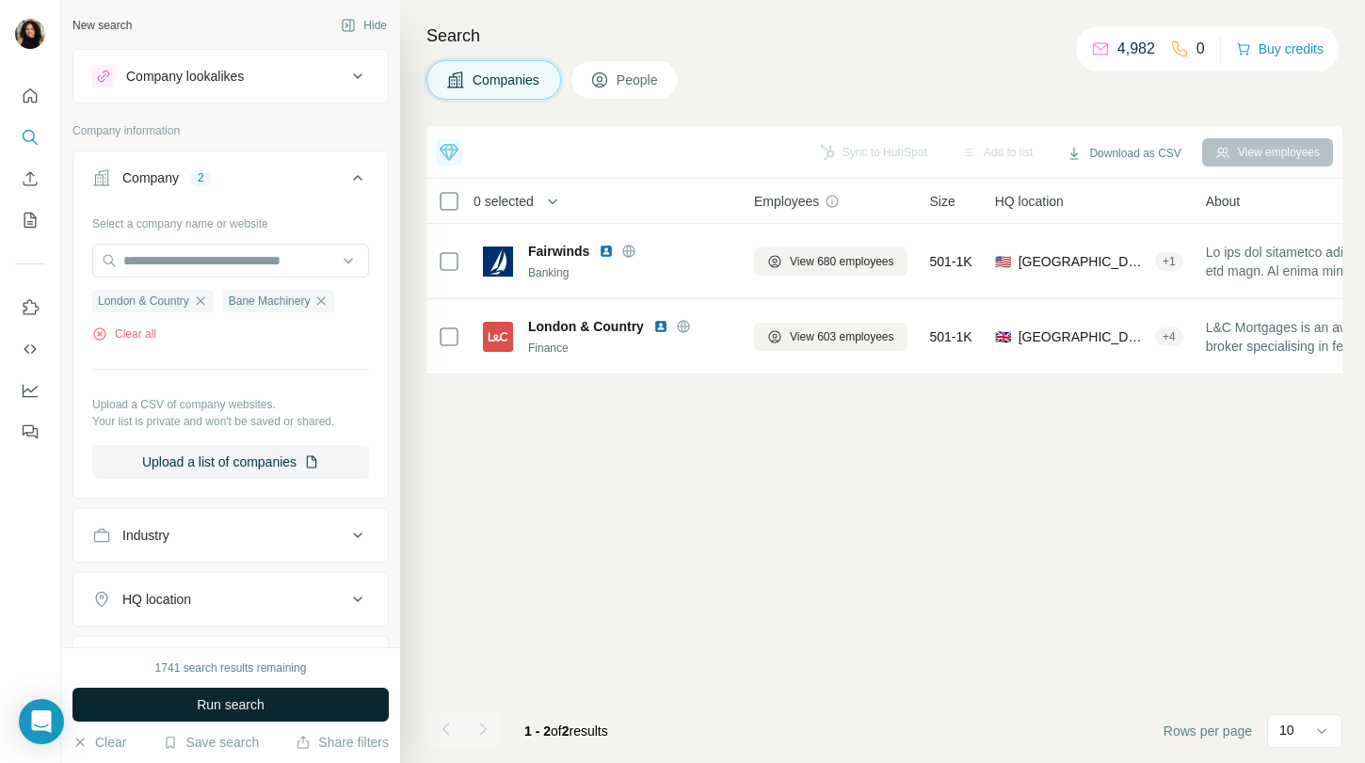
click at [241, 707] on span "Run search" at bounding box center [231, 705] width 68 height 19
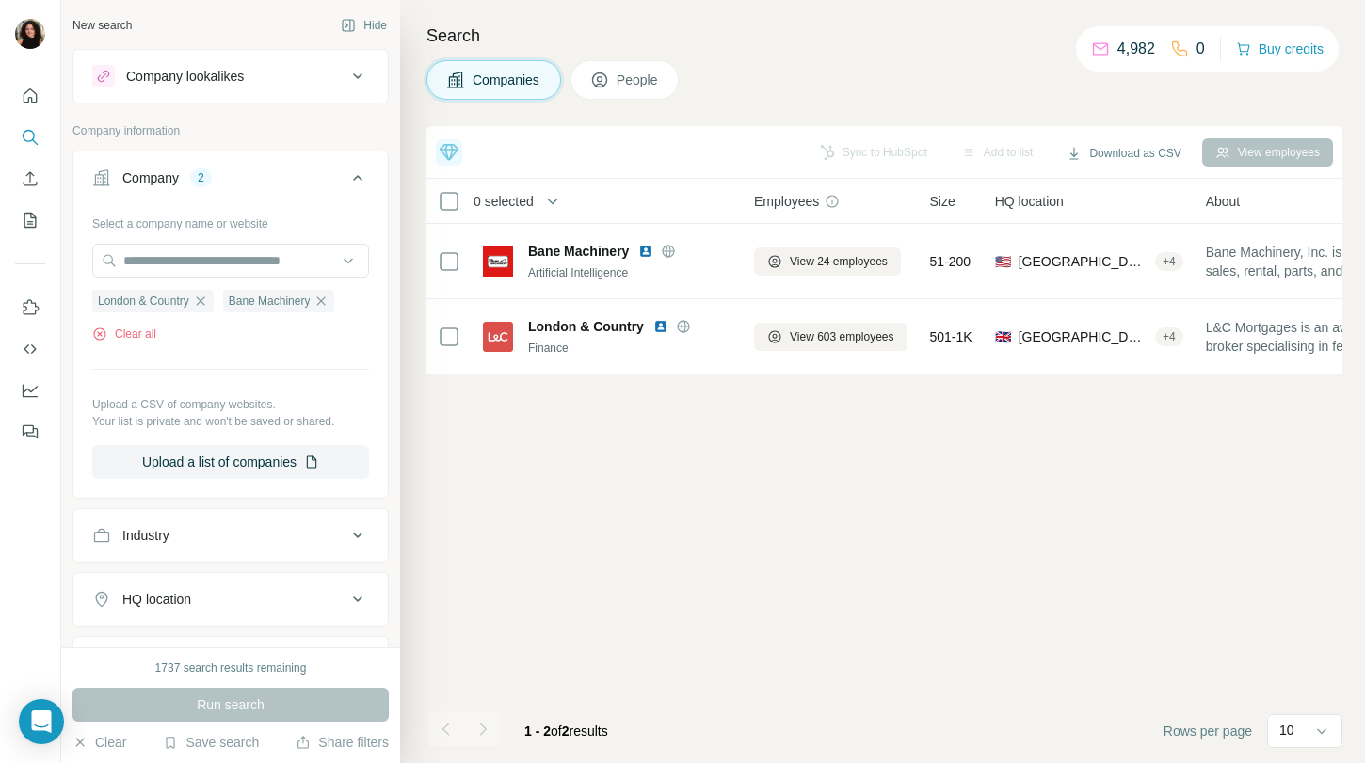
click at [303, 169] on div "Company 2" at bounding box center [219, 178] width 254 height 19
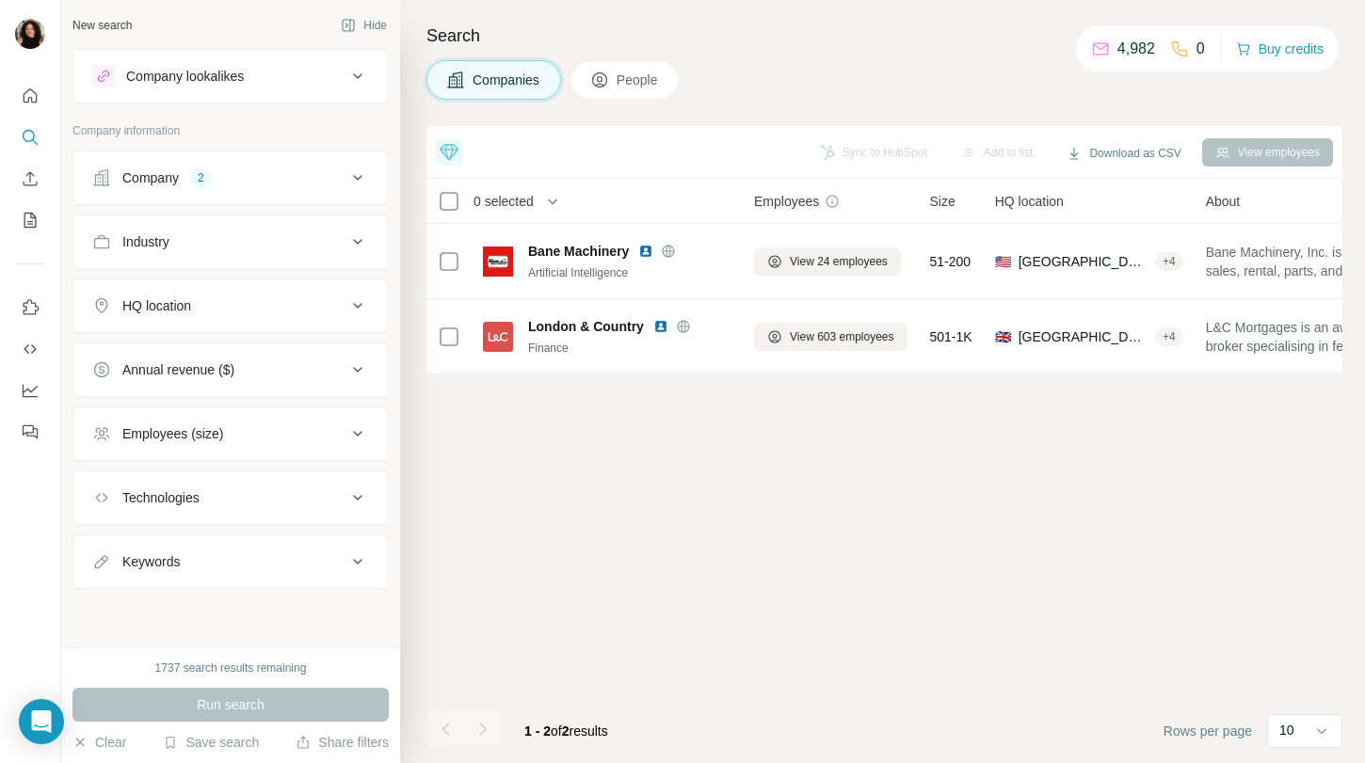
click at [288, 174] on div "Company 2" at bounding box center [219, 178] width 254 height 19
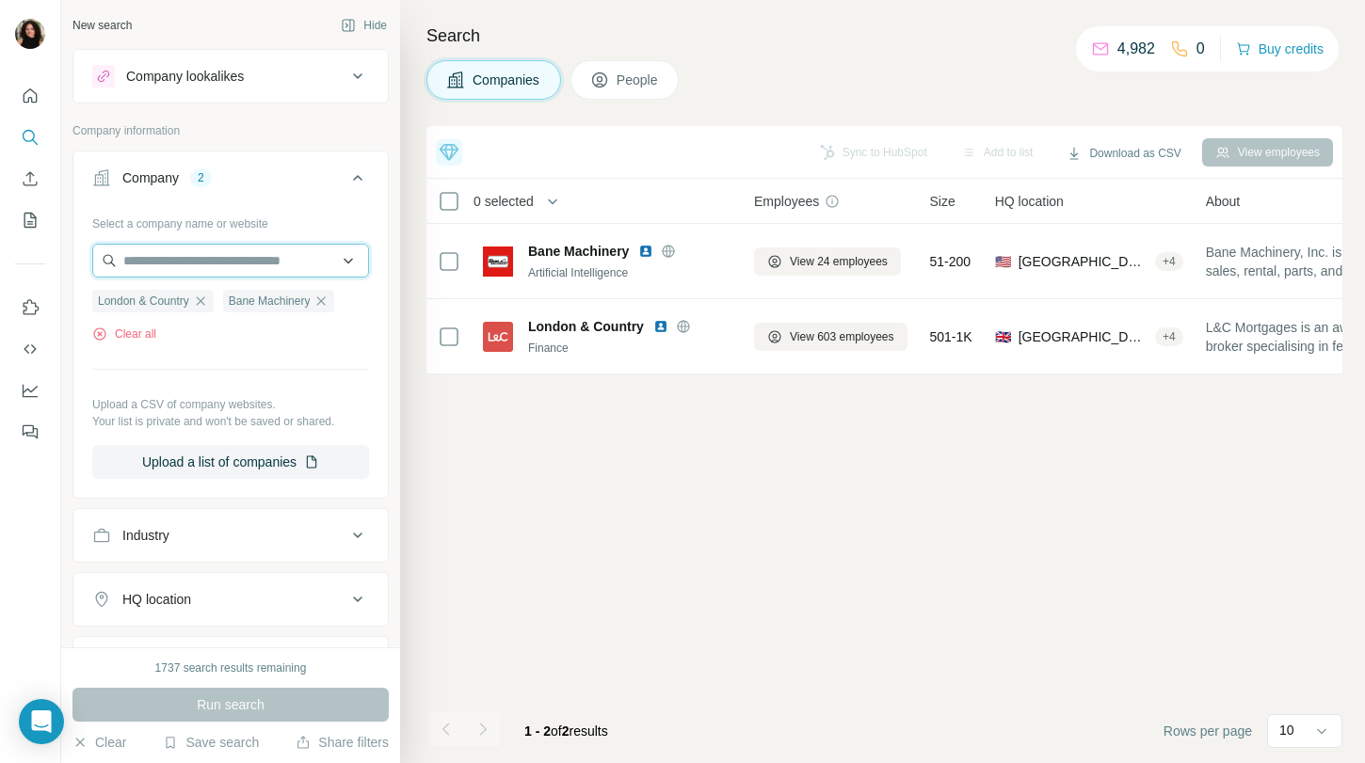
click at [264, 245] on input "text" at bounding box center [230, 261] width 277 height 34
paste input "**********"
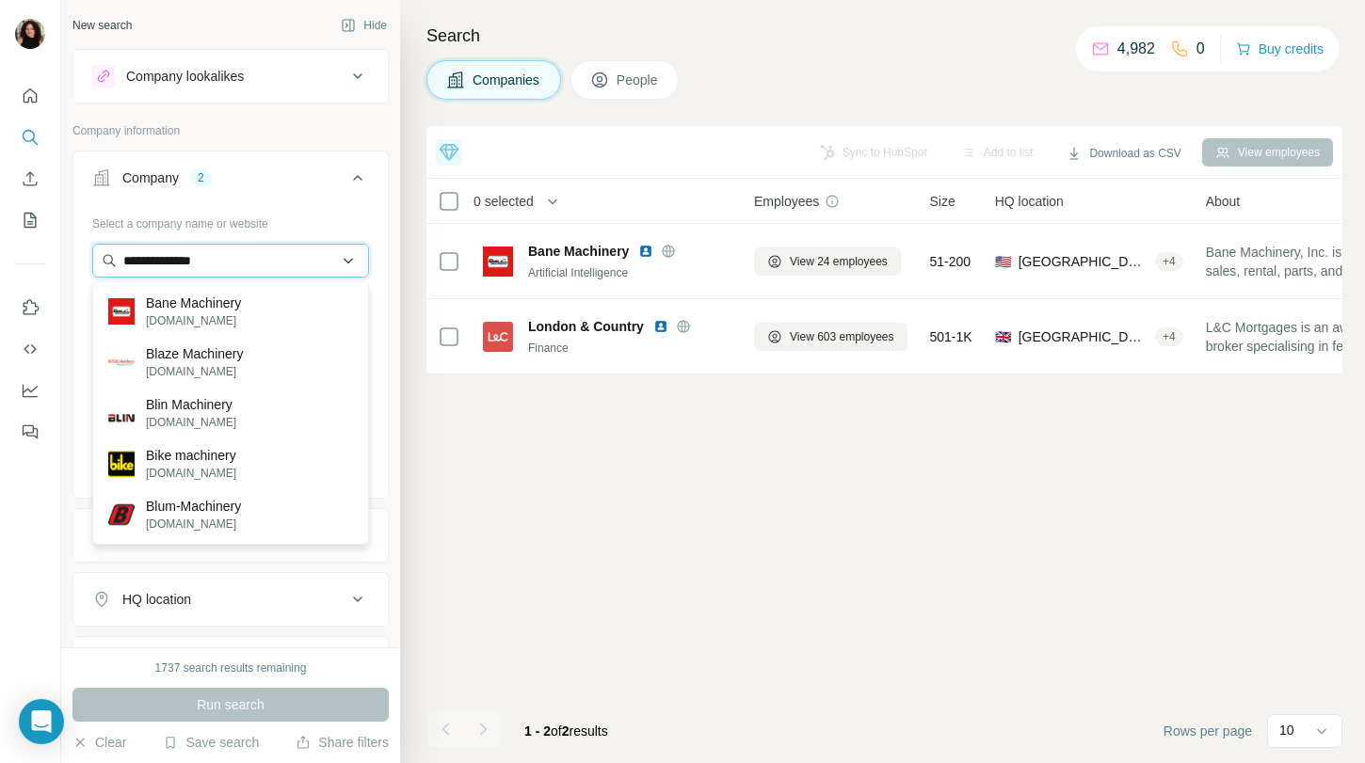
click at [287, 256] on input "**********" at bounding box center [230, 261] width 277 height 34
click at [287, 259] on input "**********" at bounding box center [230, 261] width 277 height 34
paste input "*********"
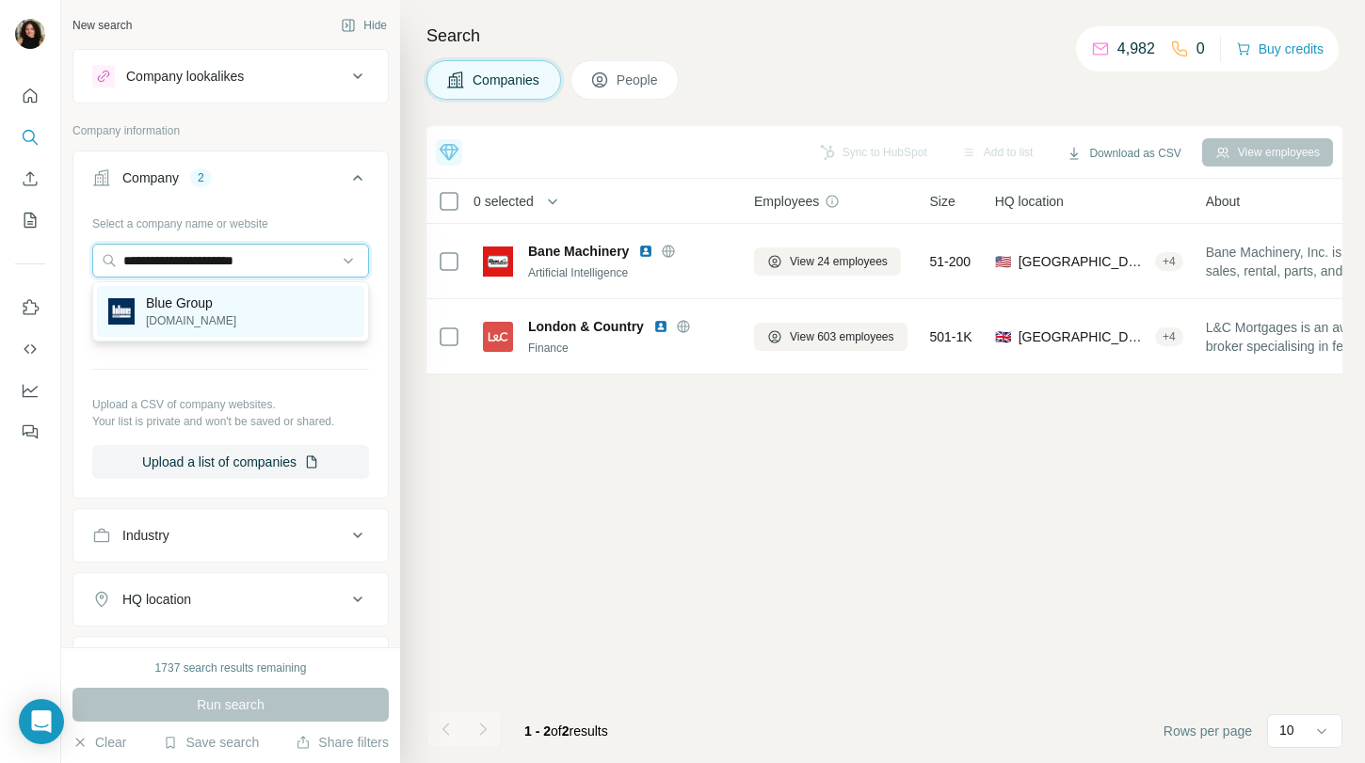
type input "**********"
click at [256, 324] on div "Blue Group blue-group.com" at bounding box center [230, 311] width 267 height 51
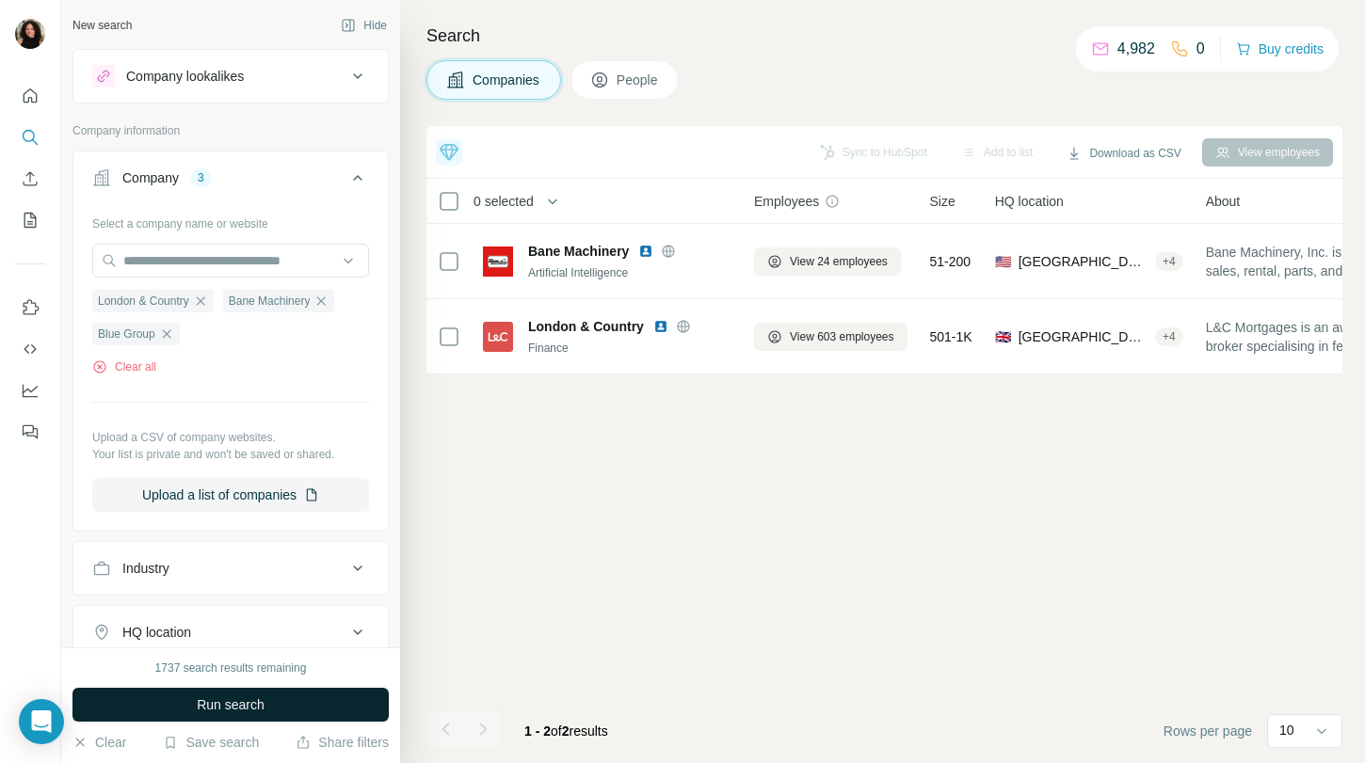
click at [238, 699] on span "Run search" at bounding box center [231, 705] width 68 height 19
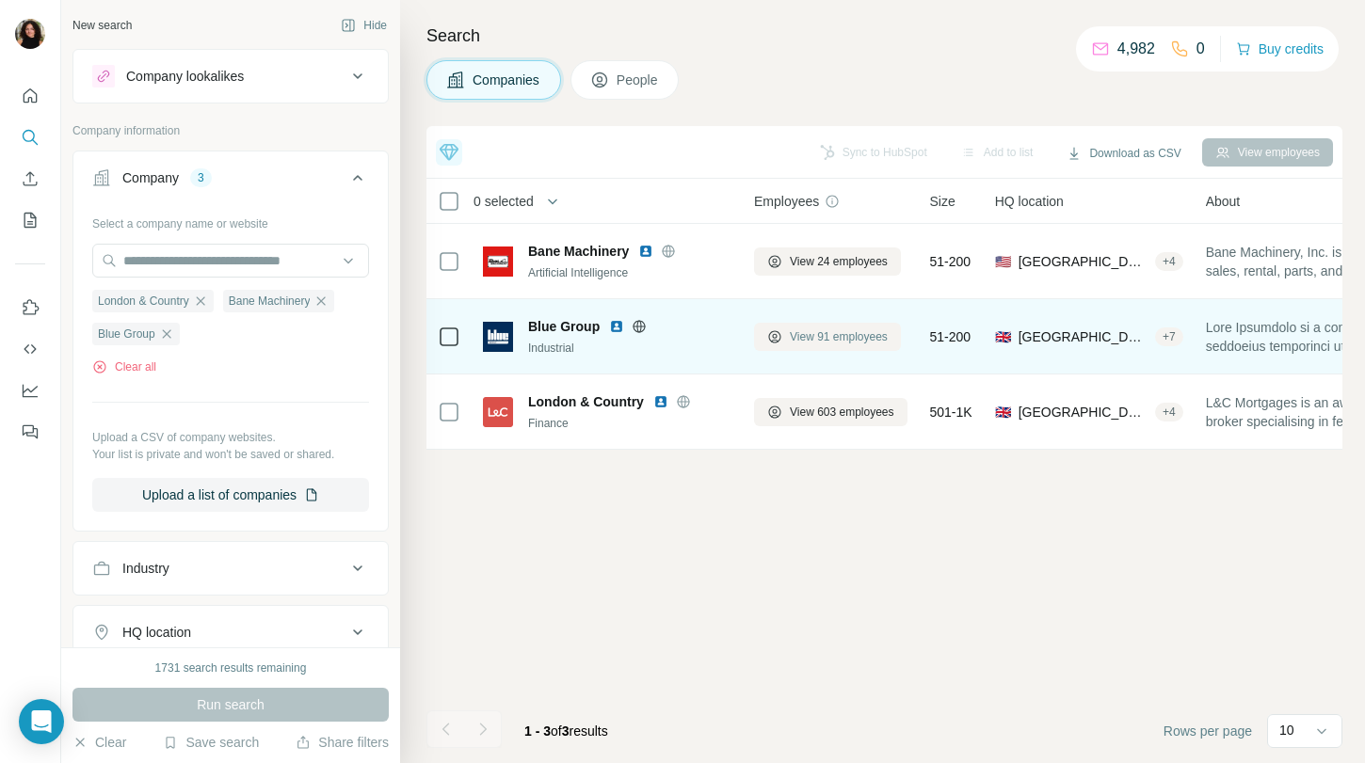
click at [779, 324] on button "View 91 employees" at bounding box center [827, 337] width 147 height 28
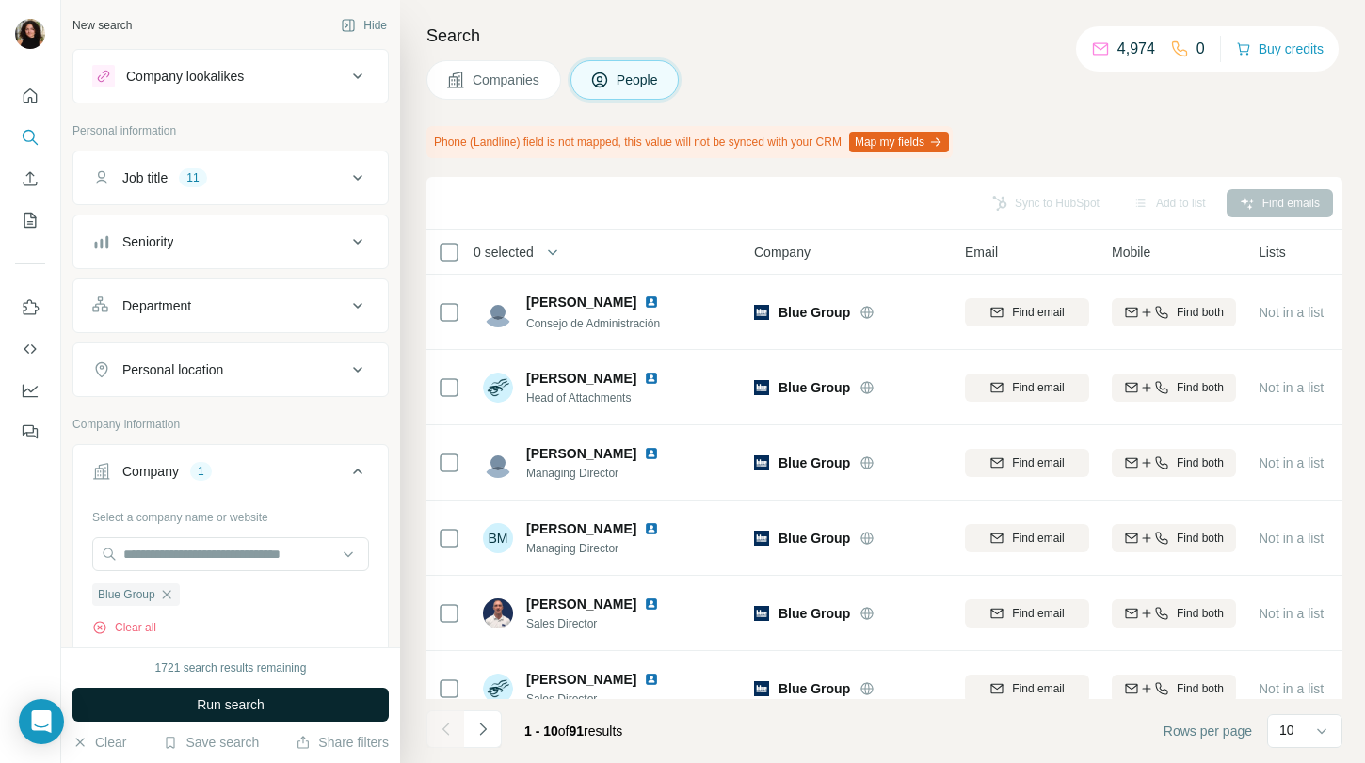
click at [249, 702] on span "Run search" at bounding box center [231, 705] width 68 height 19
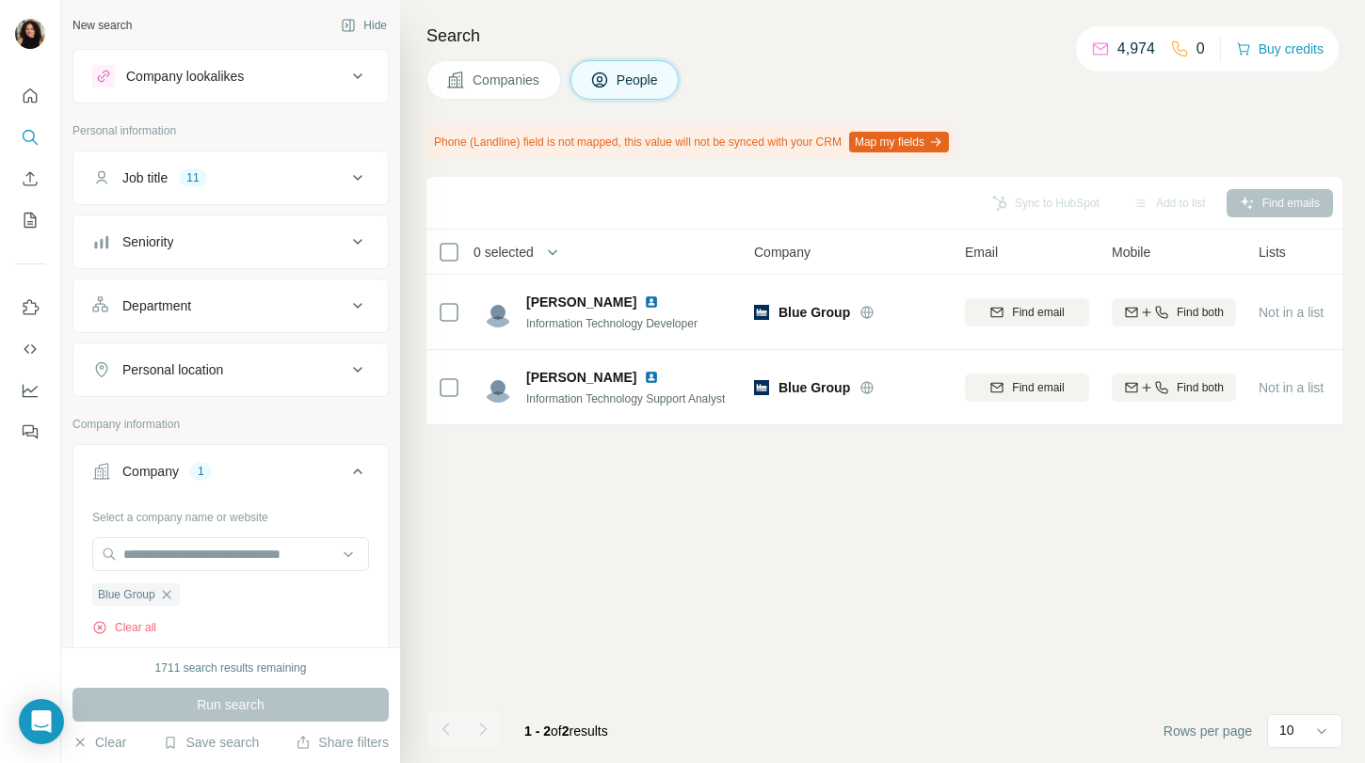
click at [485, 76] on span "Companies" at bounding box center [507, 80] width 69 height 19
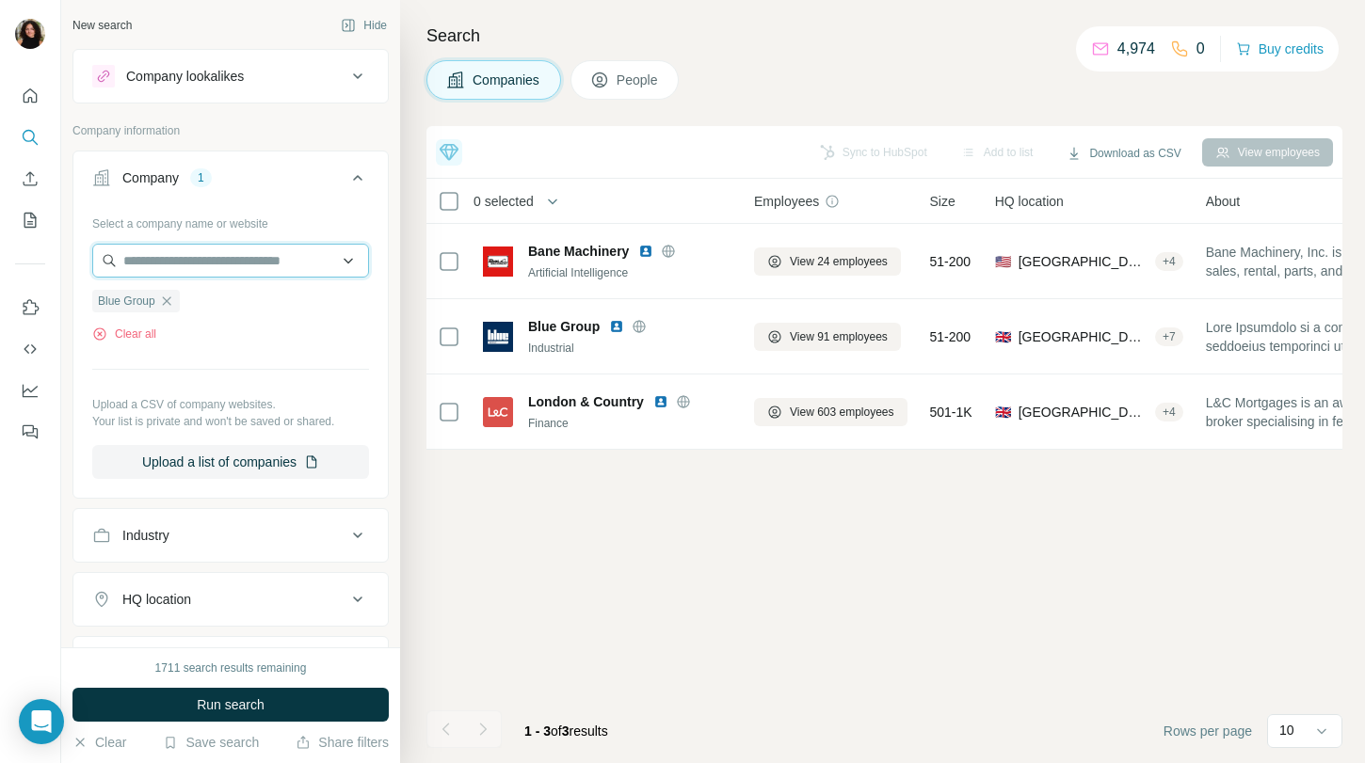
click at [153, 262] on input "text" at bounding box center [230, 261] width 277 height 34
paste input "**********"
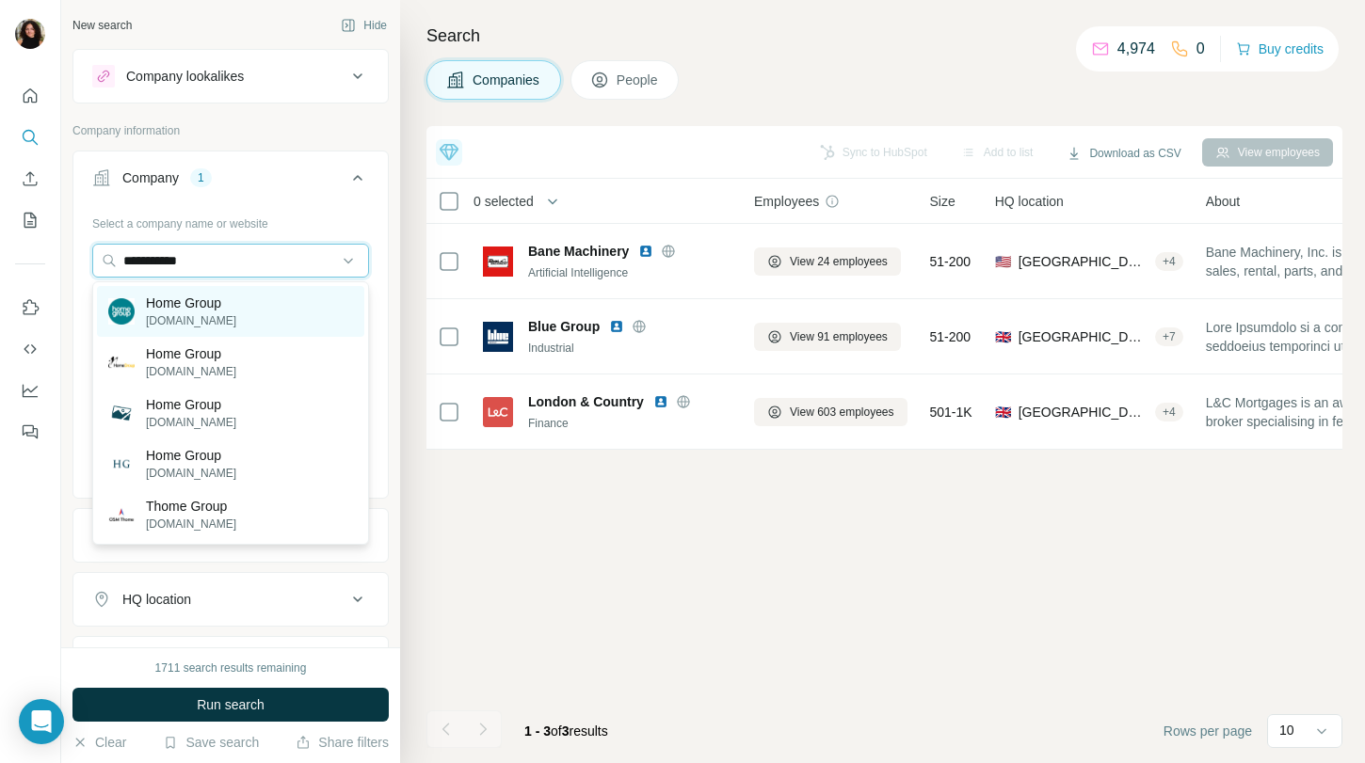
type input "**********"
click at [233, 300] on p "Home Group" at bounding box center [191, 303] width 90 height 19
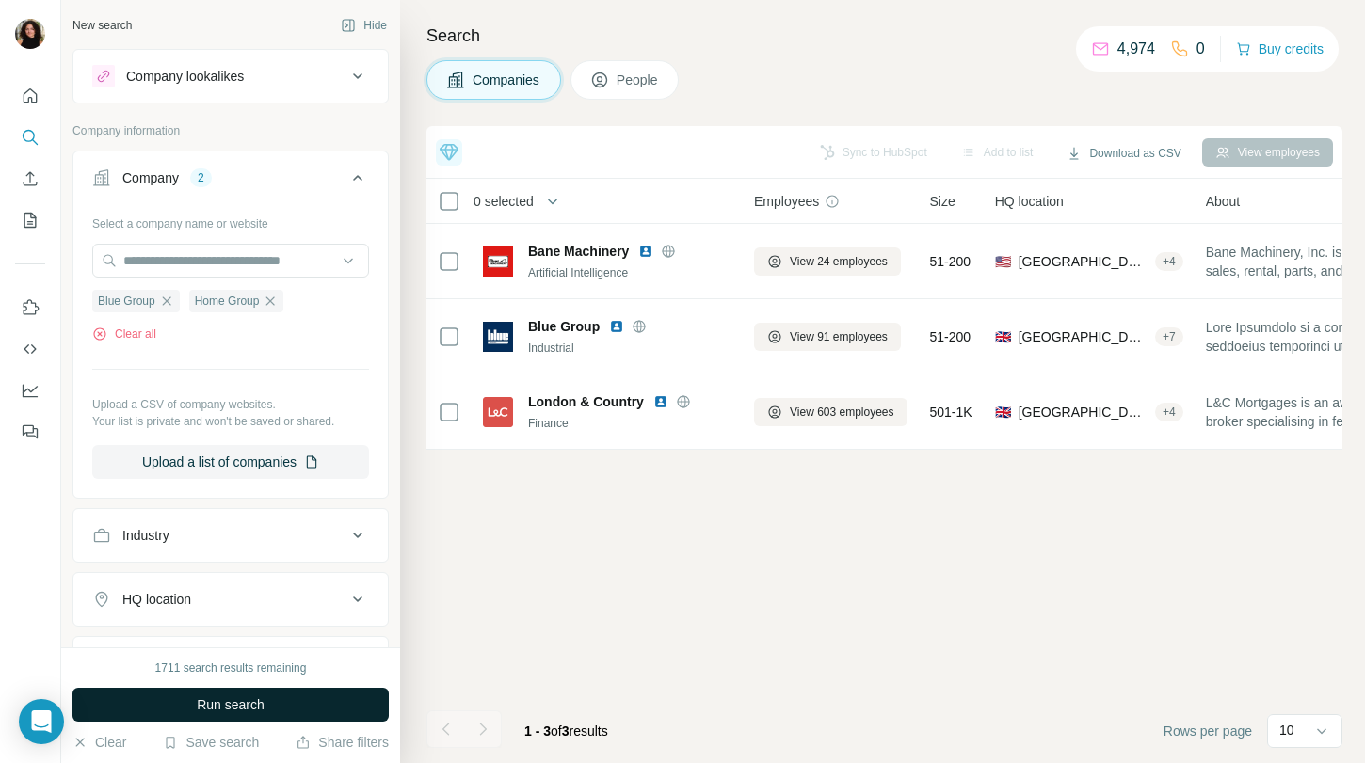
click at [208, 697] on span "Run search" at bounding box center [231, 705] width 68 height 19
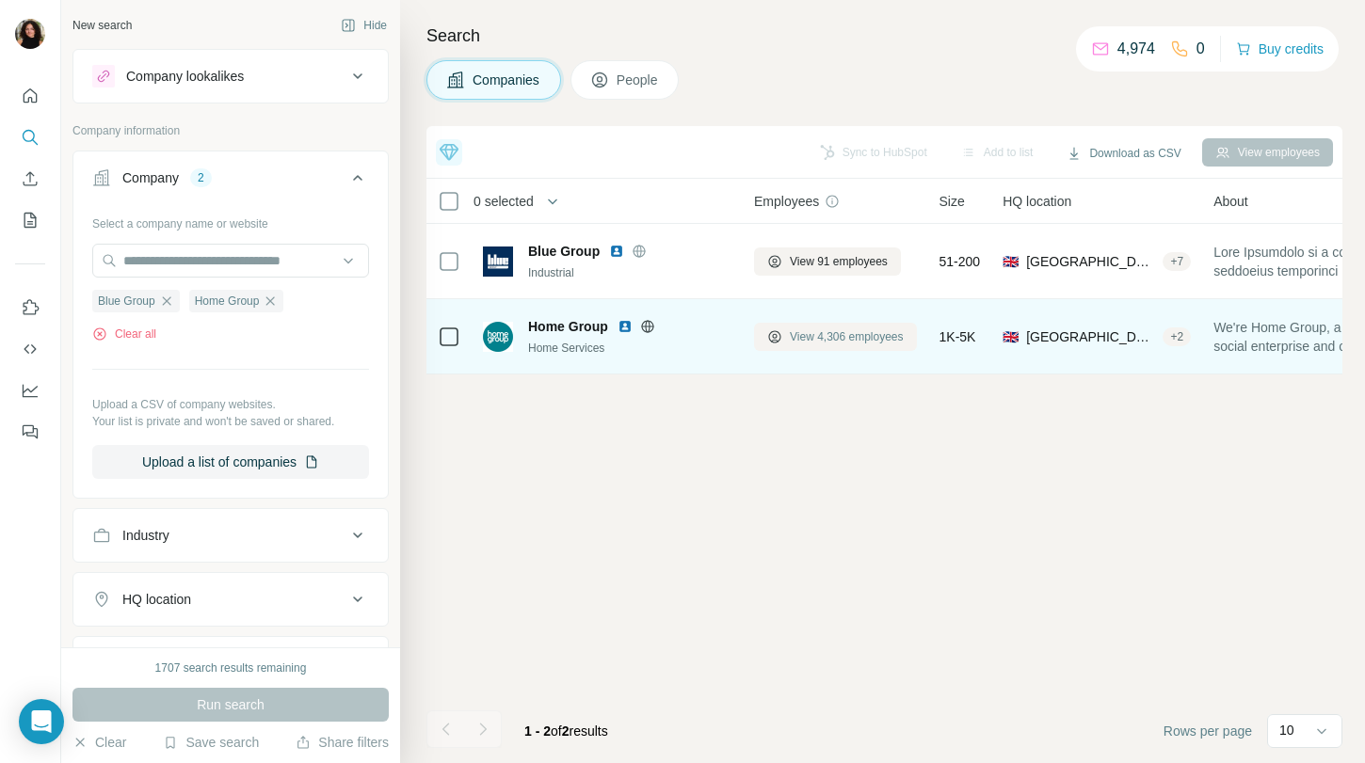
click at [840, 336] on span "View 4,306 employees" at bounding box center [847, 337] width 114 height 17
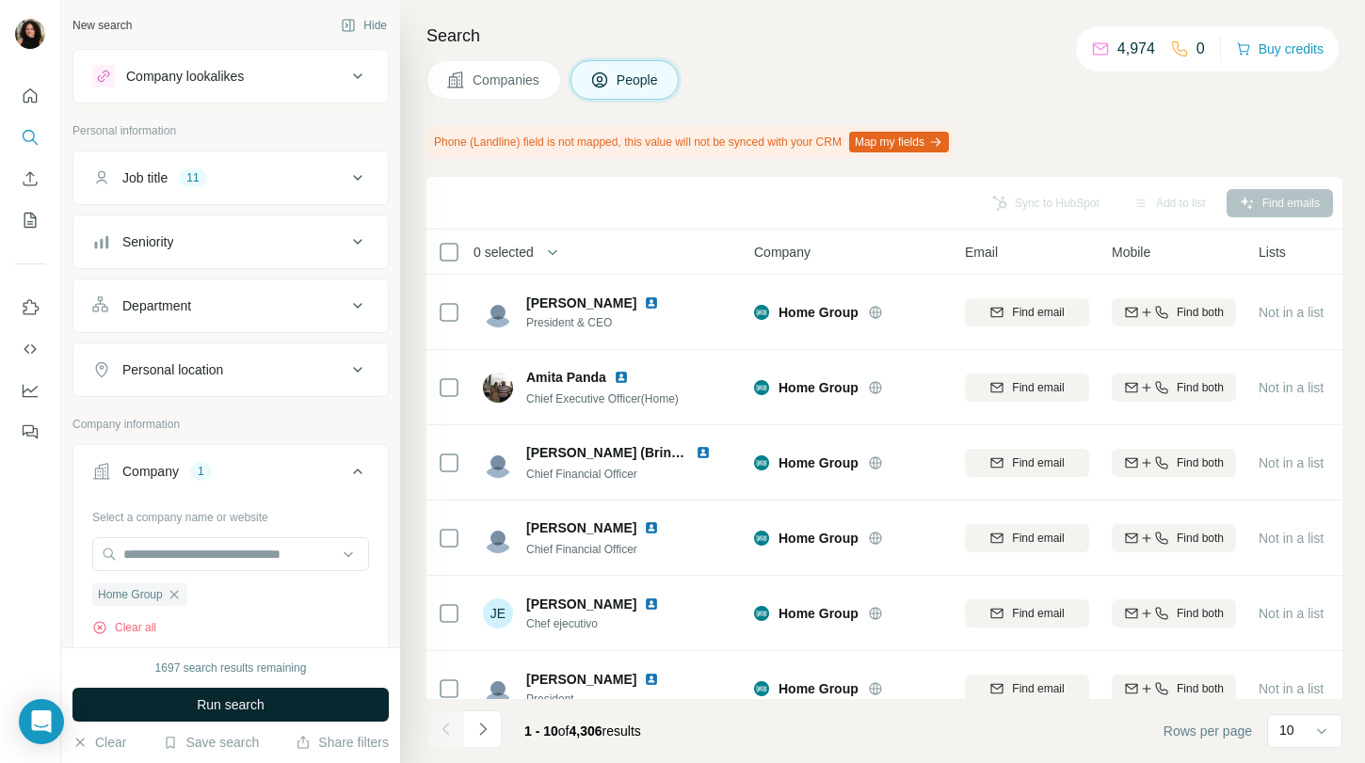
click at [319, 700] on button "Run search" at bounding box center [230, 705] width 316 height 34
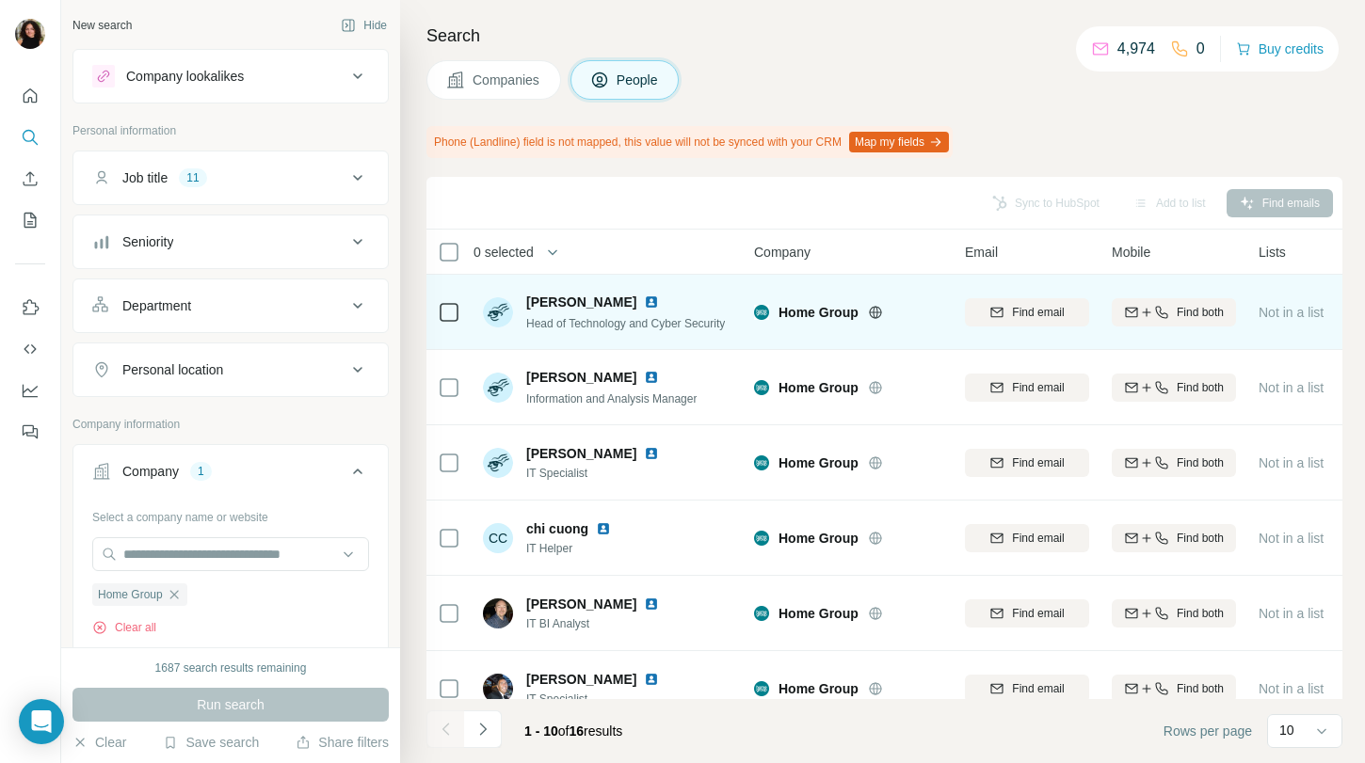
click at [653, 295] on div at bounding box center [663, 302] width 38 height 15
click at [650, 301] on img at bounding box center [651, 302] width 15 height 15
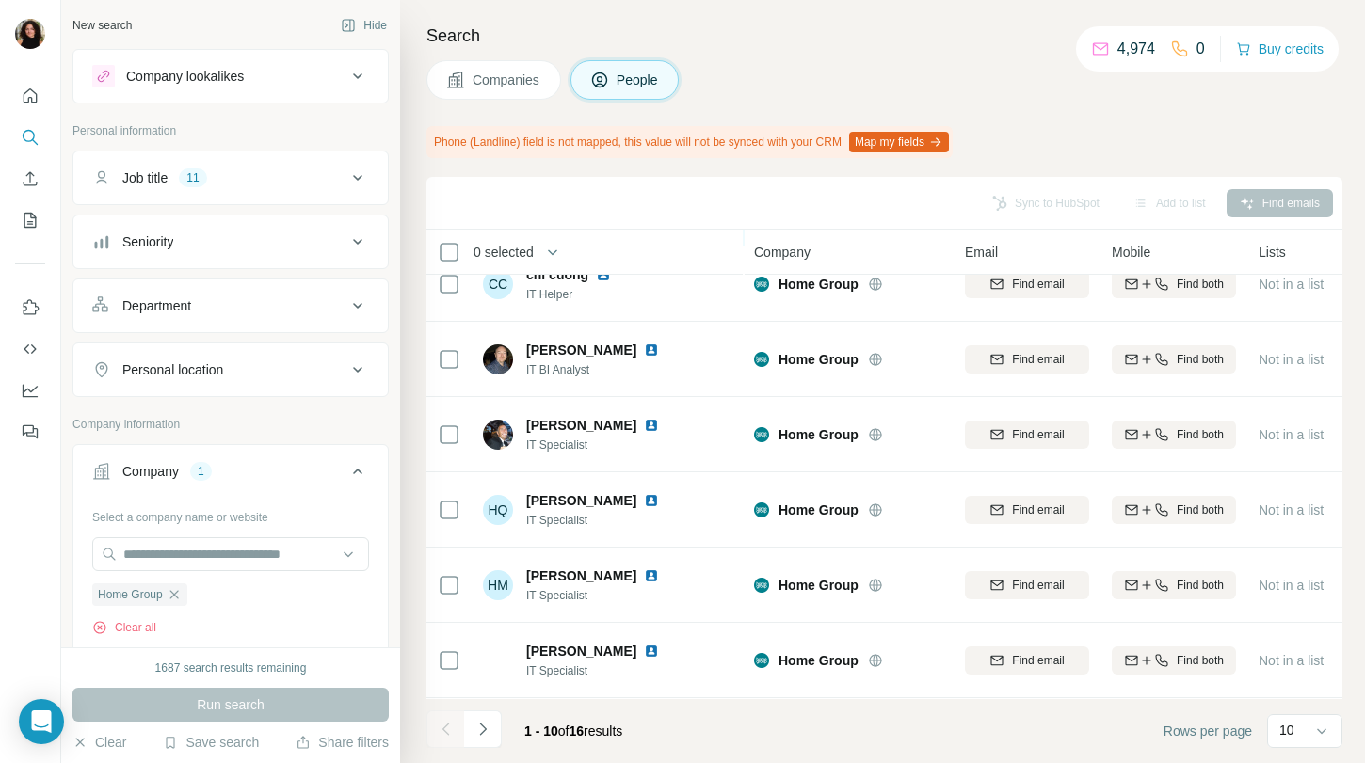
scroll to position [329, 0]
click at [493, 724] on button "Navigate to next page" at bounding box center [483, 730] width 38 height 38
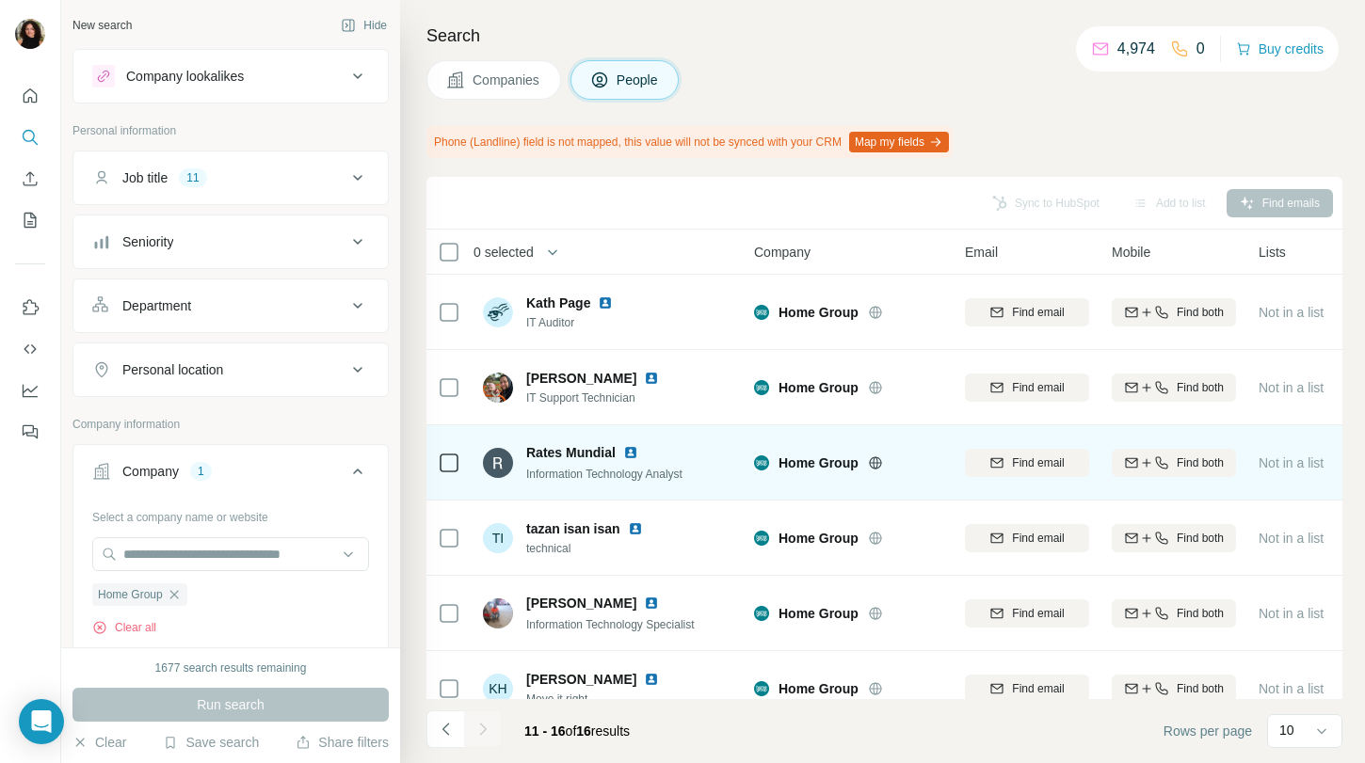
scroll to position [27, 0]
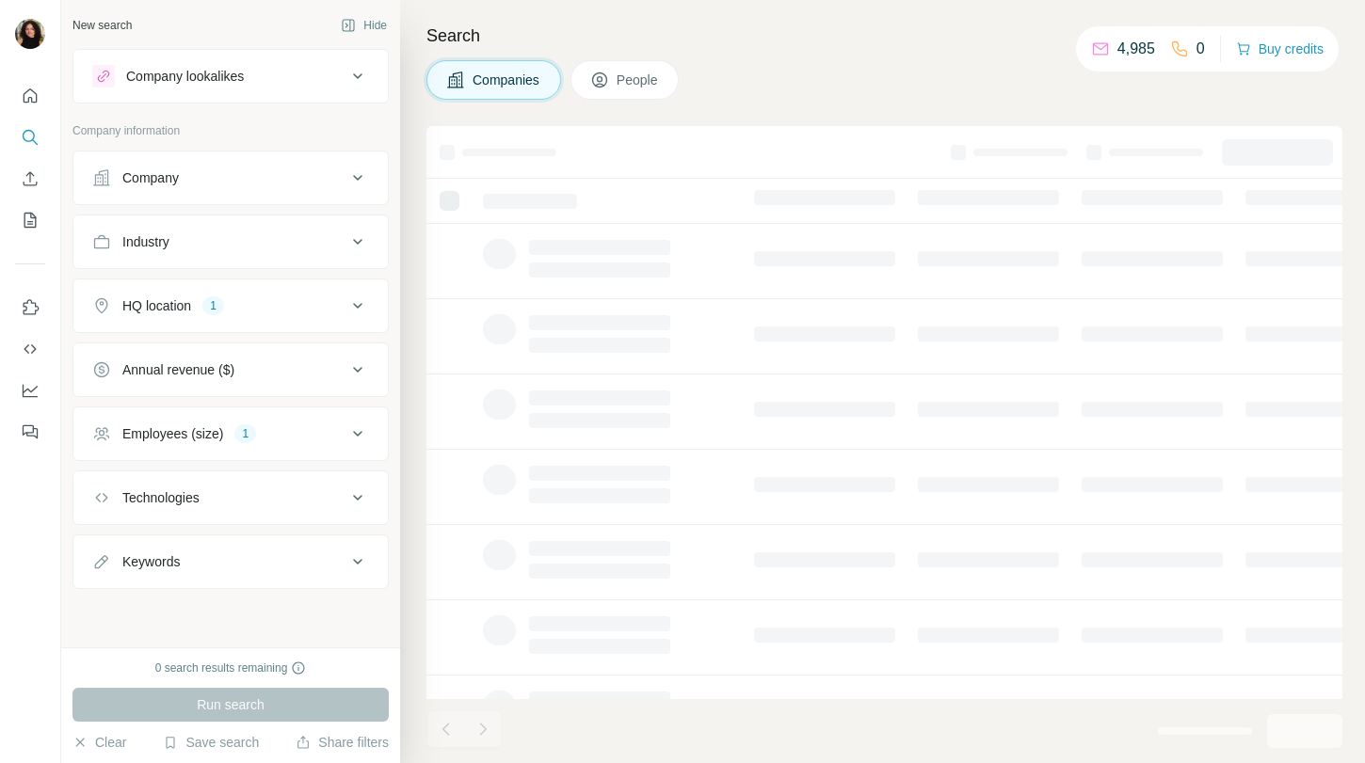
click at [267, 187] on button "Company" at bounding box center [230, 177] width 314 height 45
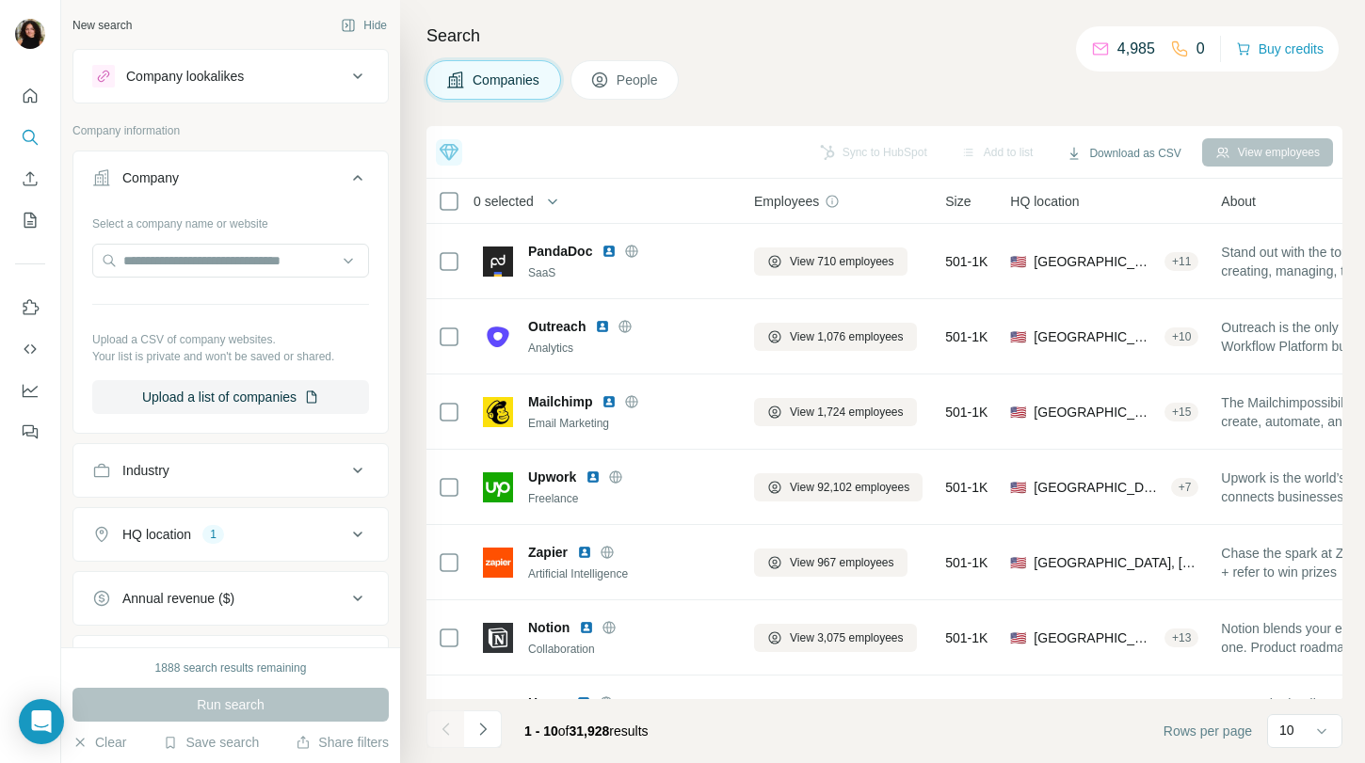
click at [230, 77] on div "Company lookalikes" at bounding box center [185, 76] width 118 height 19
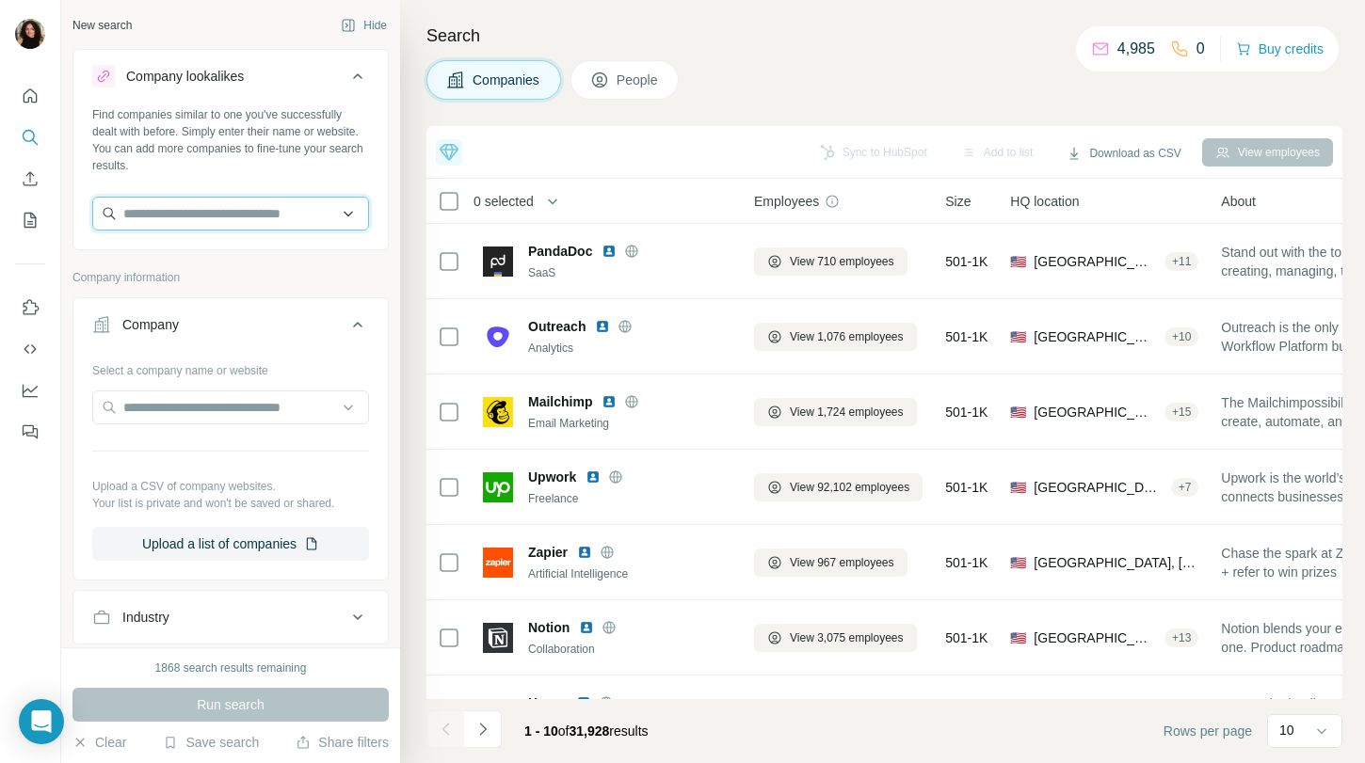
click at [206, 218] on input "text" at bounding box center [230, 214] width 277 height 34
paste input "*******"
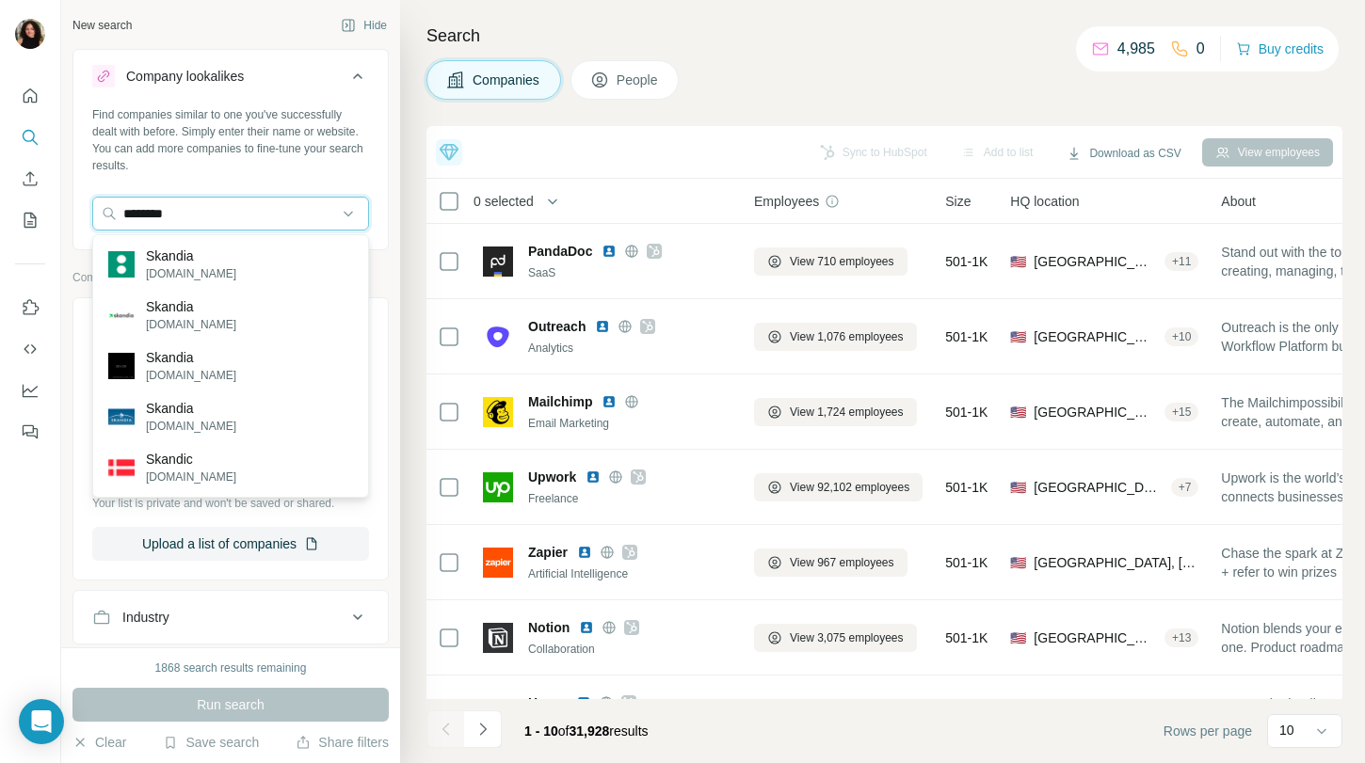
type input "*******"
click at [275, 252] on div "Skandia [DOMAIN_NAME]" at bounding box center [230, 264] width 267 height 51
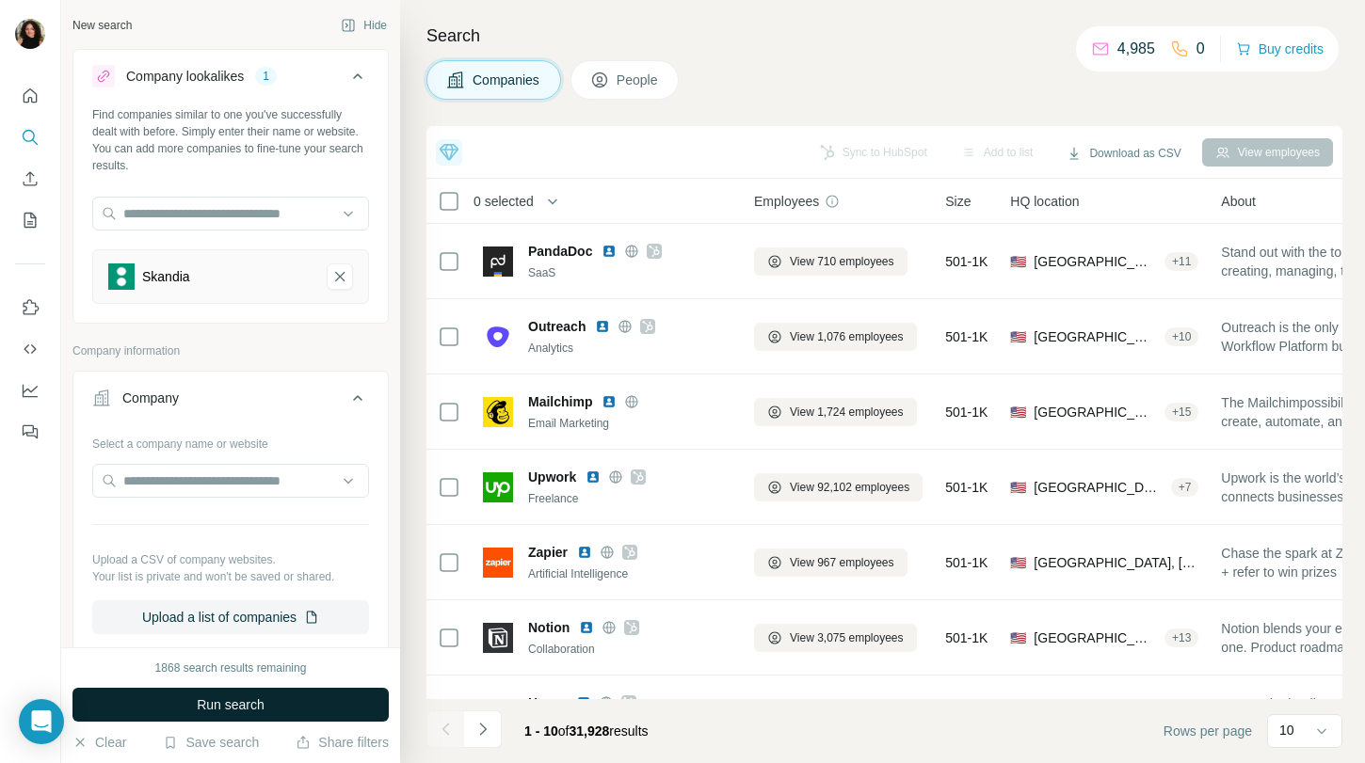
click at [283, 702] on button "Run search" at bounding box center [230, 705] width 316 height 34
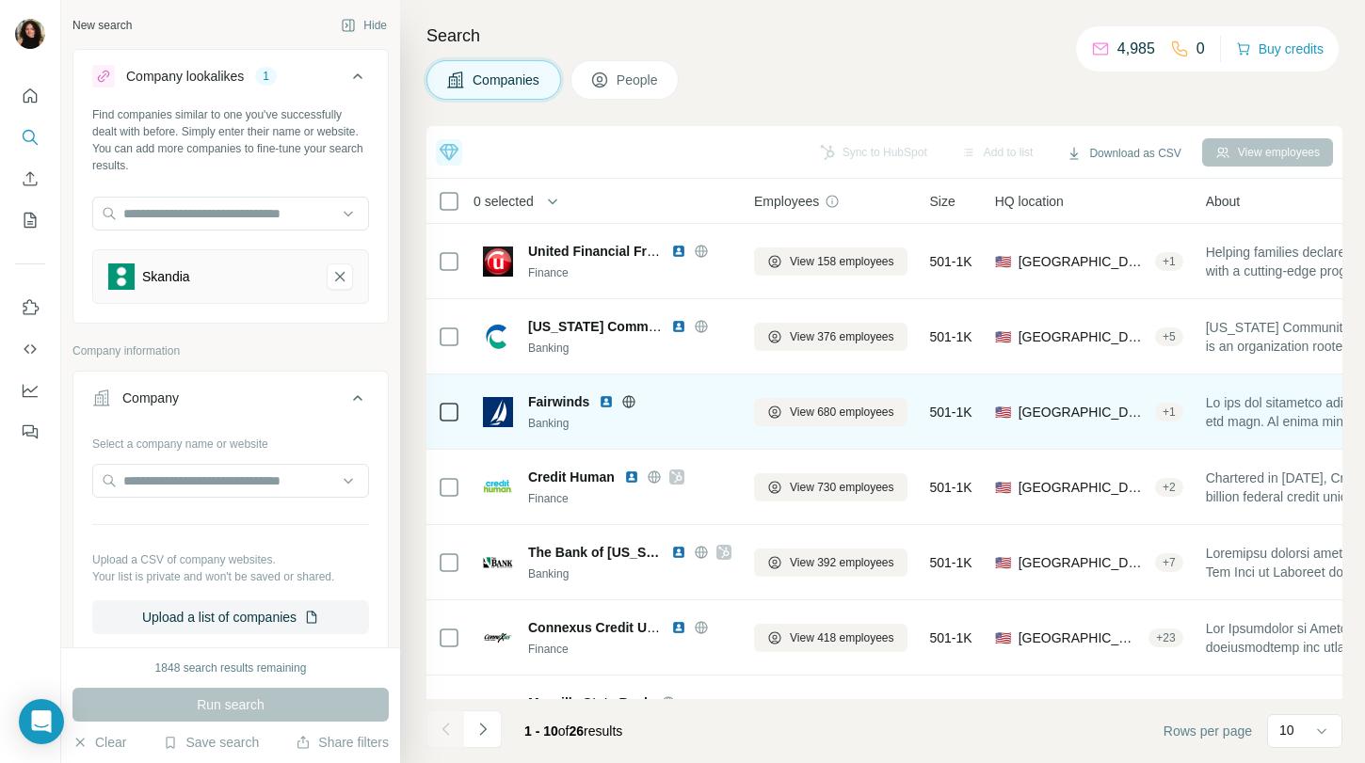
click at [610, 400] on img at bounding box center [606, 401] width 15 height 15
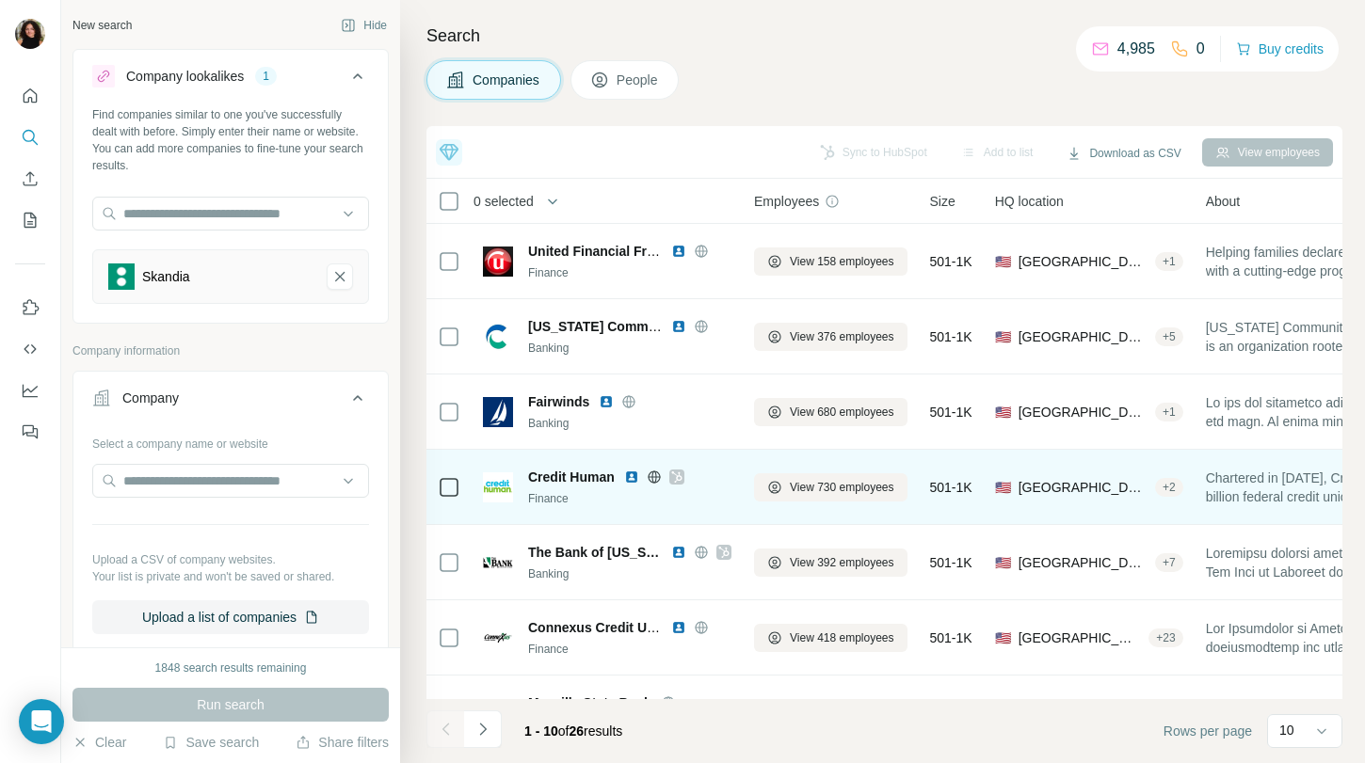
click at [634, 476] on img at bounding box center [631, 477] width 15 height 15
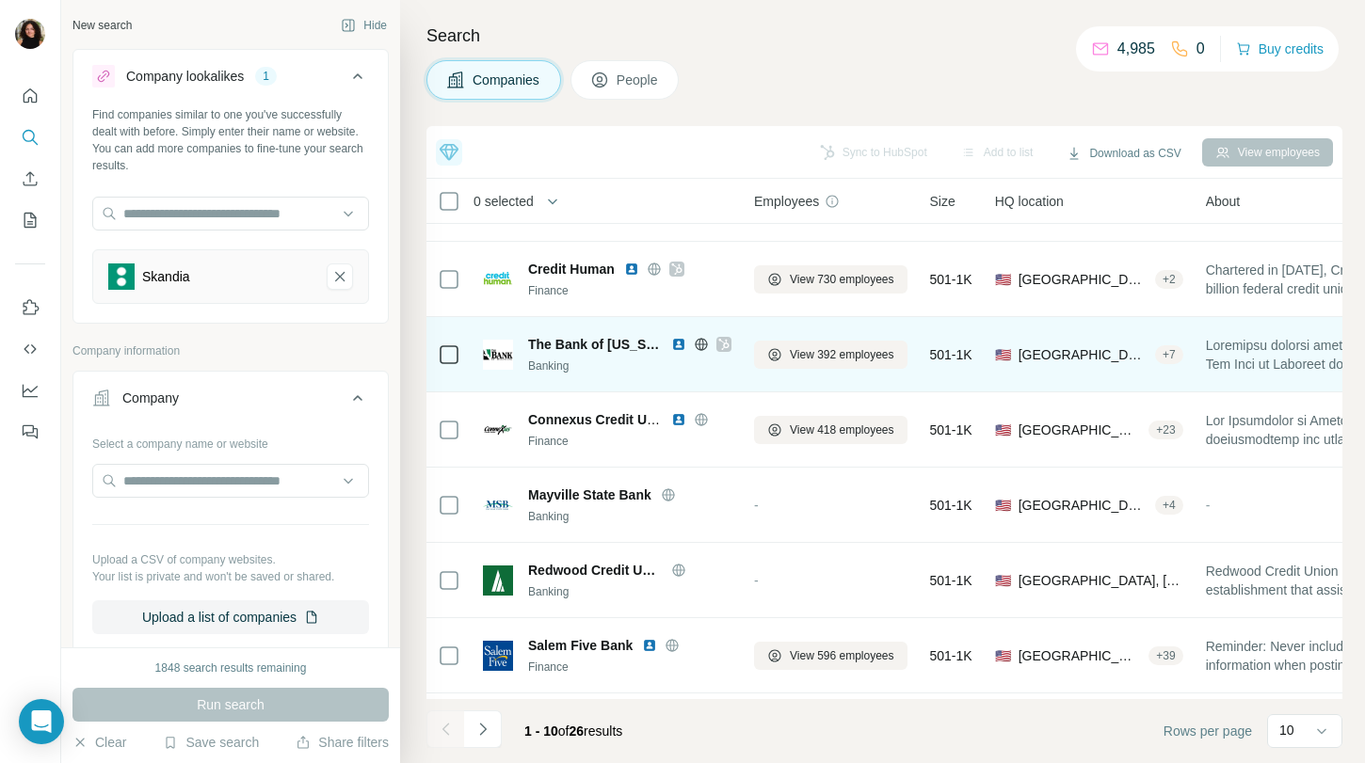
scroll to position [278, 0]
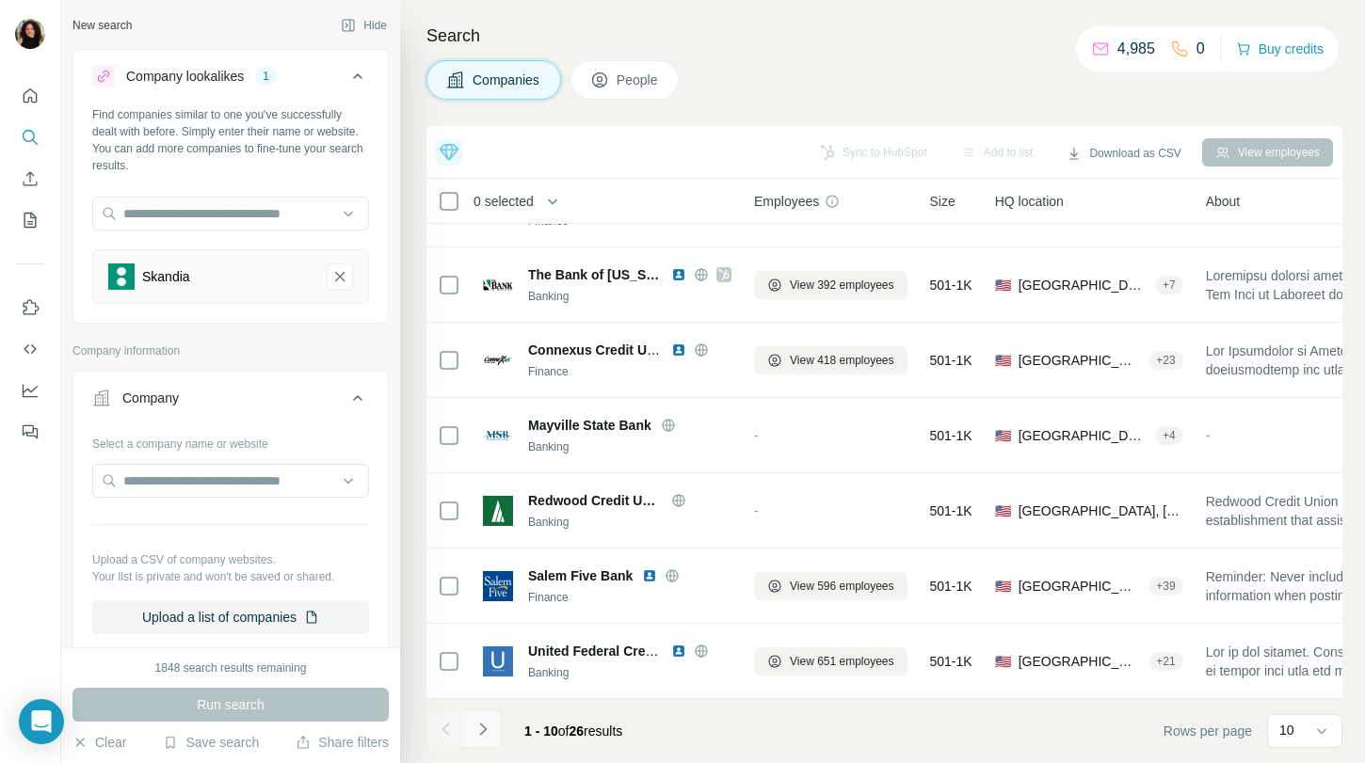
click at [496, 731] on button "Navigate to next page" at bounding box center [483, 730] width 38 height 38
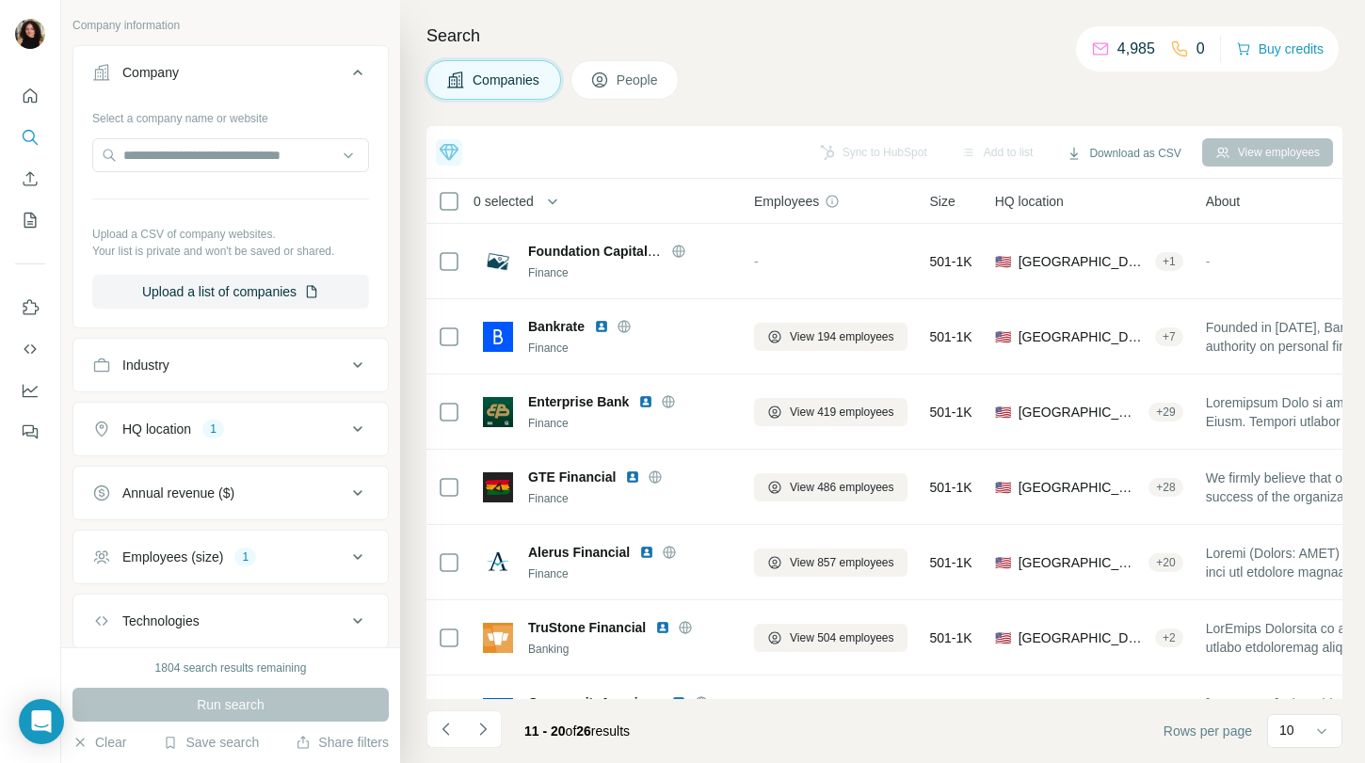
scroll to position [402, 0]
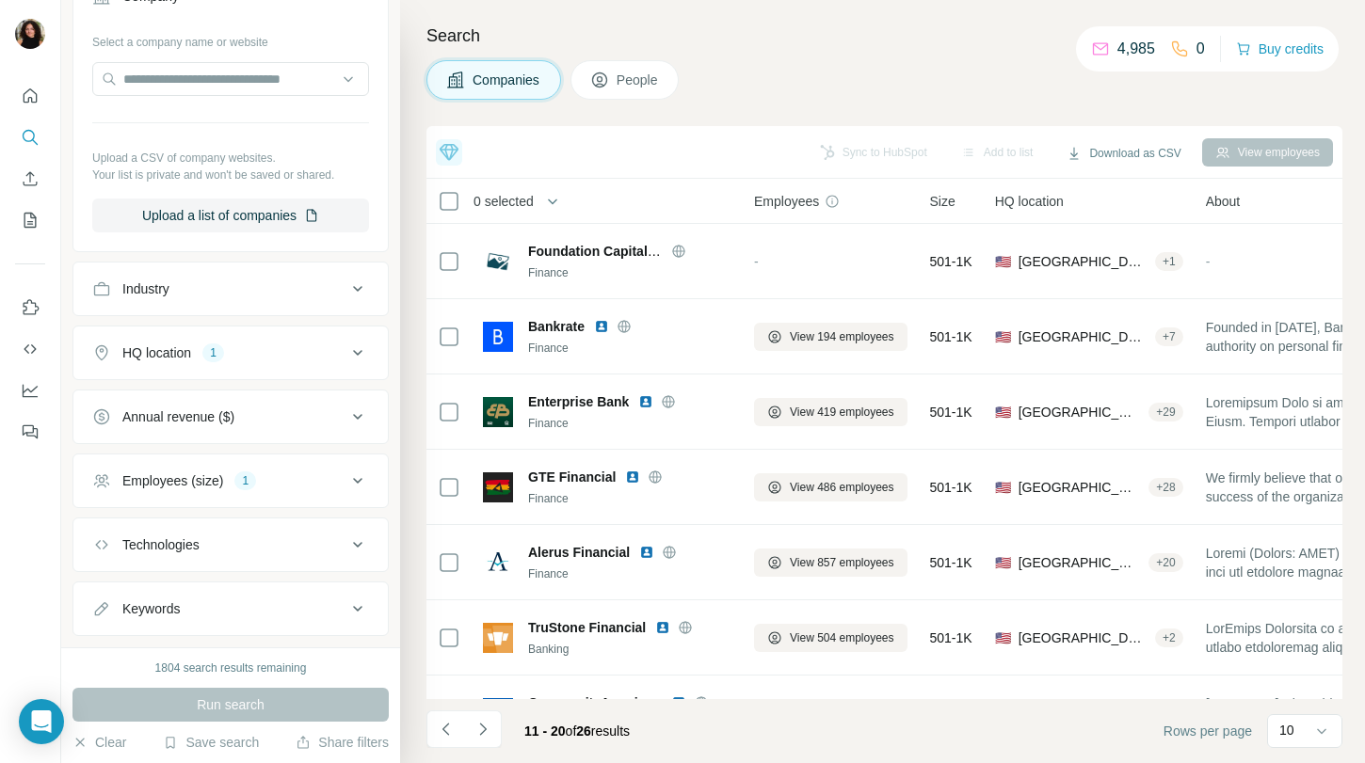
click at [253, 362] on button "HQ location 1" at bounding box center [230, 352] width 314 height 45
click at [219, 440] on icon "button" at bounding box center [226, 442] width 15 height 15
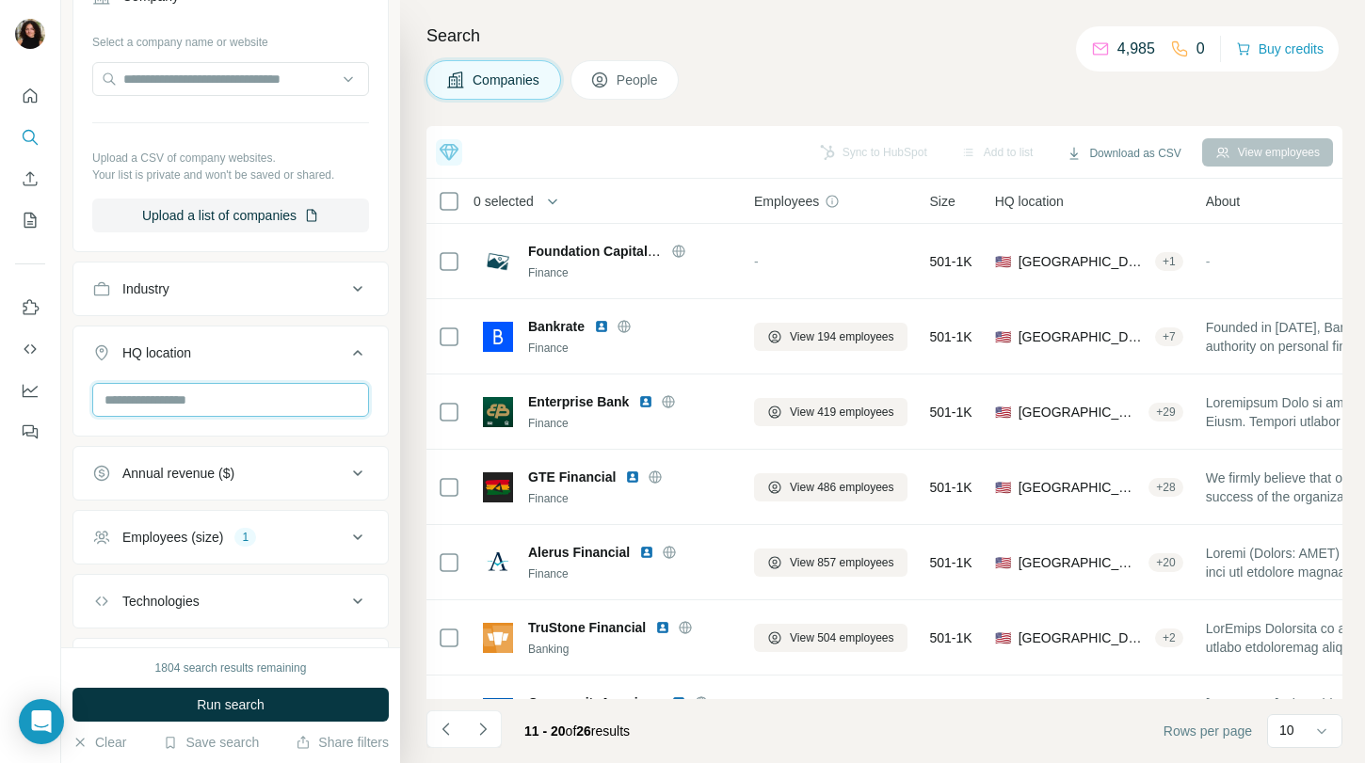
click at [184, 400] on input "text" at bounding box center [230, 400] width 277 height 34
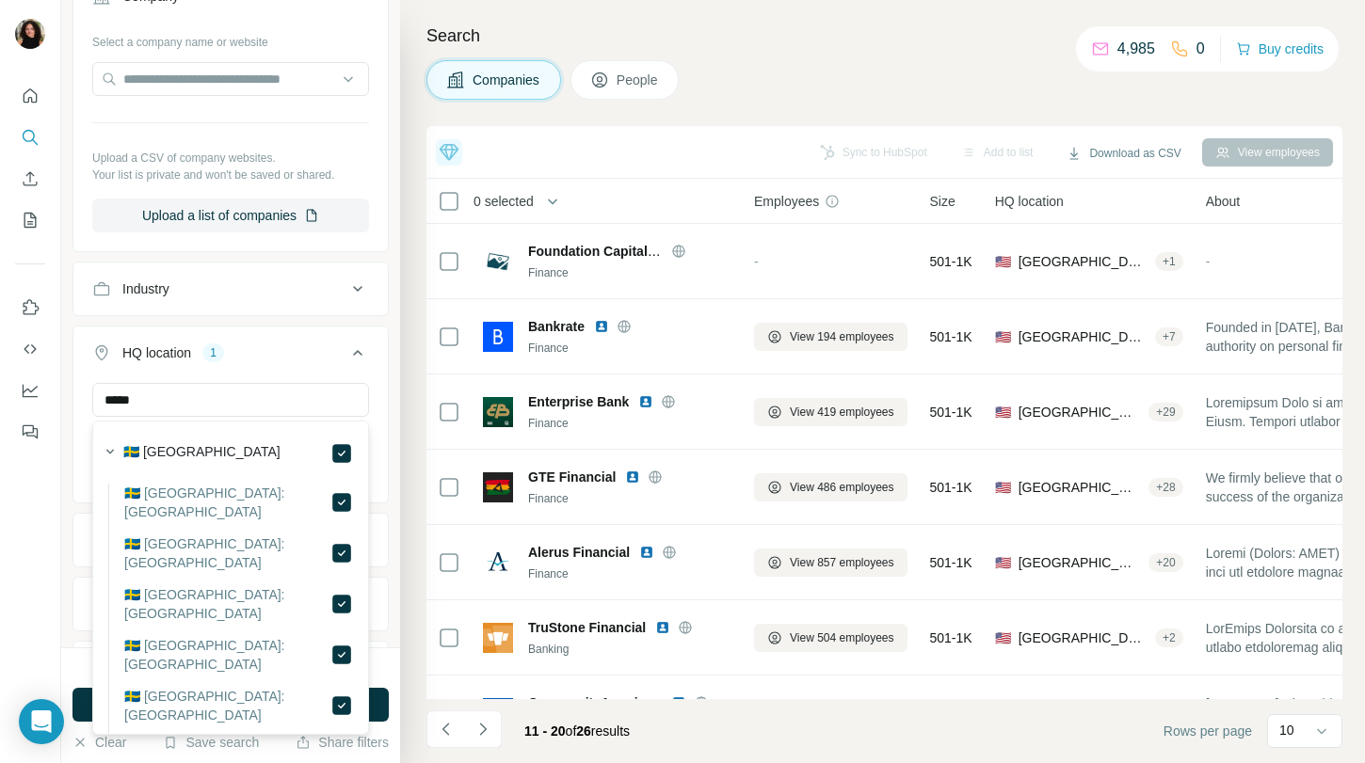
click at [282, 413] on input "*****" at bounding box center [230, 400] width 277 height 34
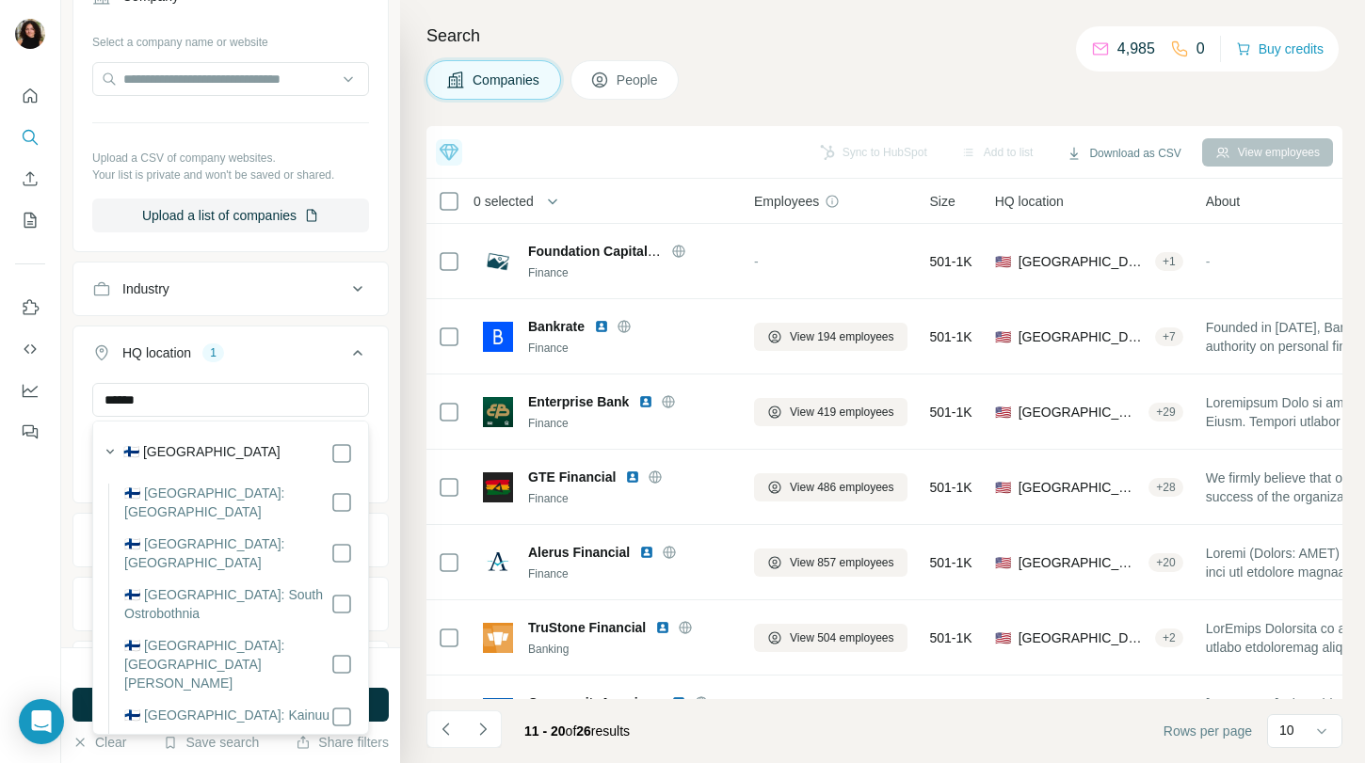
click at [304, 439] on div "🇫🇮 [GEOGRAPHIC_DATA]" at bounding box center [225, 452] width 256 height 26
click at [323, 403] on input "******" at bounding box center [230, 400] width 277 height 34
click at [351, 449] on icon at bounding box center [341, 453] width 23 height 23
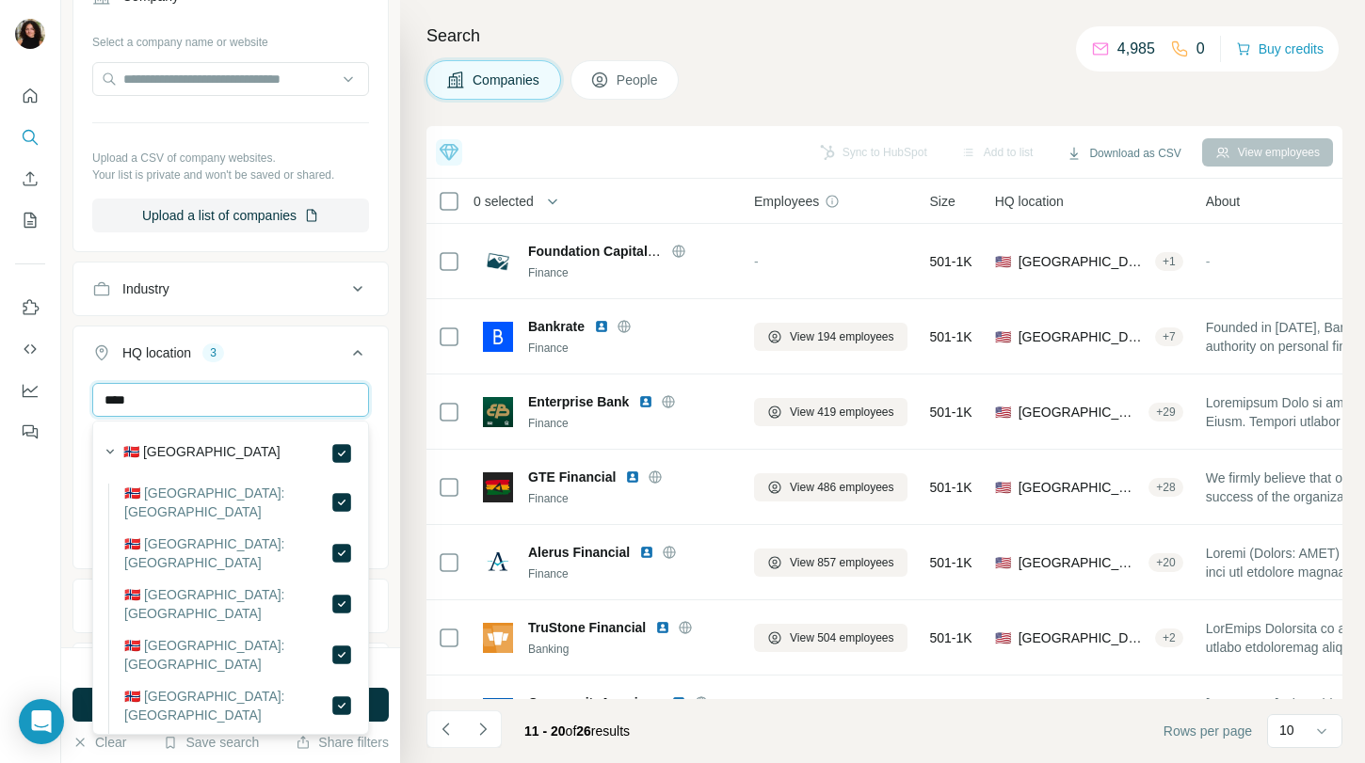
click at [327, 409] on input "****" at bounding box center [230, 400] width 277 height 34
type input "*"
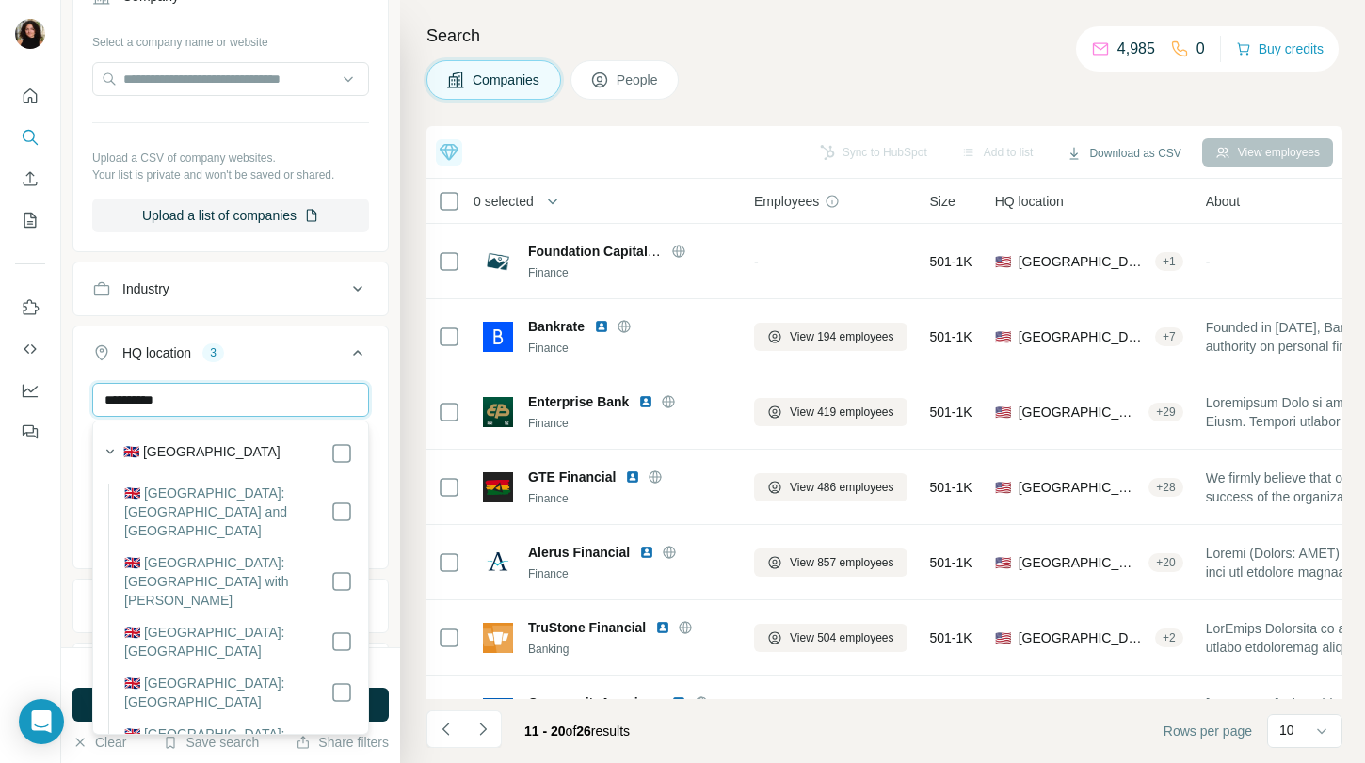
type input "**********"
click at [318, 353] on div "HQ location 4" at bounding box center [219, 353] width 254 height 19
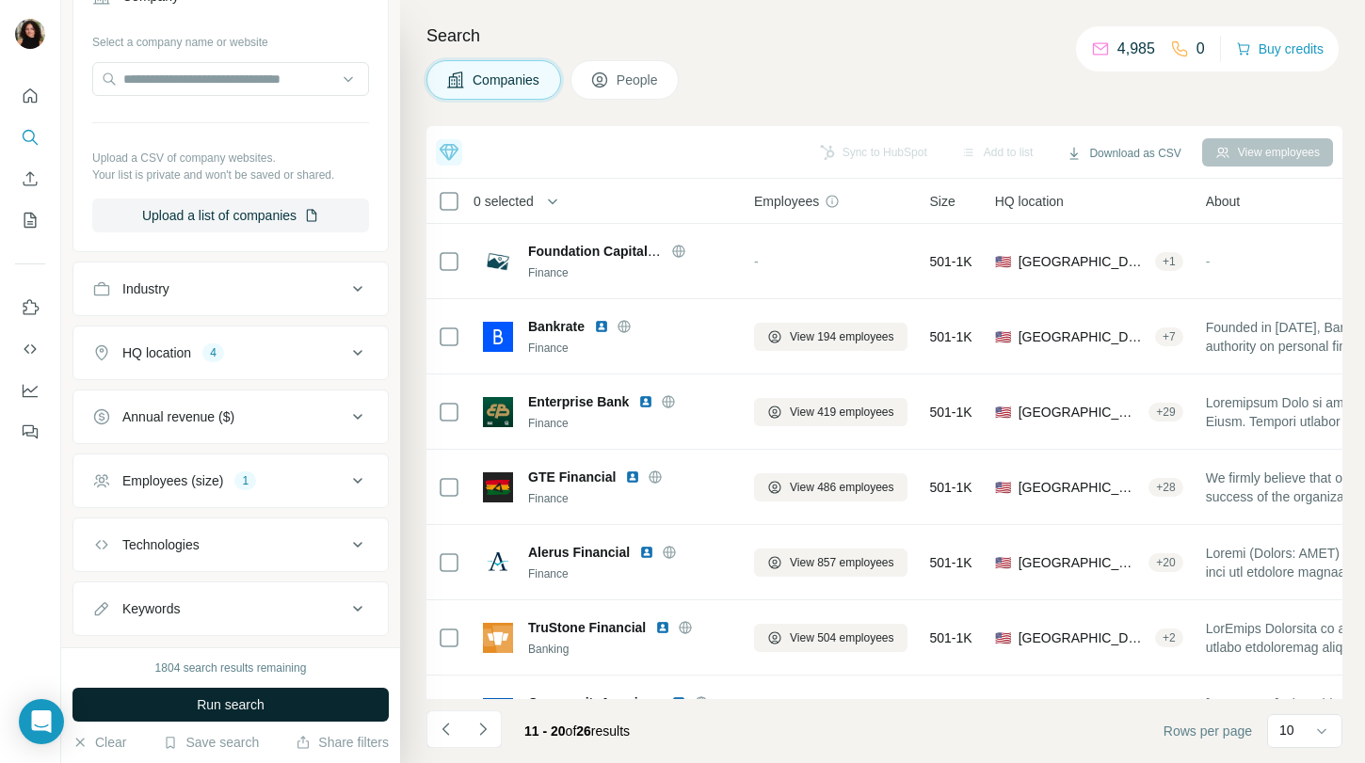
click at [274, 712] on button "Run search" at bounding box center [230, 705] width 316 height 34
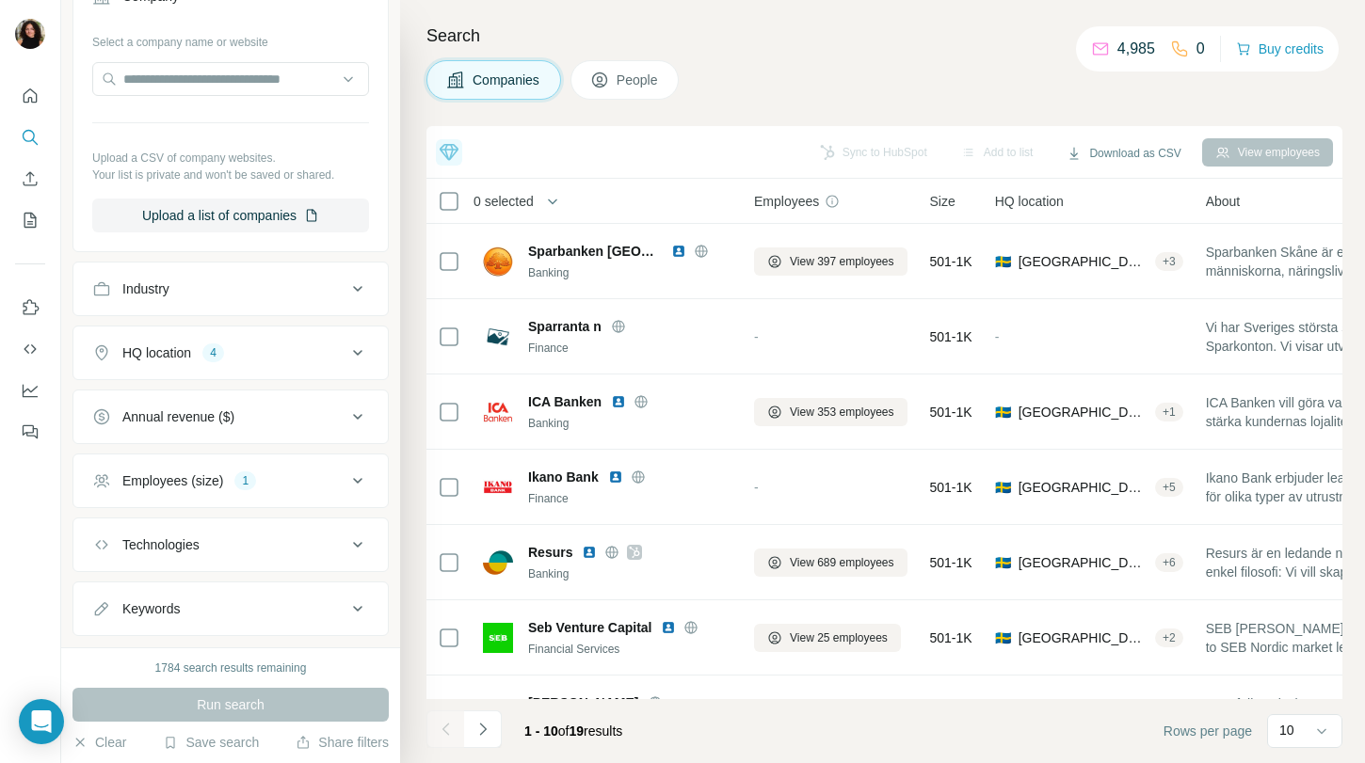
click at [1351, 59] on div "Search Companies People Top 5 companies you should reach out to today Rand Stro…" at bounding box center [882, 381] width 965 height 763
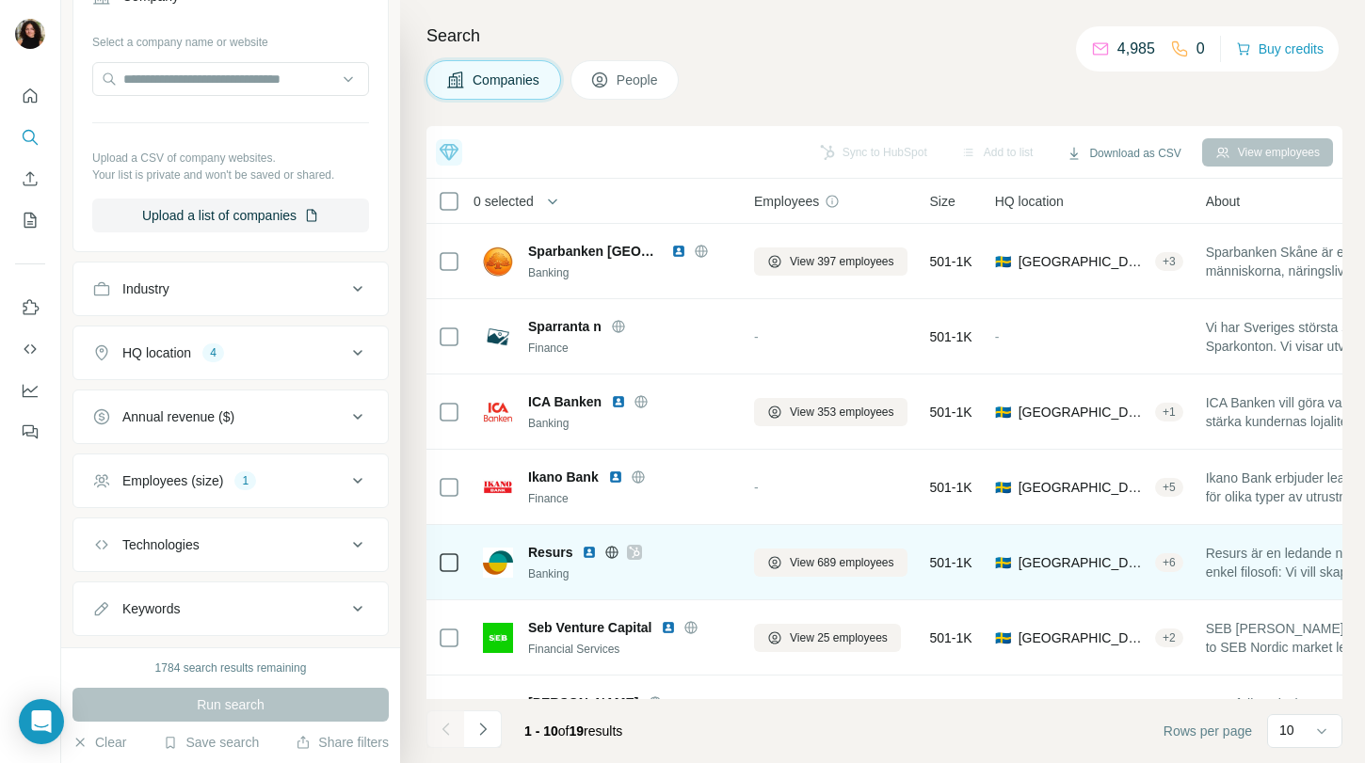
click at [547, 559] on span "Resurs" at bounding box center [550, 552] width 44 height 19
click at [591, 548] on img at bounding box center [589, 552] width 15 height 15
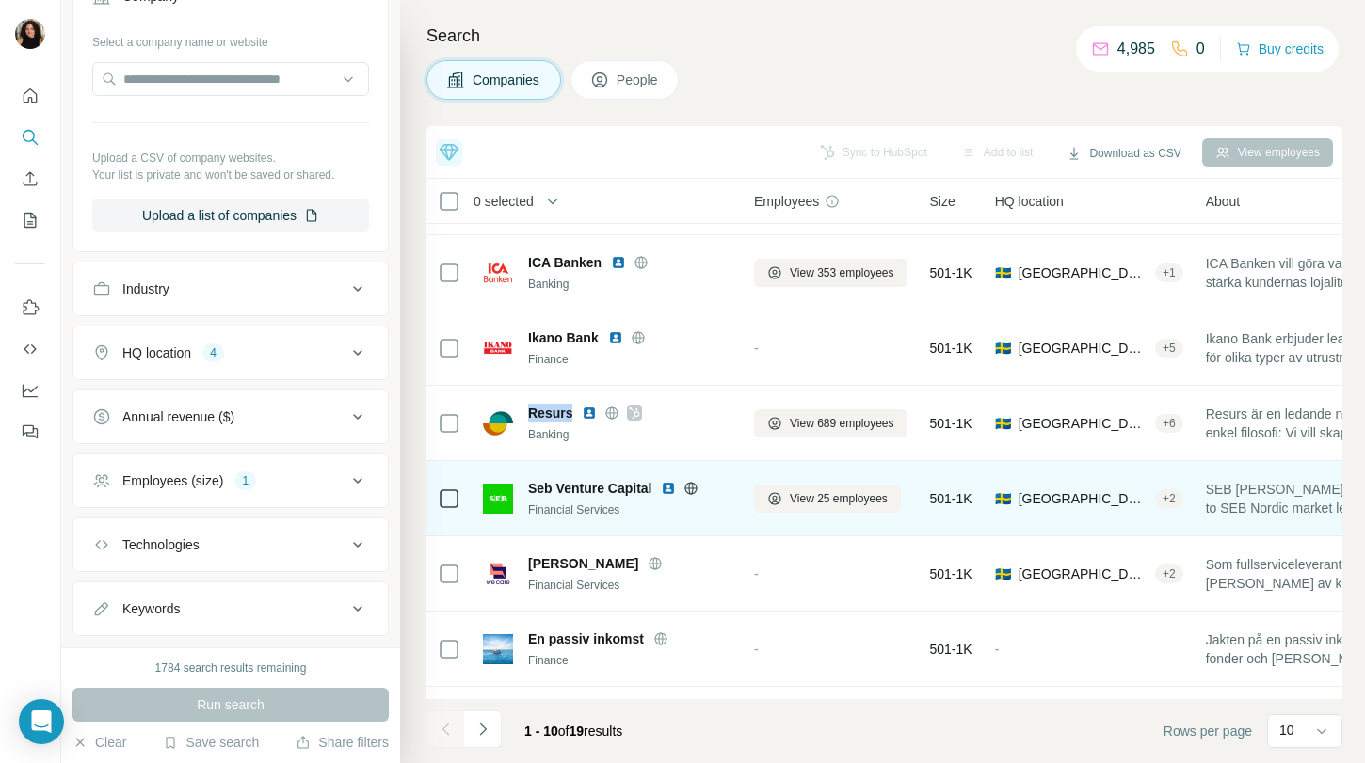
scroll to position [278, 0]
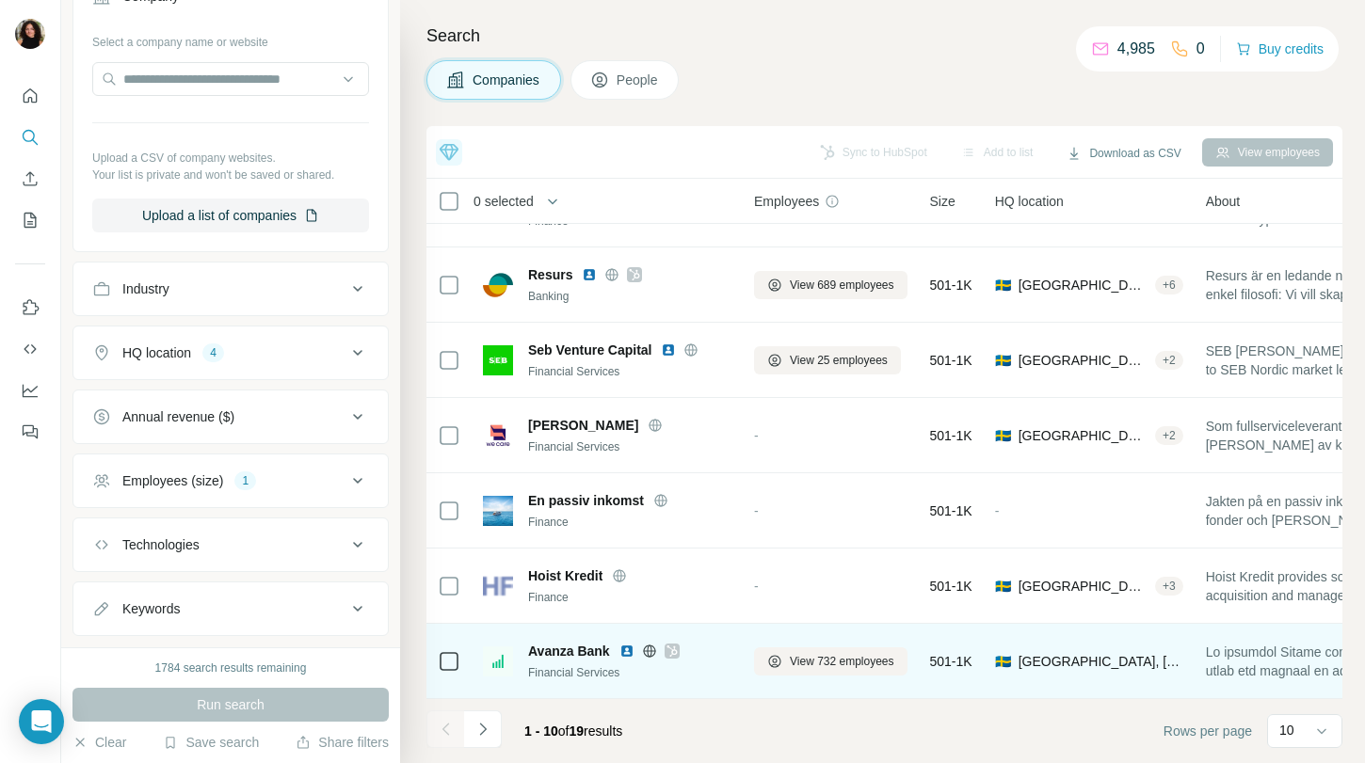
click at [569, 653] on span "Avanza Bank" at bounding box center [569, 651] width 82 height 19
click at [554, 643] on span "Avanza Bank" at bounding box center [569, 651] width 82 height 19
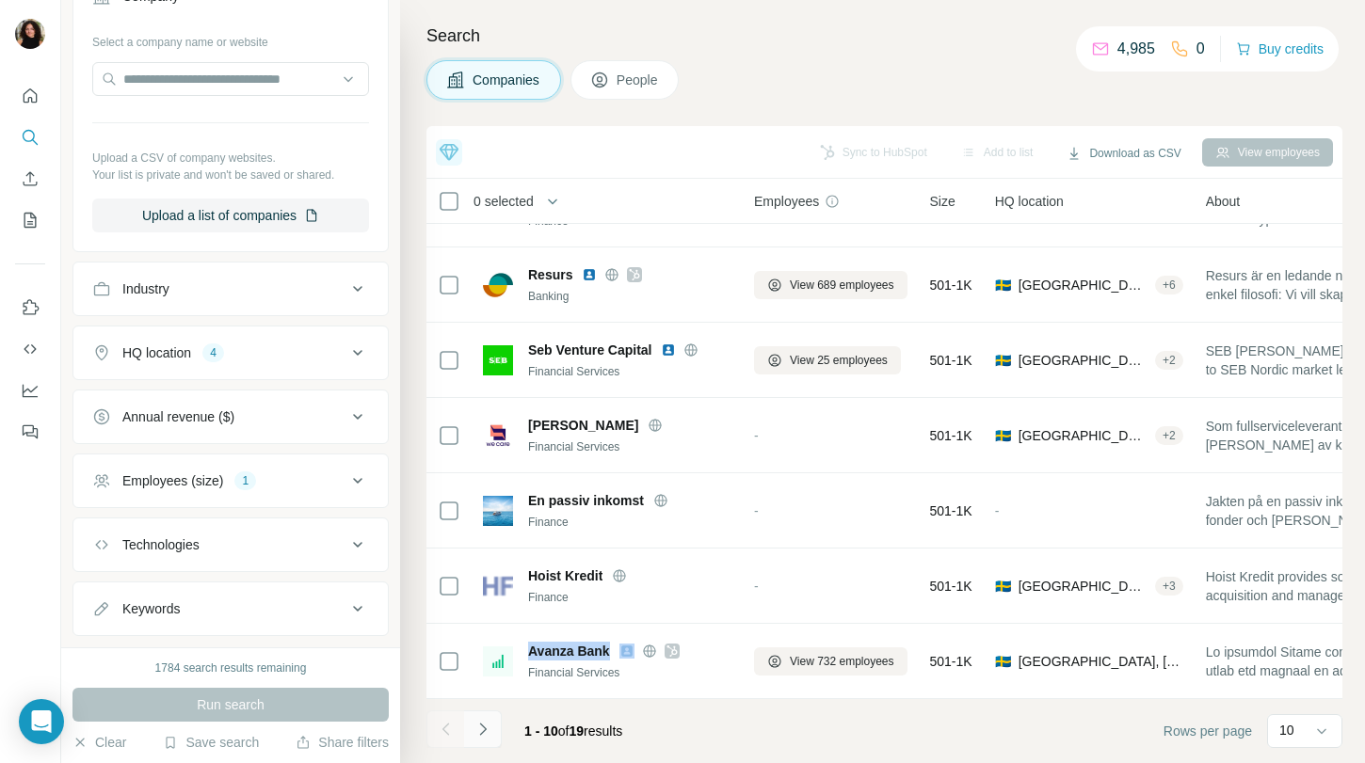
click at [488, 736] on icon "Navigate to next page" at bounding box center [483, 729] width 19 height 19
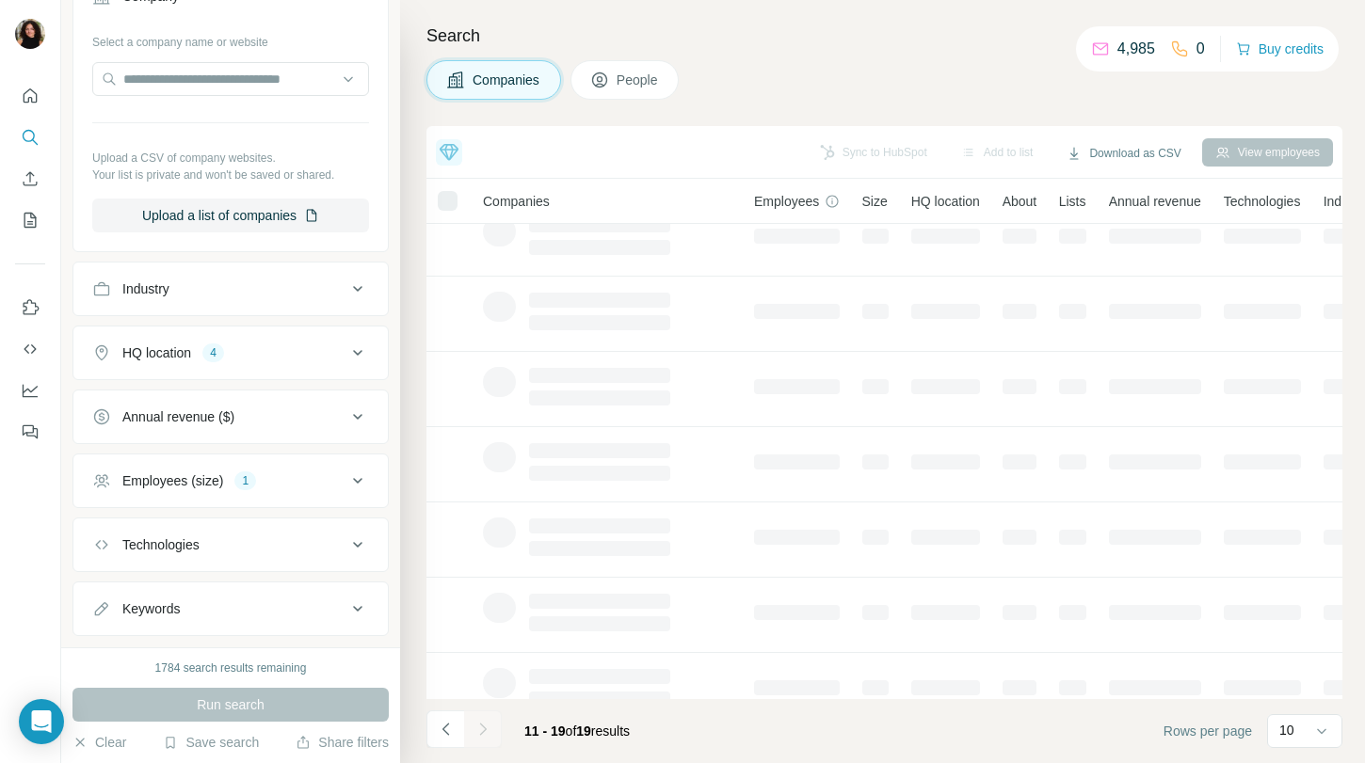
scroll to position [0, 0]
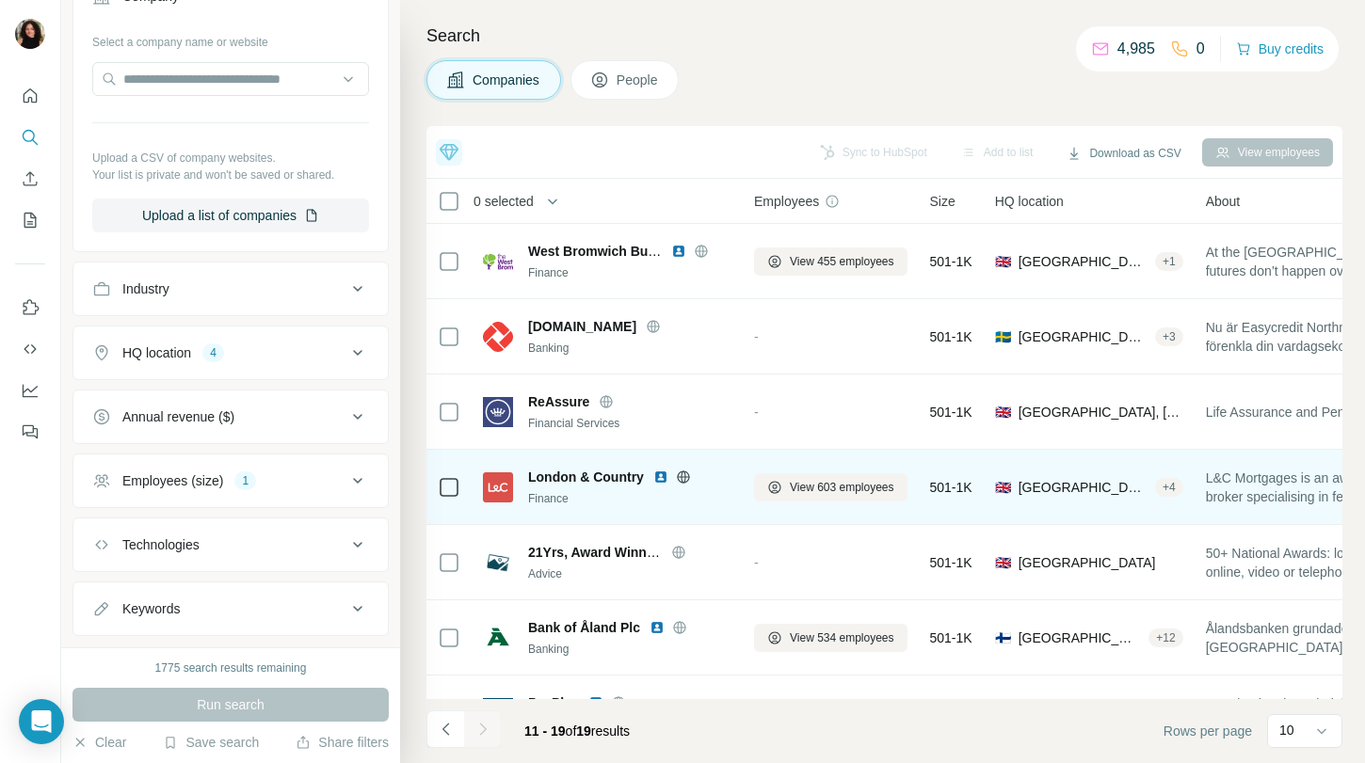
click at [600, 479] on span "London & Country" at bounding box center [586, 477] width 116 height 19
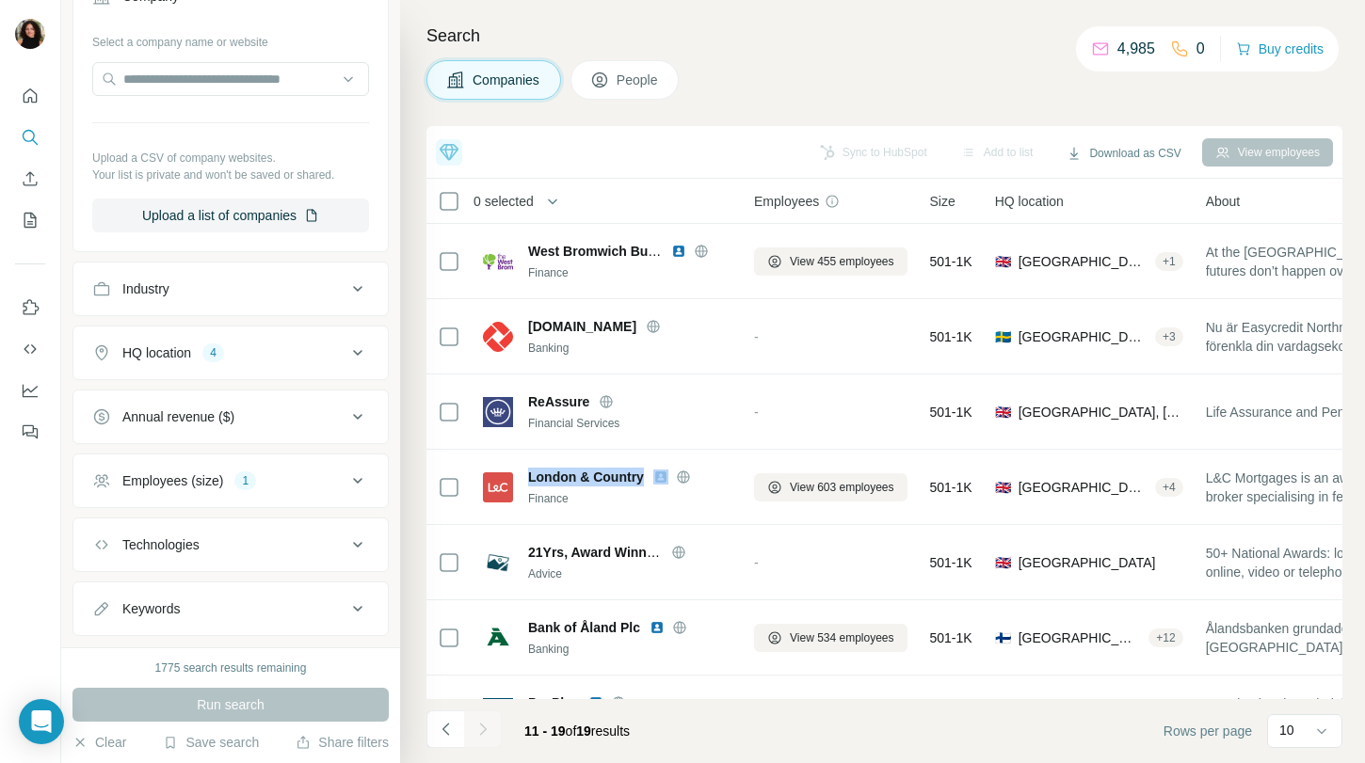
copy span "London & Country"
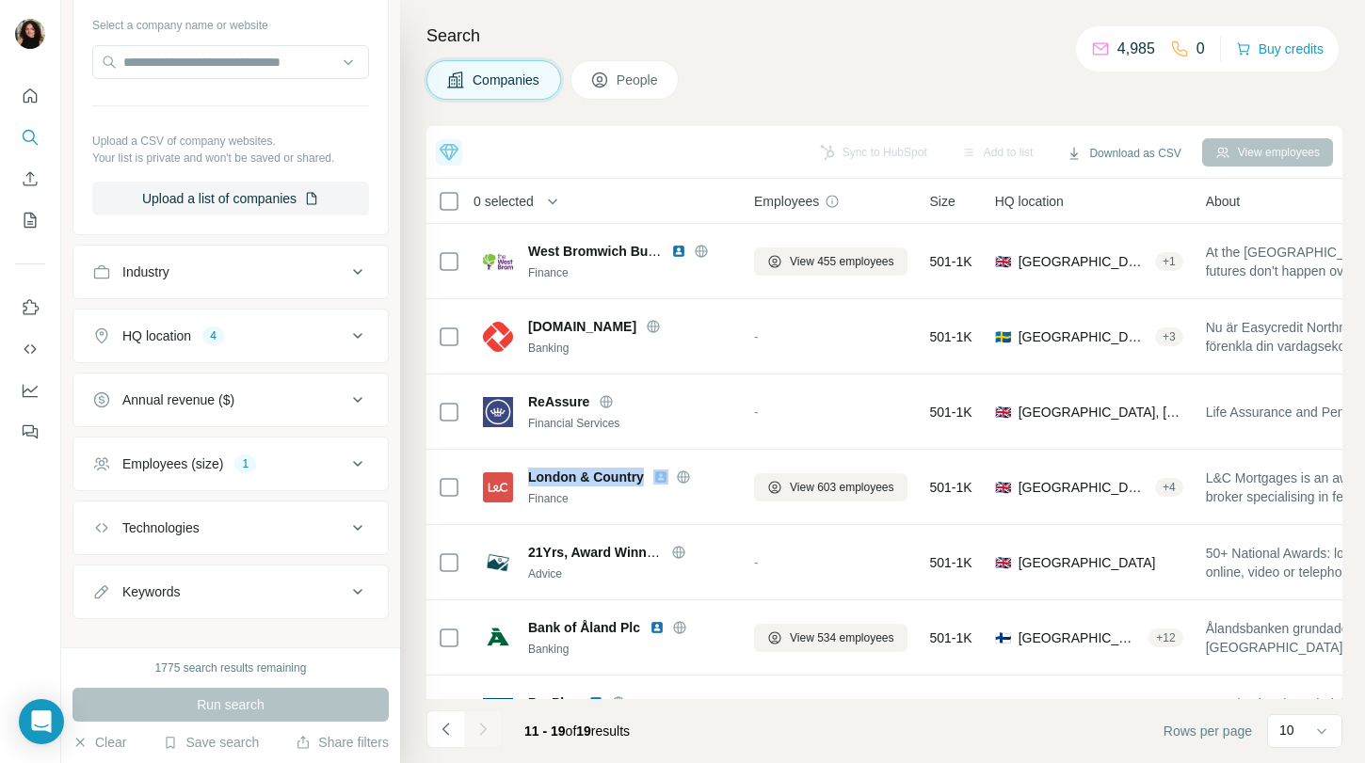
scroll to position [443, 0]
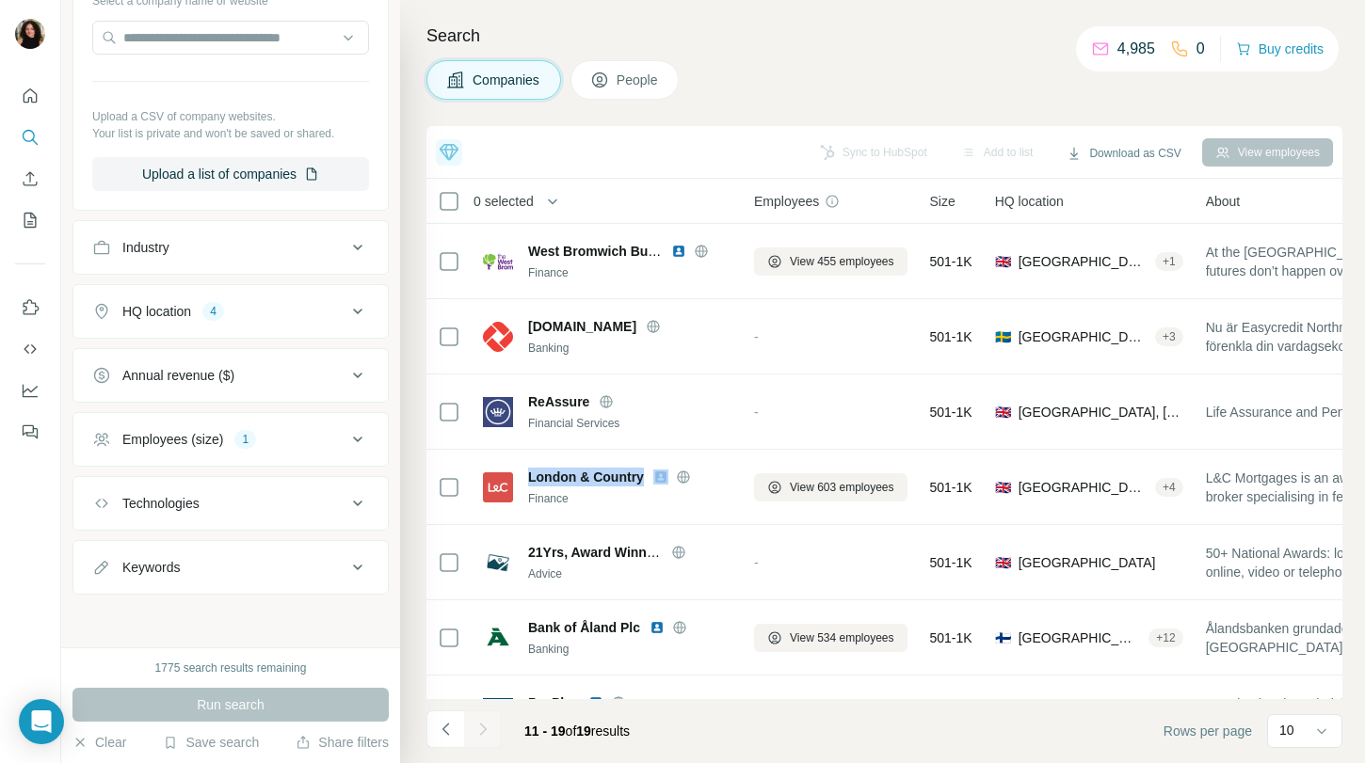
click at [287, 332] on button "HQ location 4" at bounding box center [230, 311] width 314 height 45
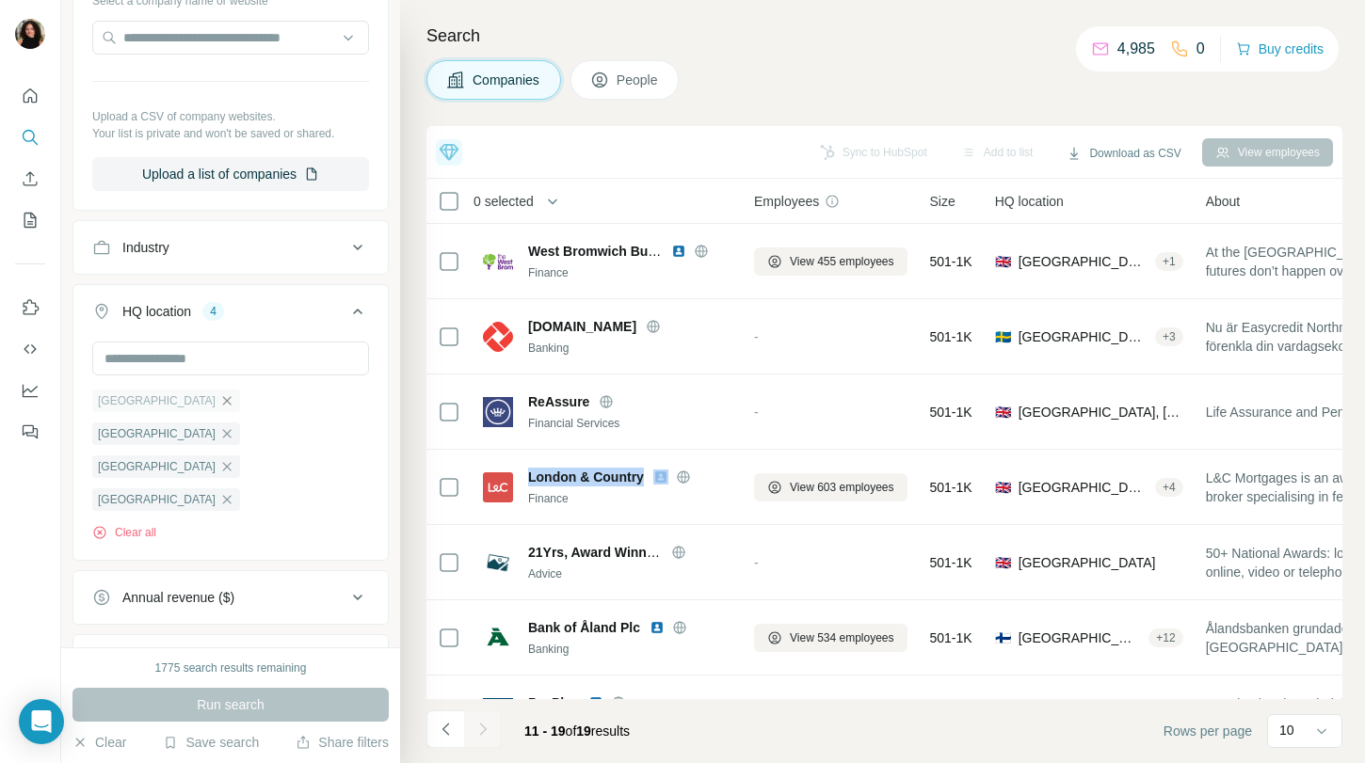
click at [219, 399] on icon "button" at bounding box center [226, 401] width 15 height 15
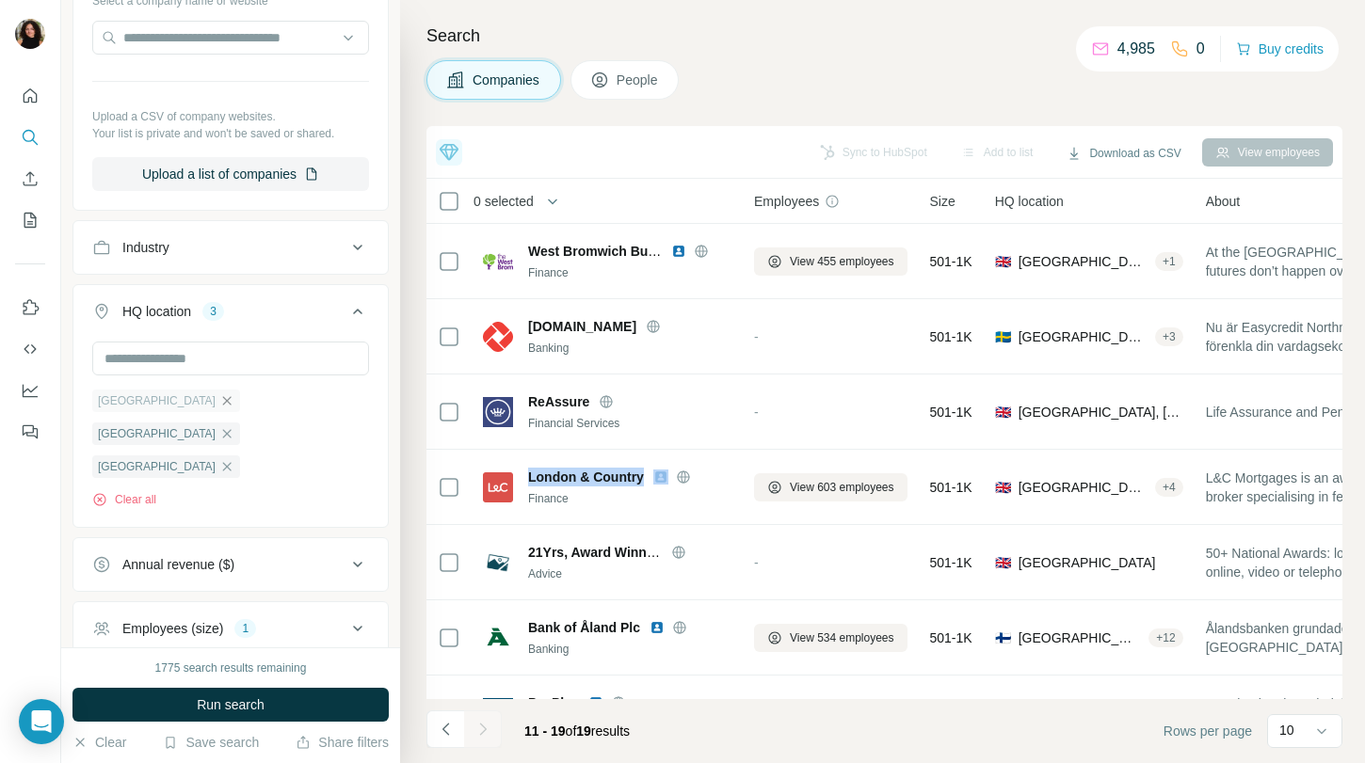
click at [219, 400] on icon "button" at bounding box center [226, 401] width 15 height 15
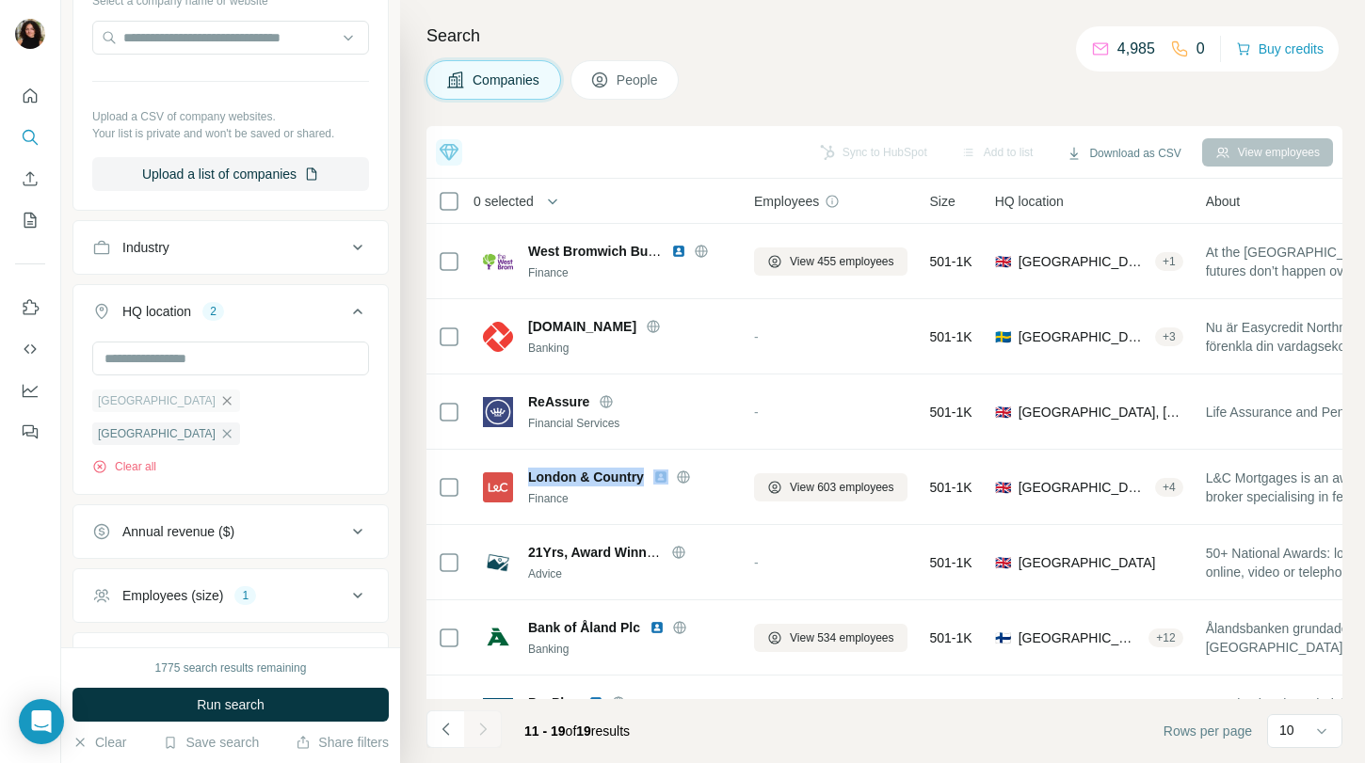
click at [219, 400] on icon "button" at bounding box center [226, 401] width 15 height 15
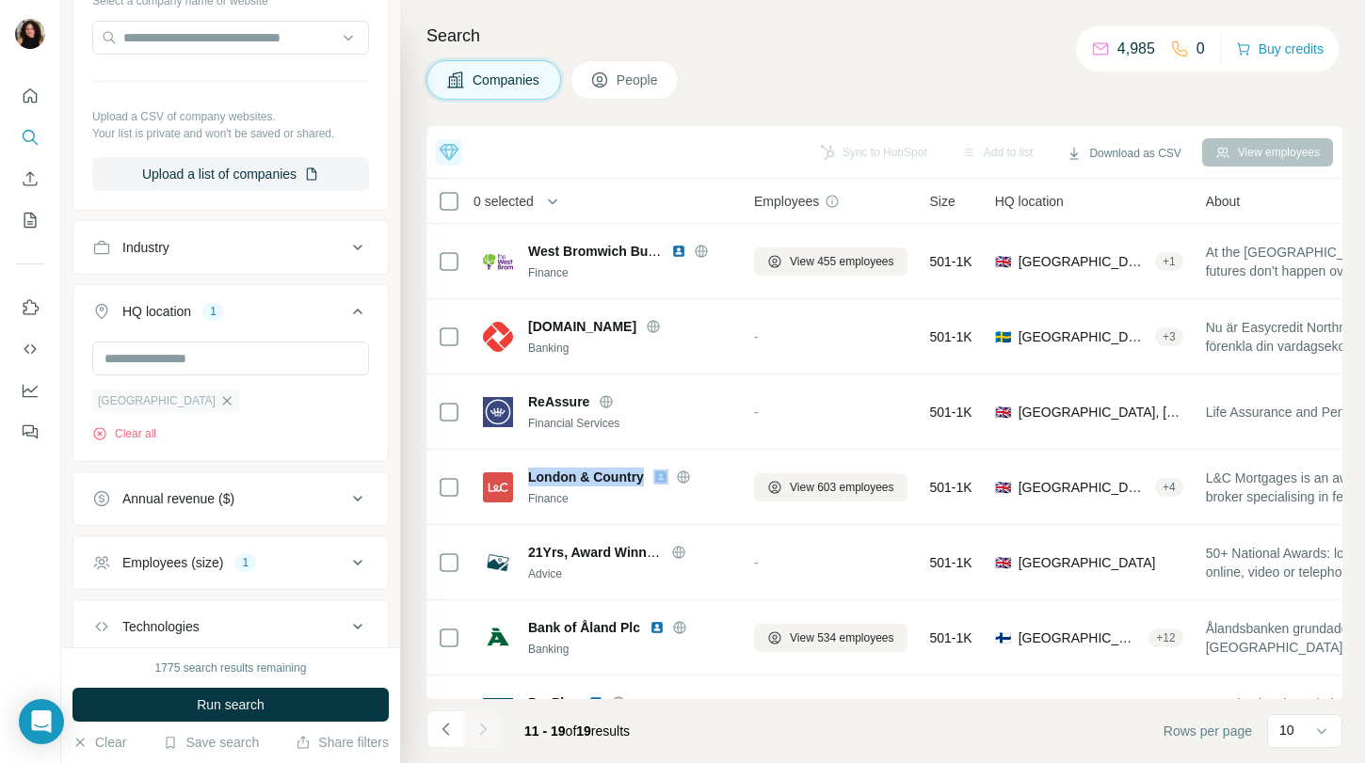
click at [219, 399] on icon "button" at bounding box center [226, 401] width 15 height 15
click at [272, 699] on button "Run search" at bounding box center [230, 705] width 316 height 34
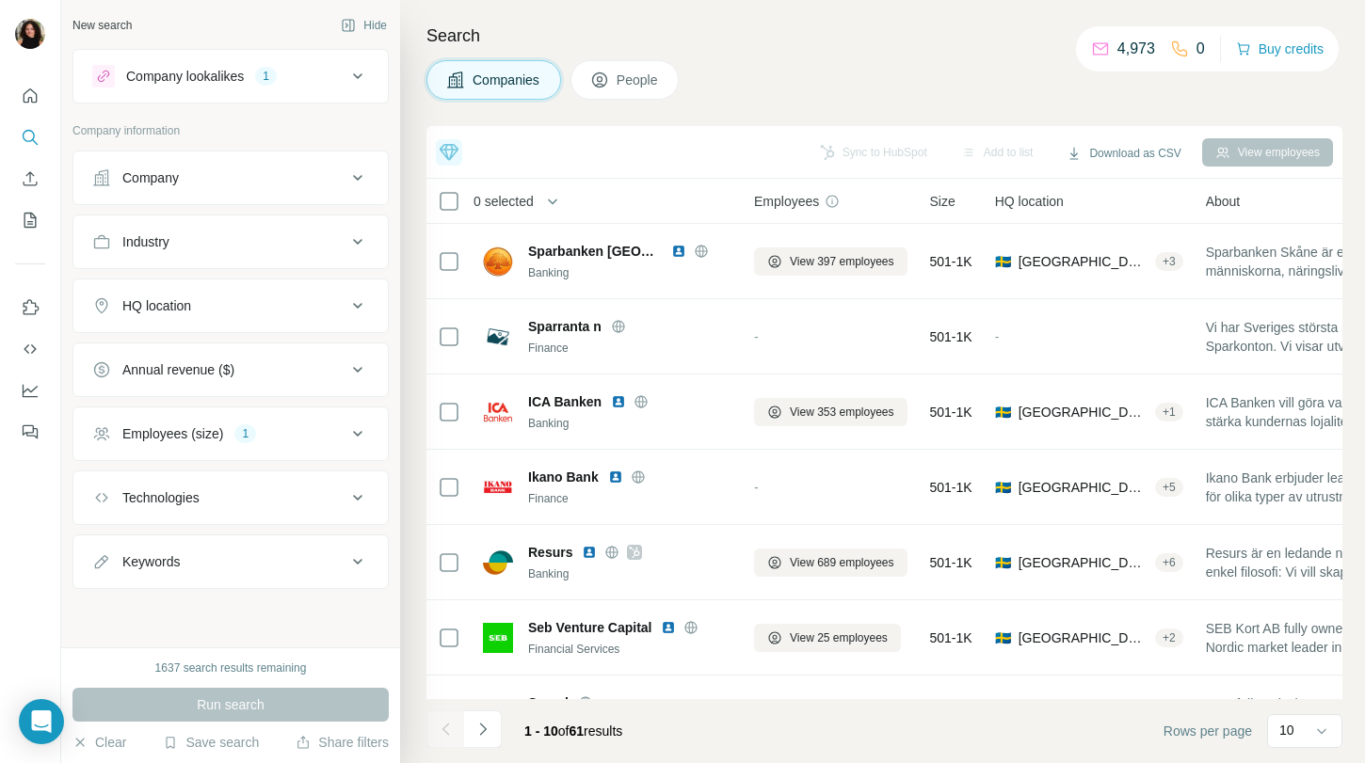
click at [285, 237] on div "Industry" at bounding box center [219, 242] width 254 height 19
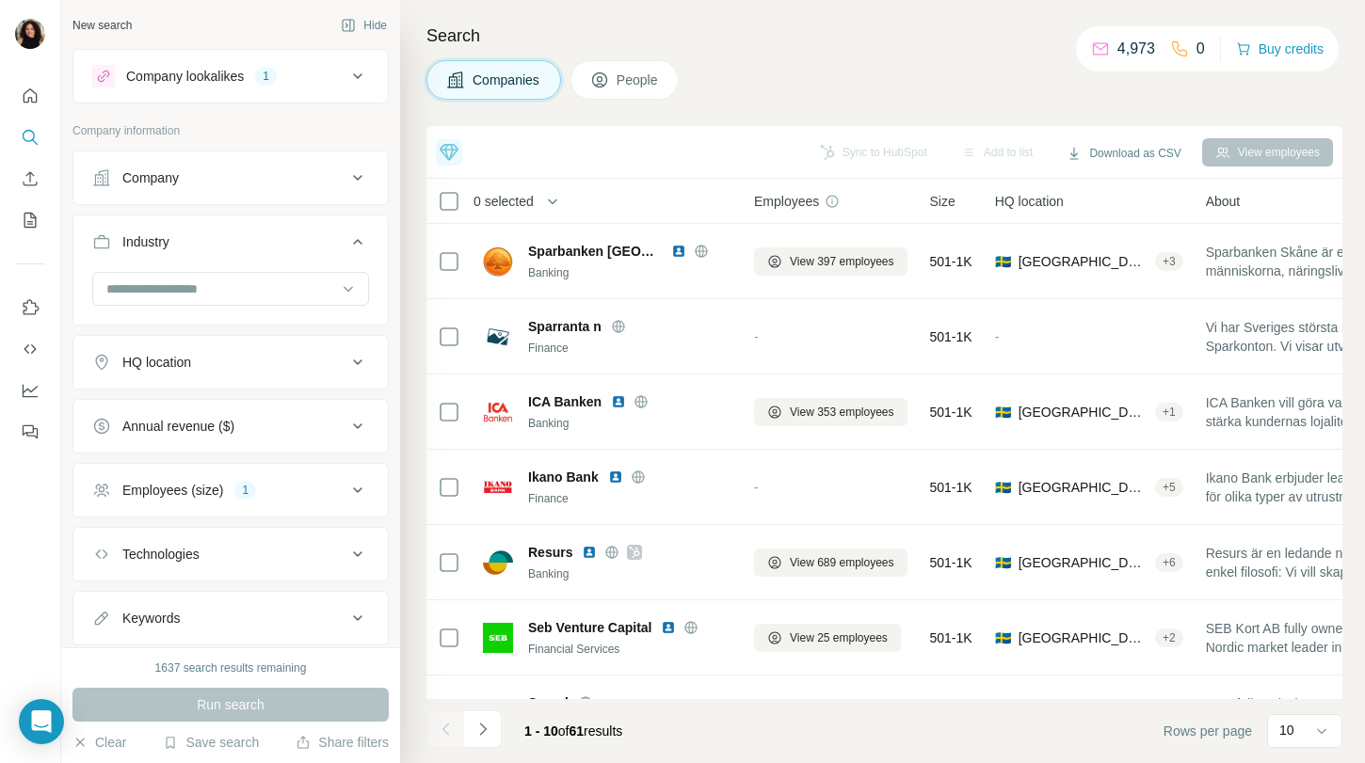
click at [276, 347] on button "HQ location" at bounding box center [230, 362] width 314 height 45
click at [250, 412] on input "text" at bounding box center [230, 410] width 277 height 34
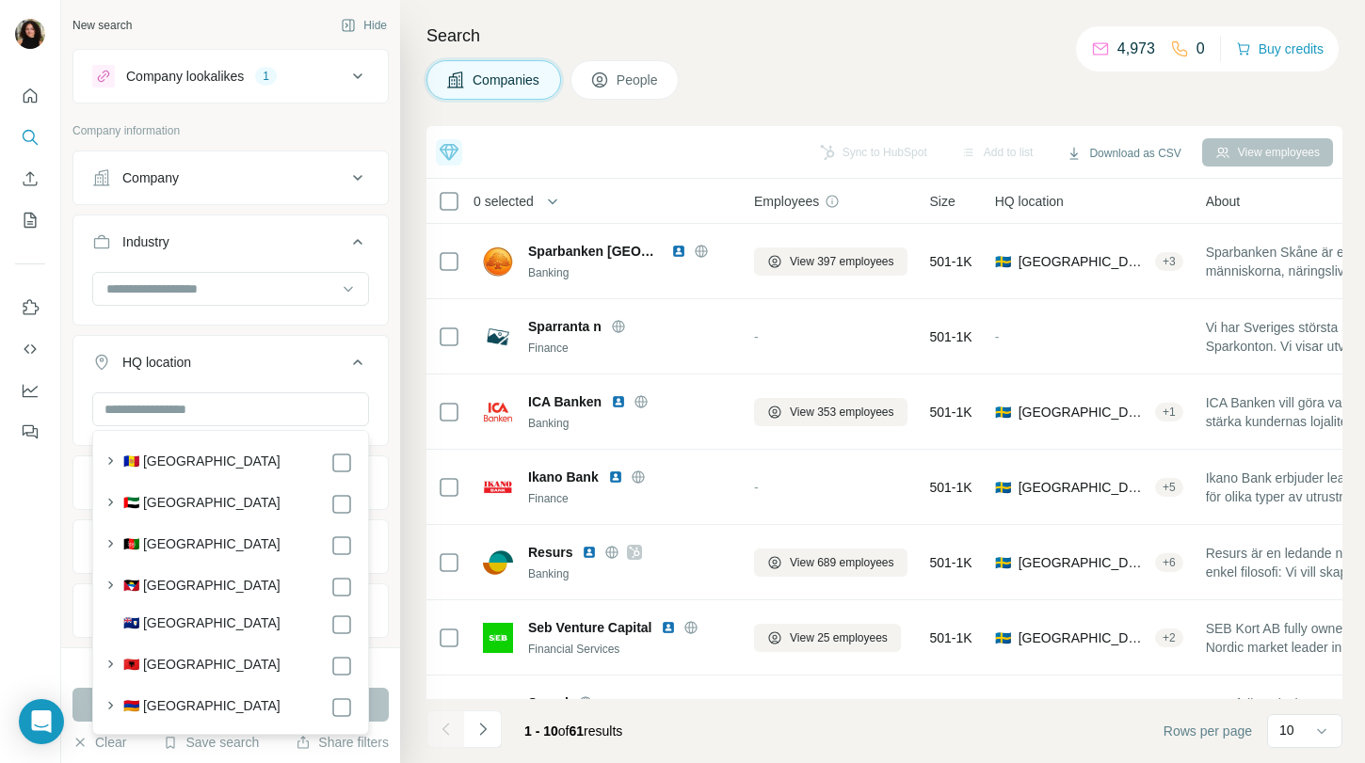
click at [124, 362] on div "HQ location" at bounding box center [156, 362] width 69 height 19
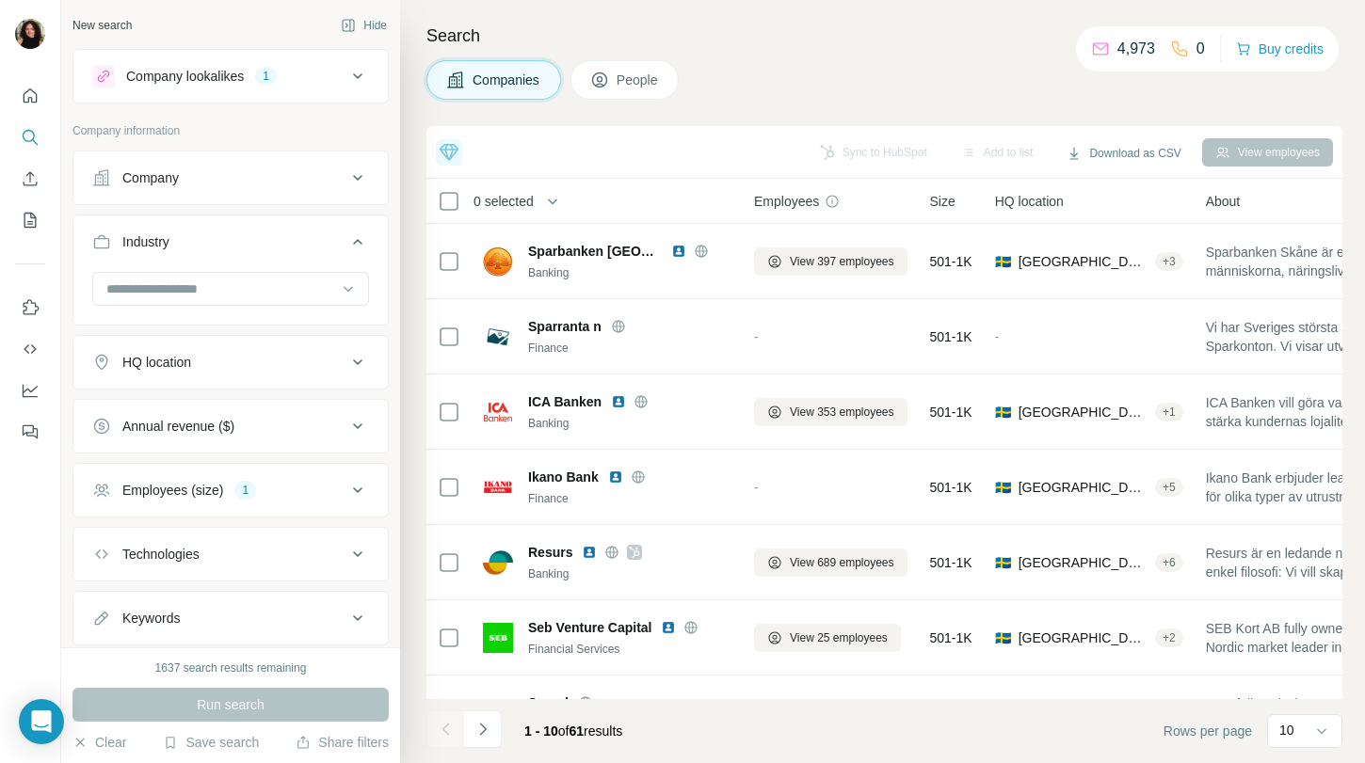
click at [210, 67] on div "Company lookalikes" at bounding box center [185, 76] width 118 height 19
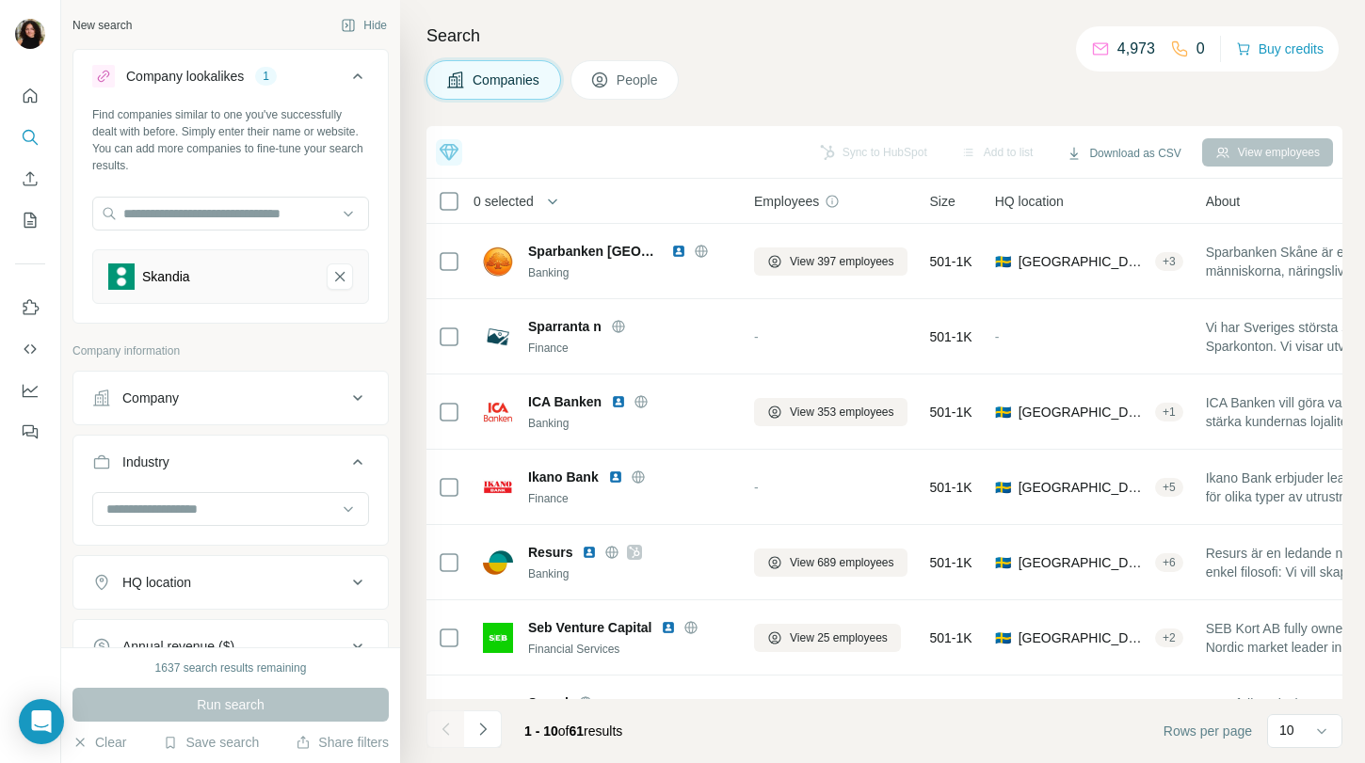
click at [347, 269] on icon "Skandia-remove-button" at bounding box center [339, 276] width 17 height 19
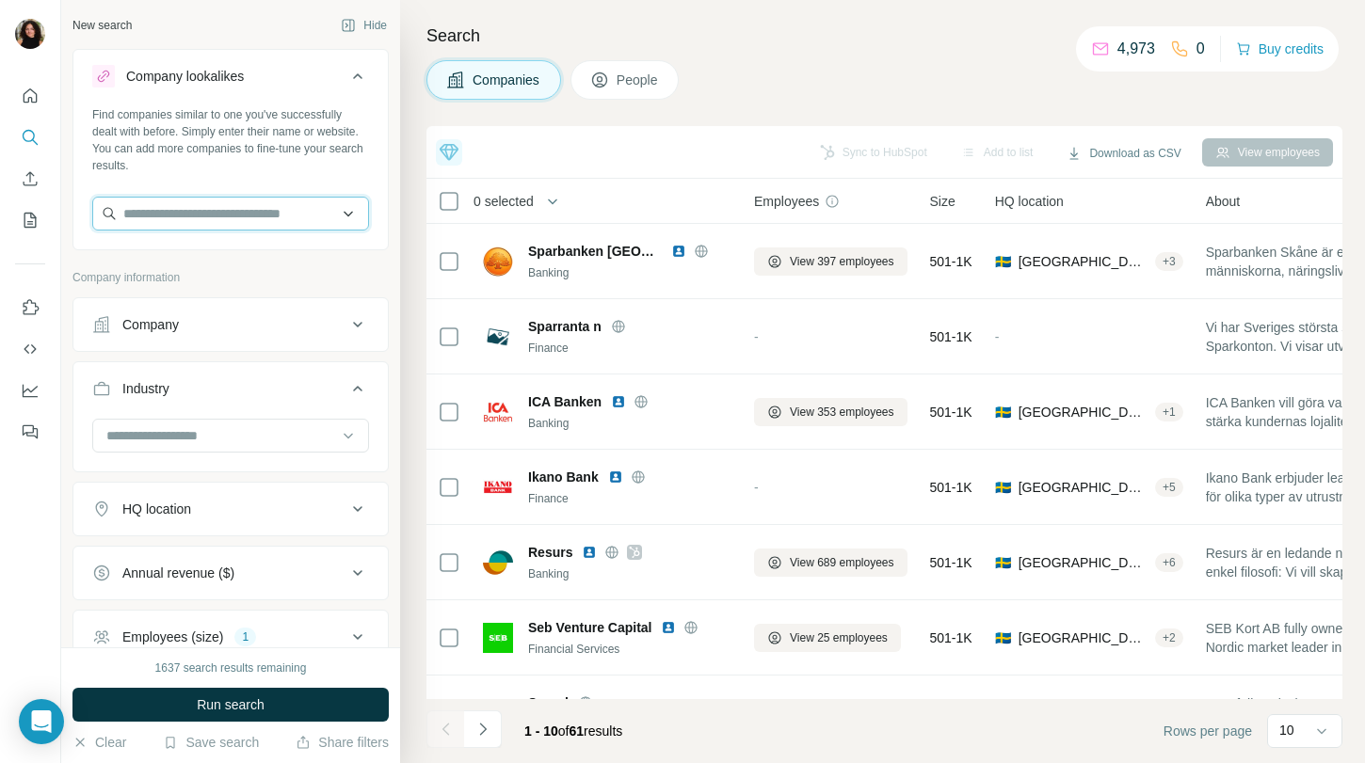
click at [282, 222] on input "text" at bounding box center [230, 214] width 277 height 34
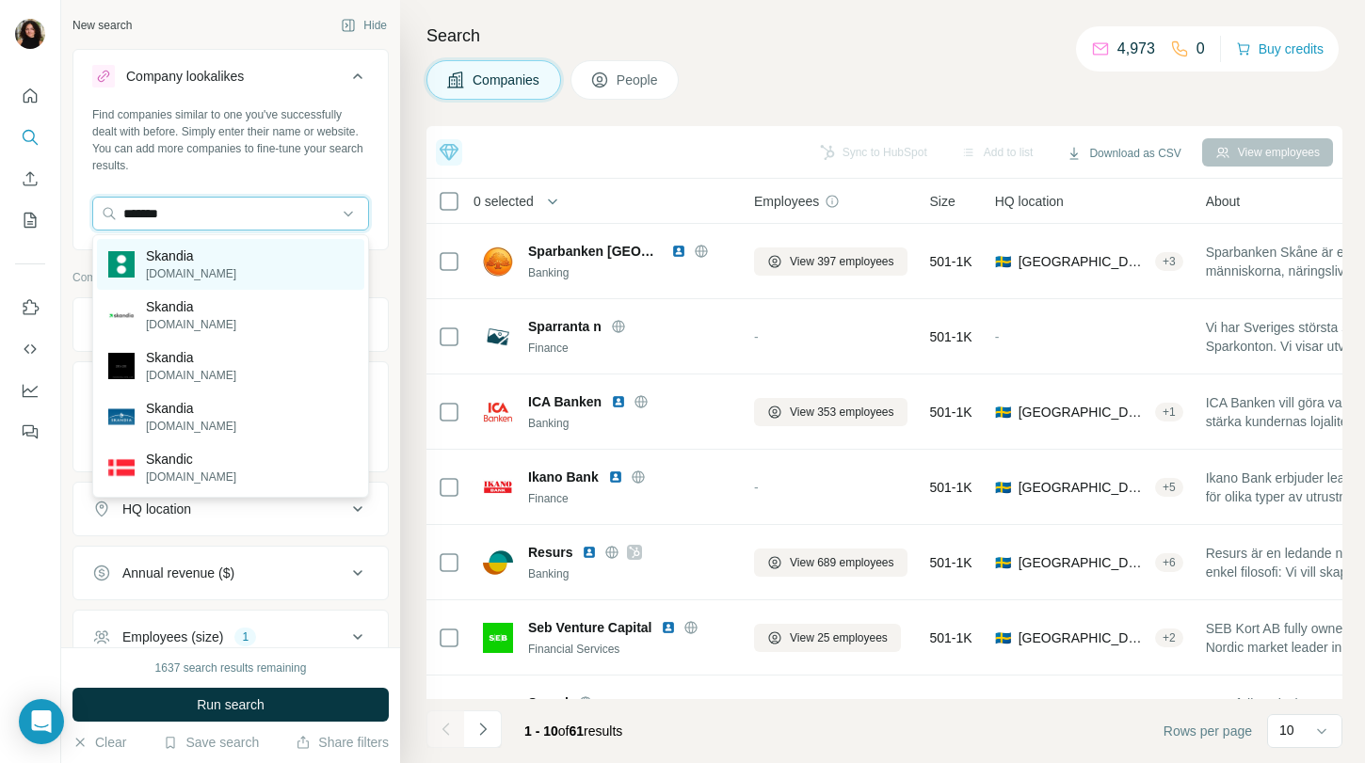
type input "*******"
click at [274, 271] on div "Skandia [DOMAIN_NAME]" at bounding box center [230, 264] width 267 height 51
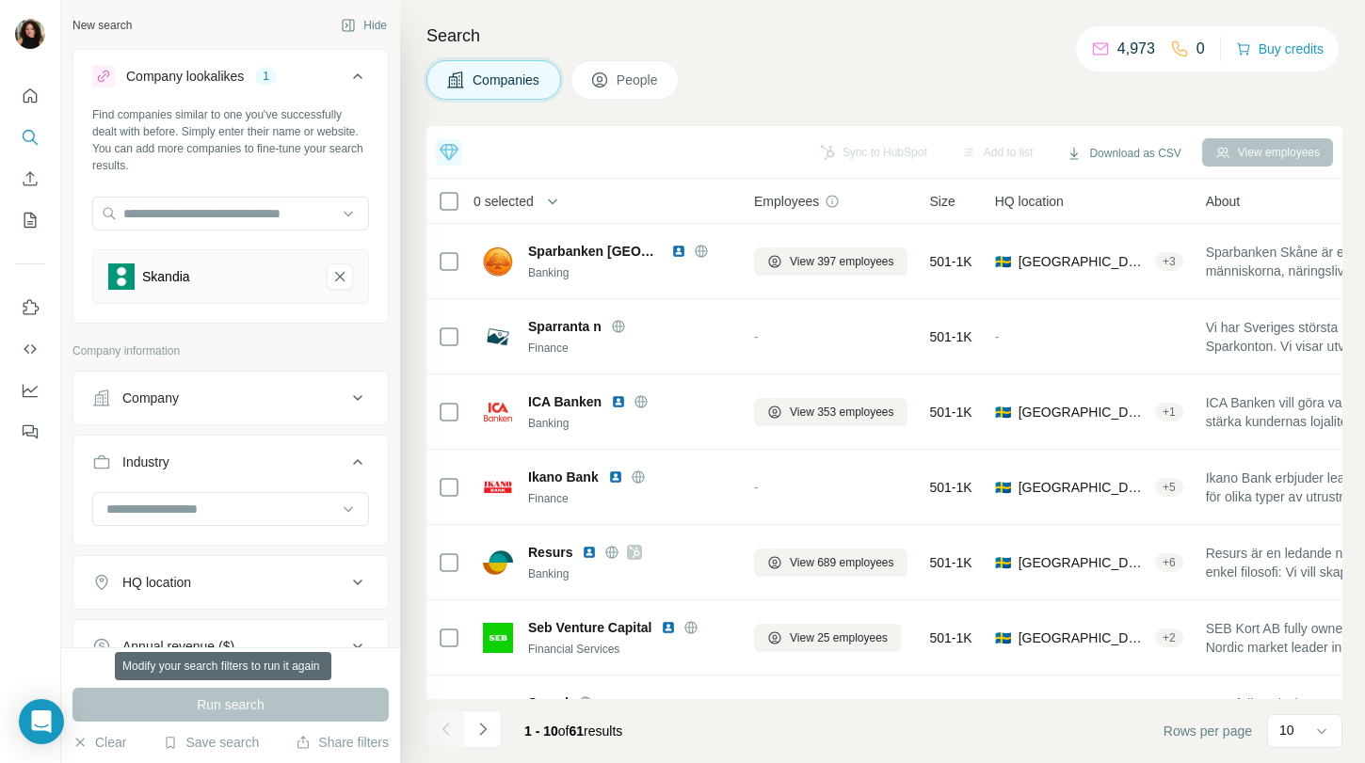
click at [310, 704] on div "Run search" at bounding box center [230, 705] width 316 height 34
click at [313, 701] on div "Run search" at bounding box center [230, 705] width 316 height 34
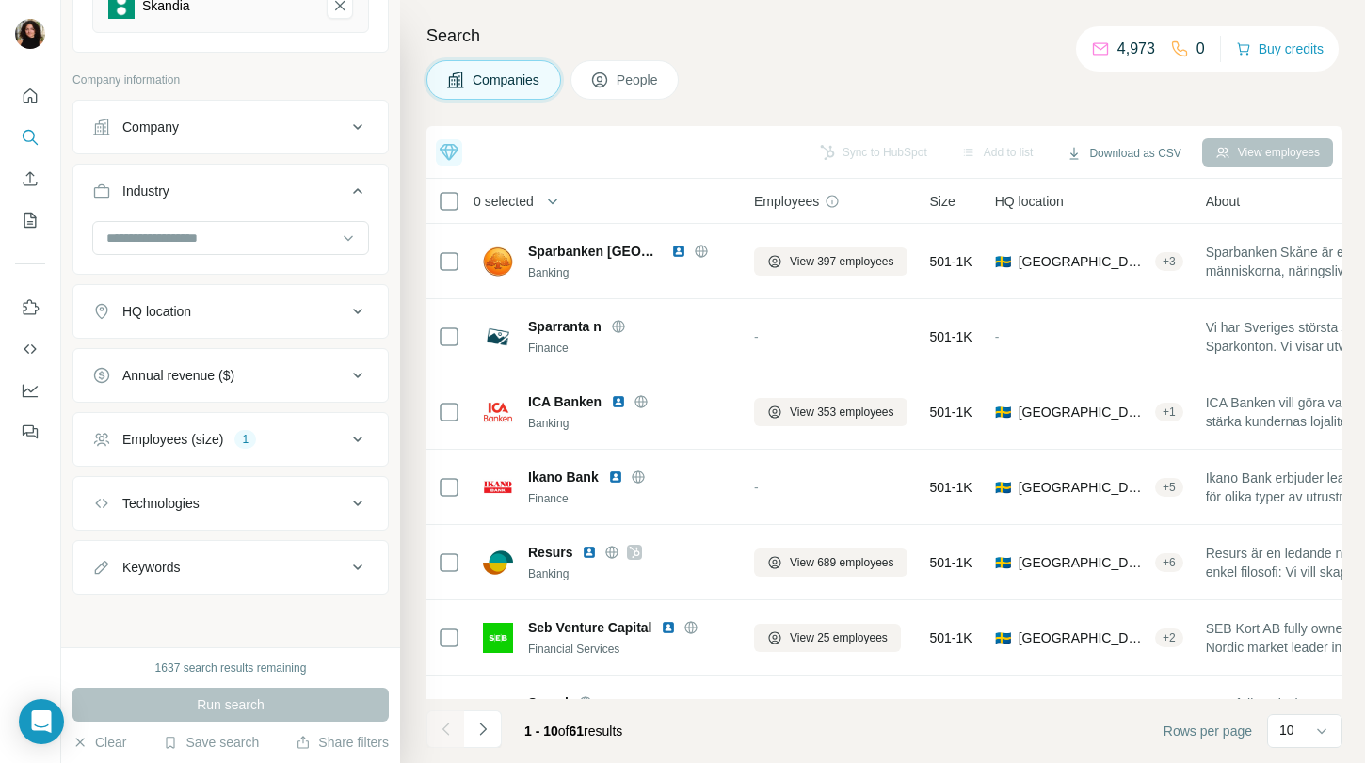
click at [280, 421] on button "Employees (size) 1" at bounding box center [230, 439] width 314 height 45
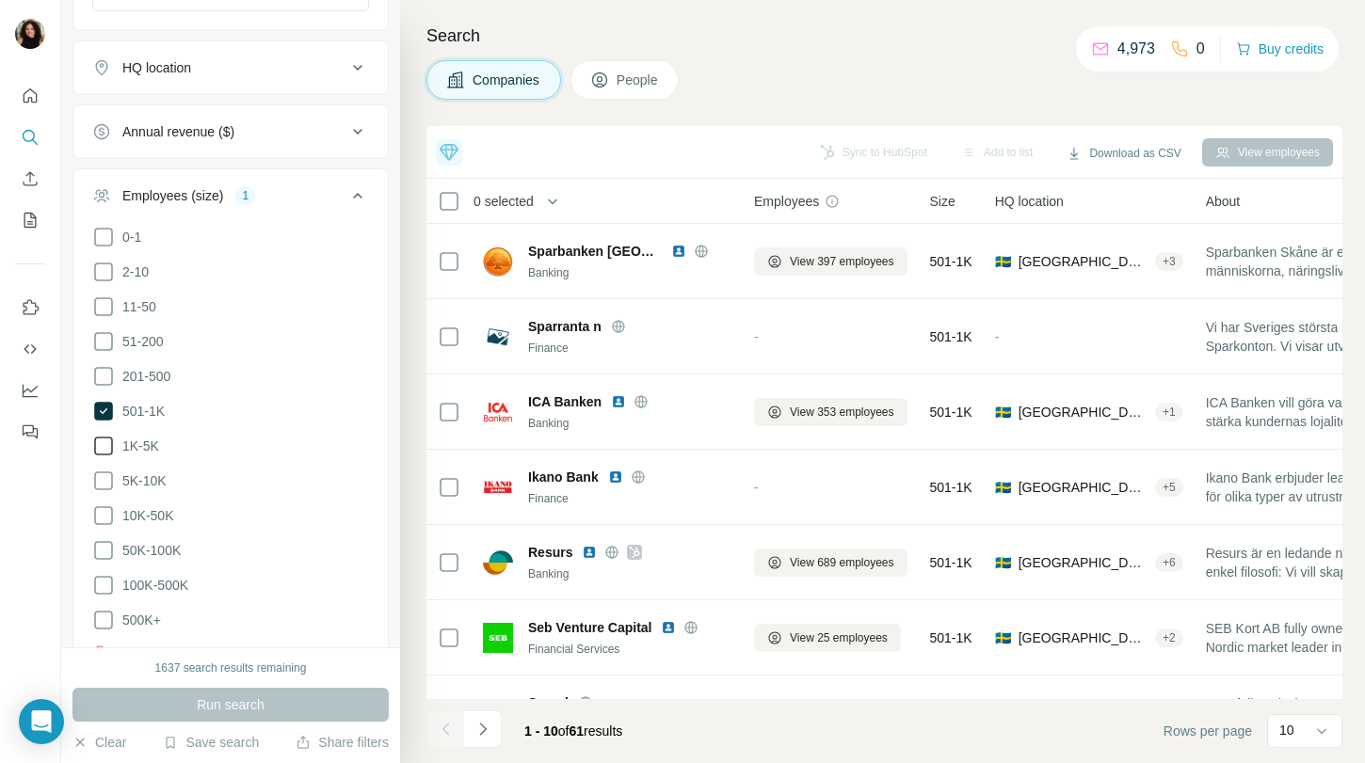
click at [104, 441] on icon at bounding box center [103, 446] width 23 height 23
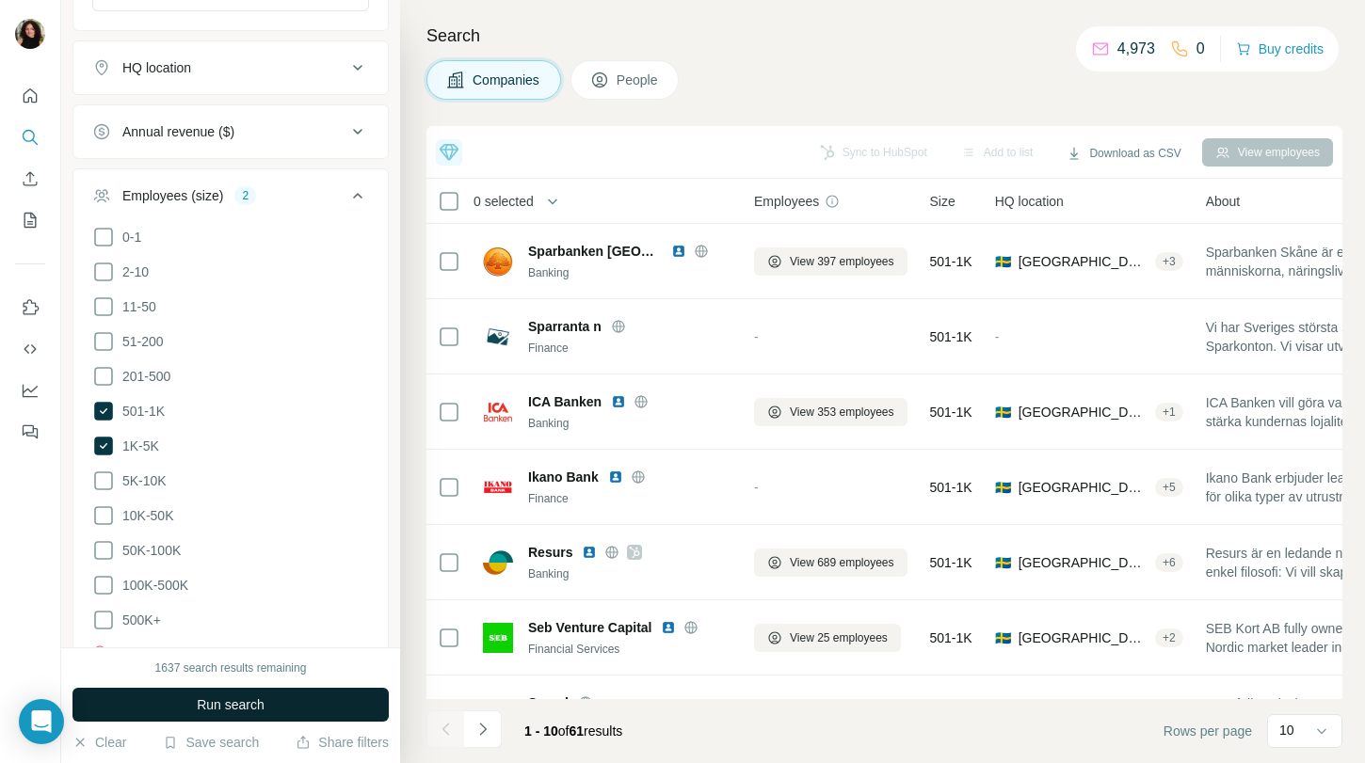
click at [223, 699] on span "Run search" at bounding box center [231, 705] width 68 height 19
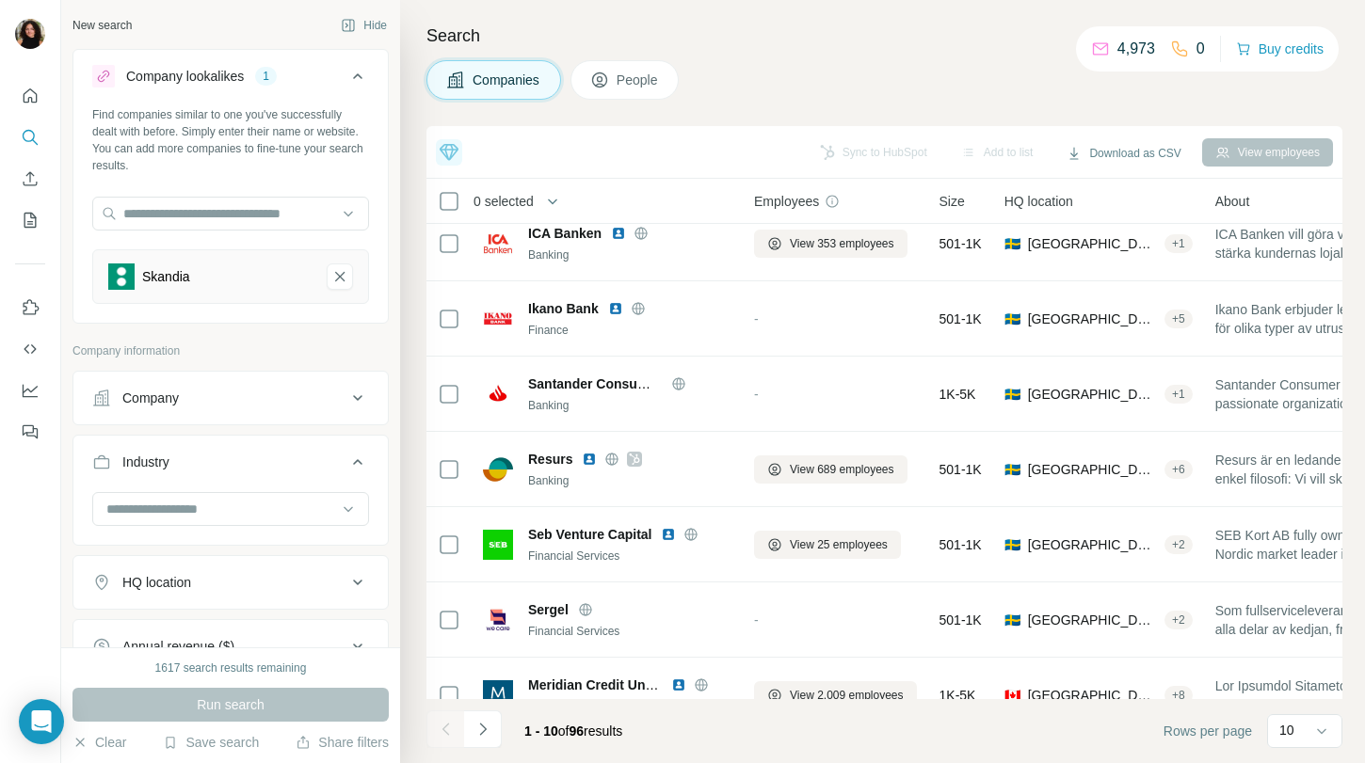
scroll to position [278, 0]
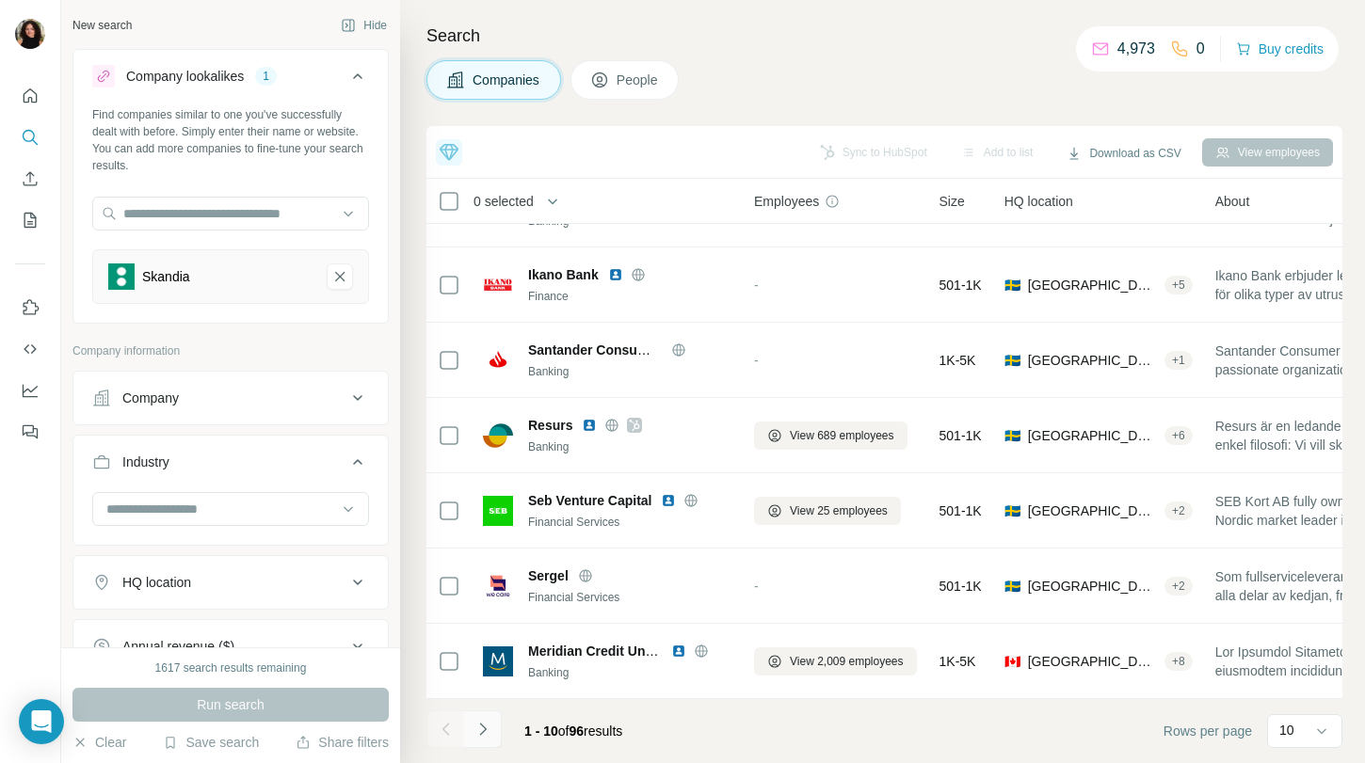
click at [491, 731] on button "Navigate to next page" at bounding box center [483, 730] width 38 height 38
